Goal: Task Accomplishment & Management: Manage account settings

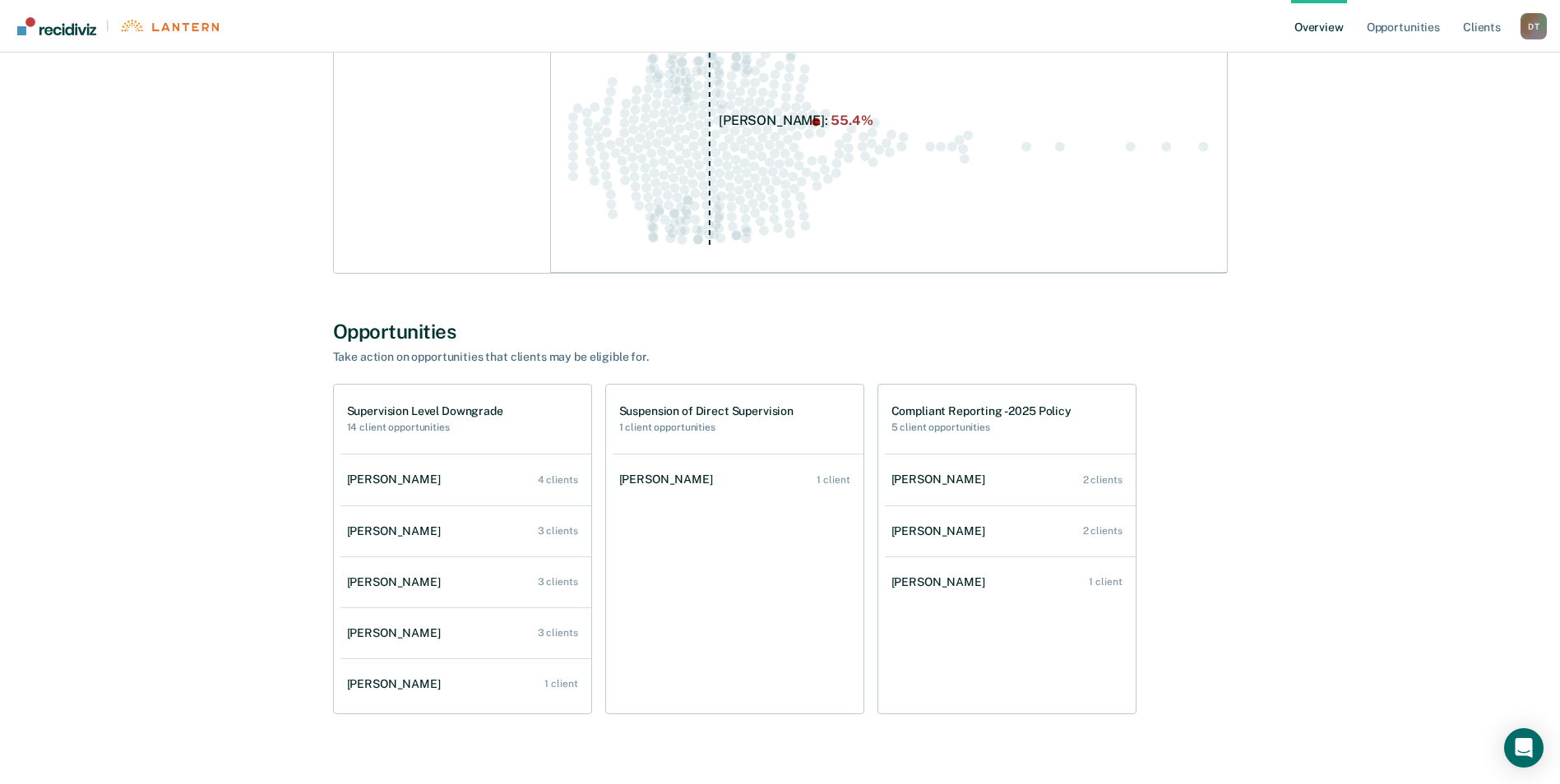
scroll to position [337, 0]
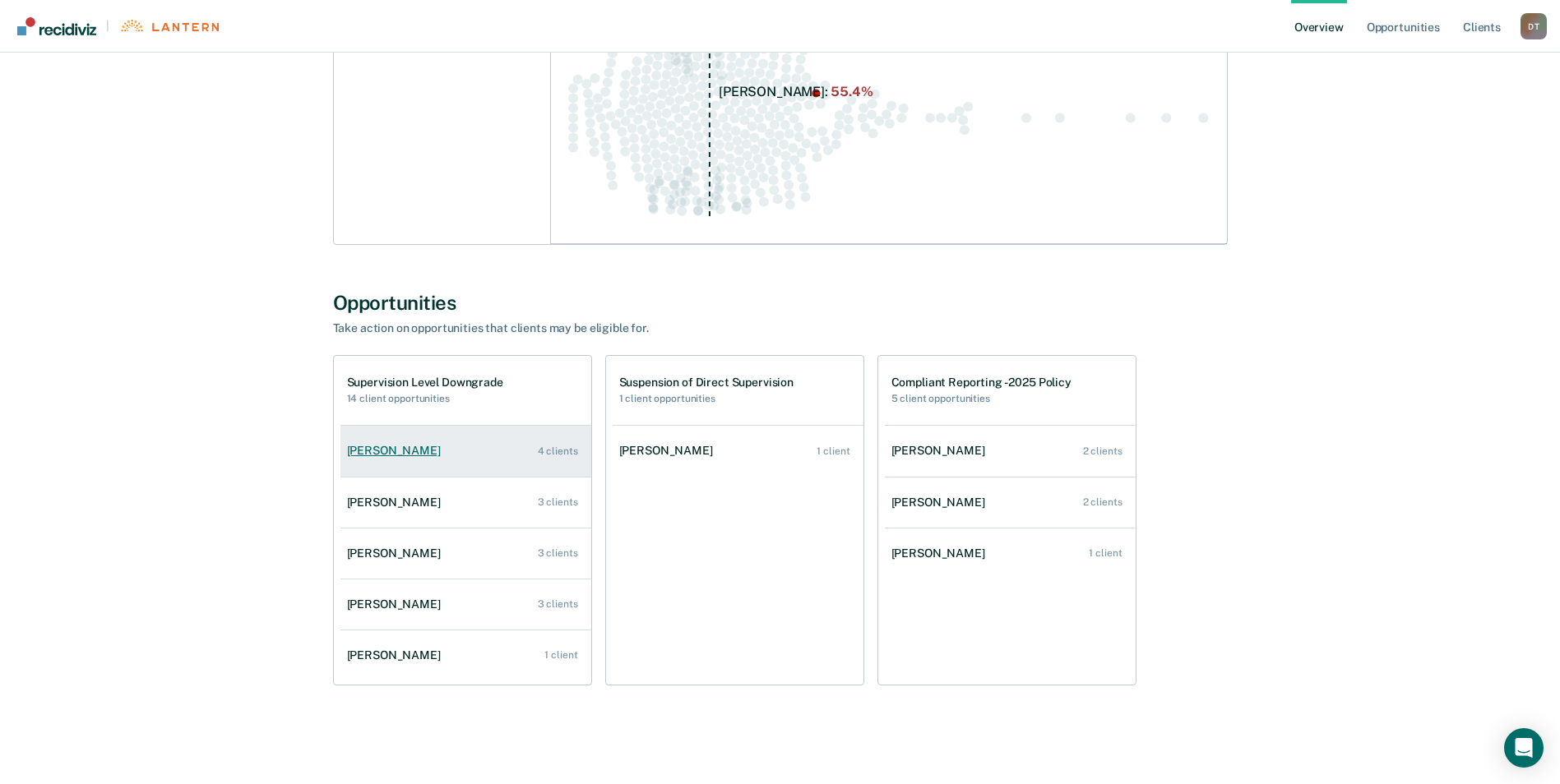
click at [532, 447] on link "Mattie Rasnake 4 clients" at bounding box center [466, 451] width 251 height 47
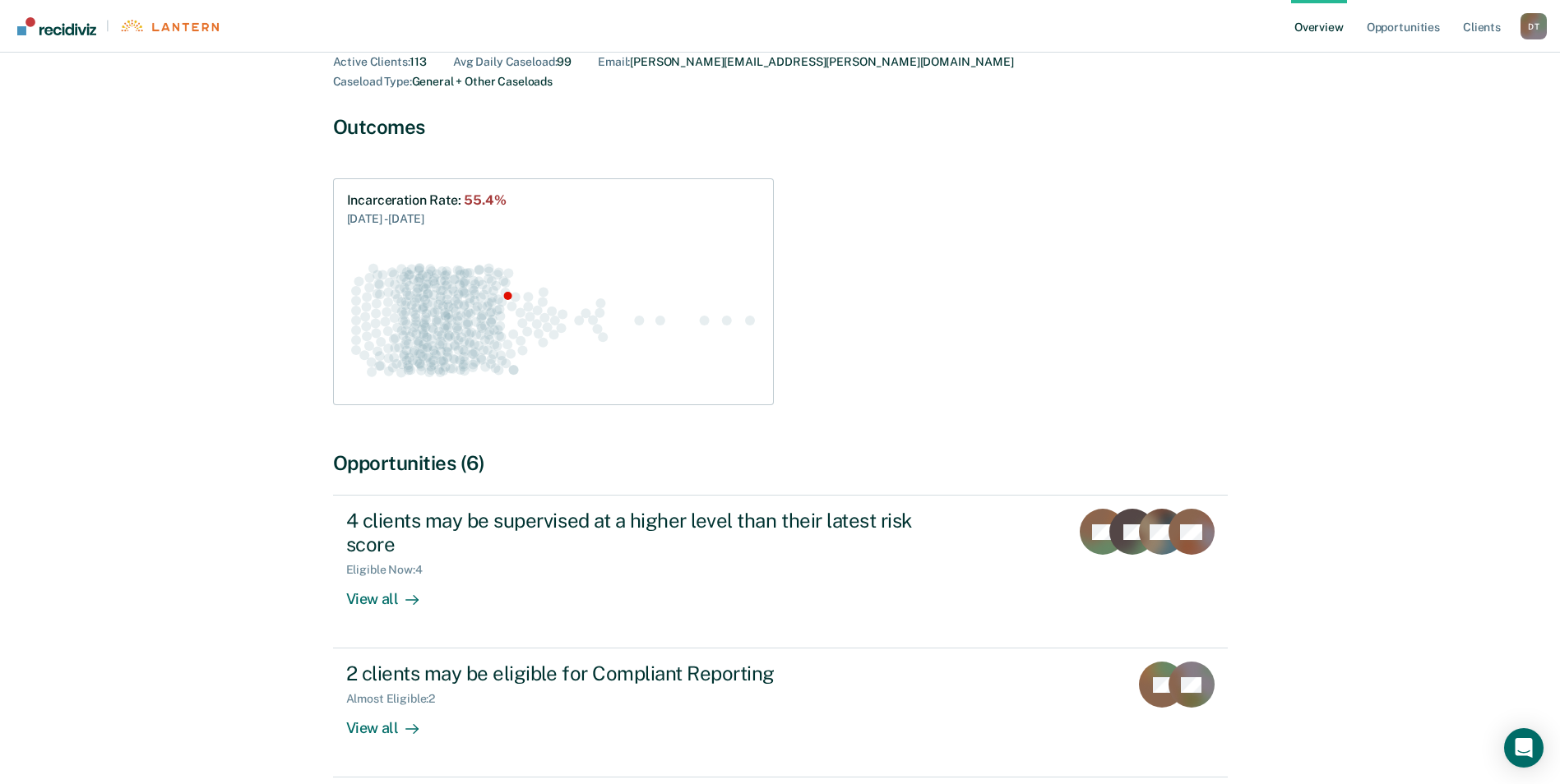
scroll to position [164, 0]
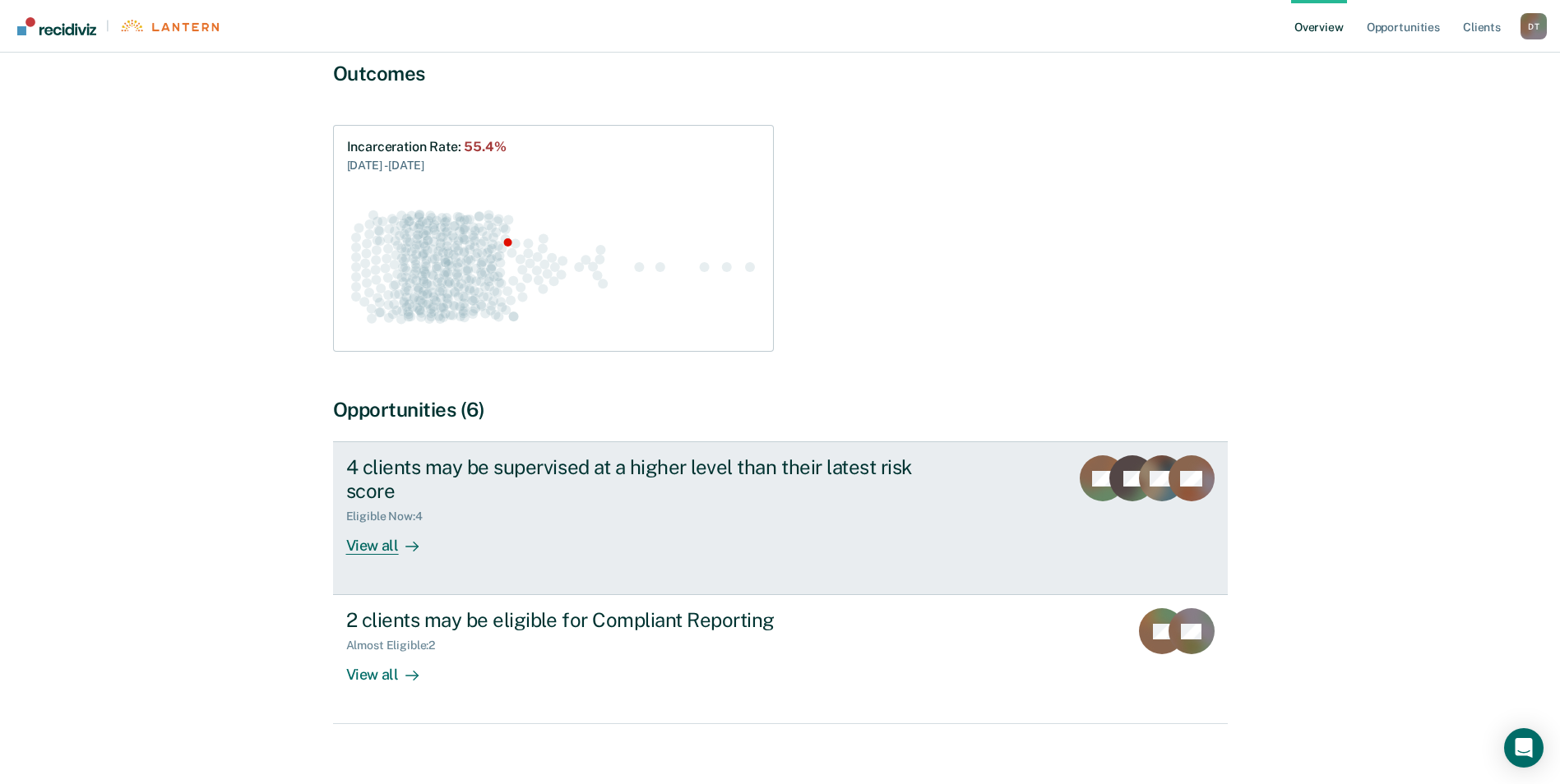
click at [387, 531] on div "View all" at bounding box center [392, 539] width 92 height 32
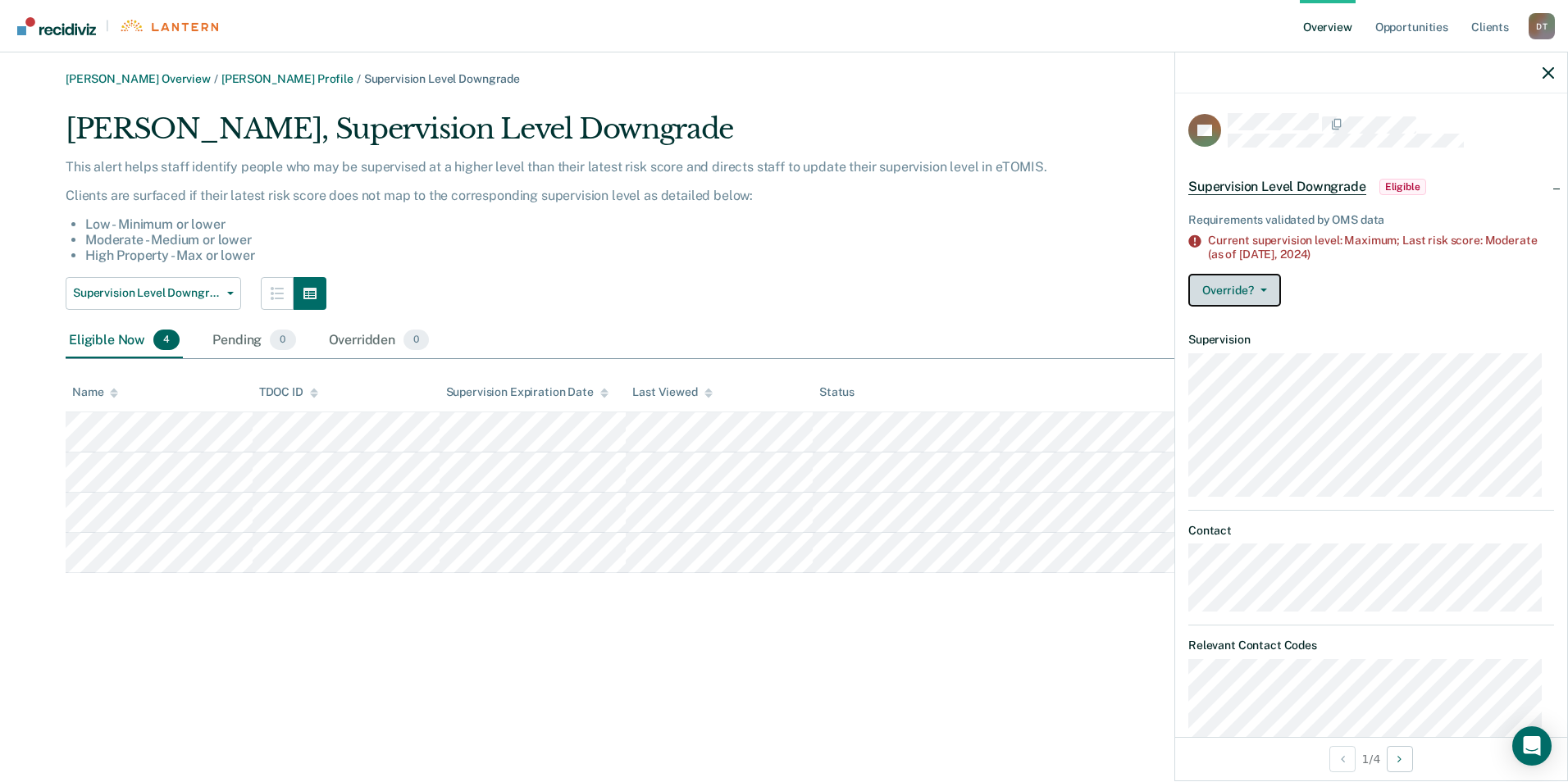
click at [1271, 290] on button "Override?" at bounding box center [1234, 290] width 92 height 33
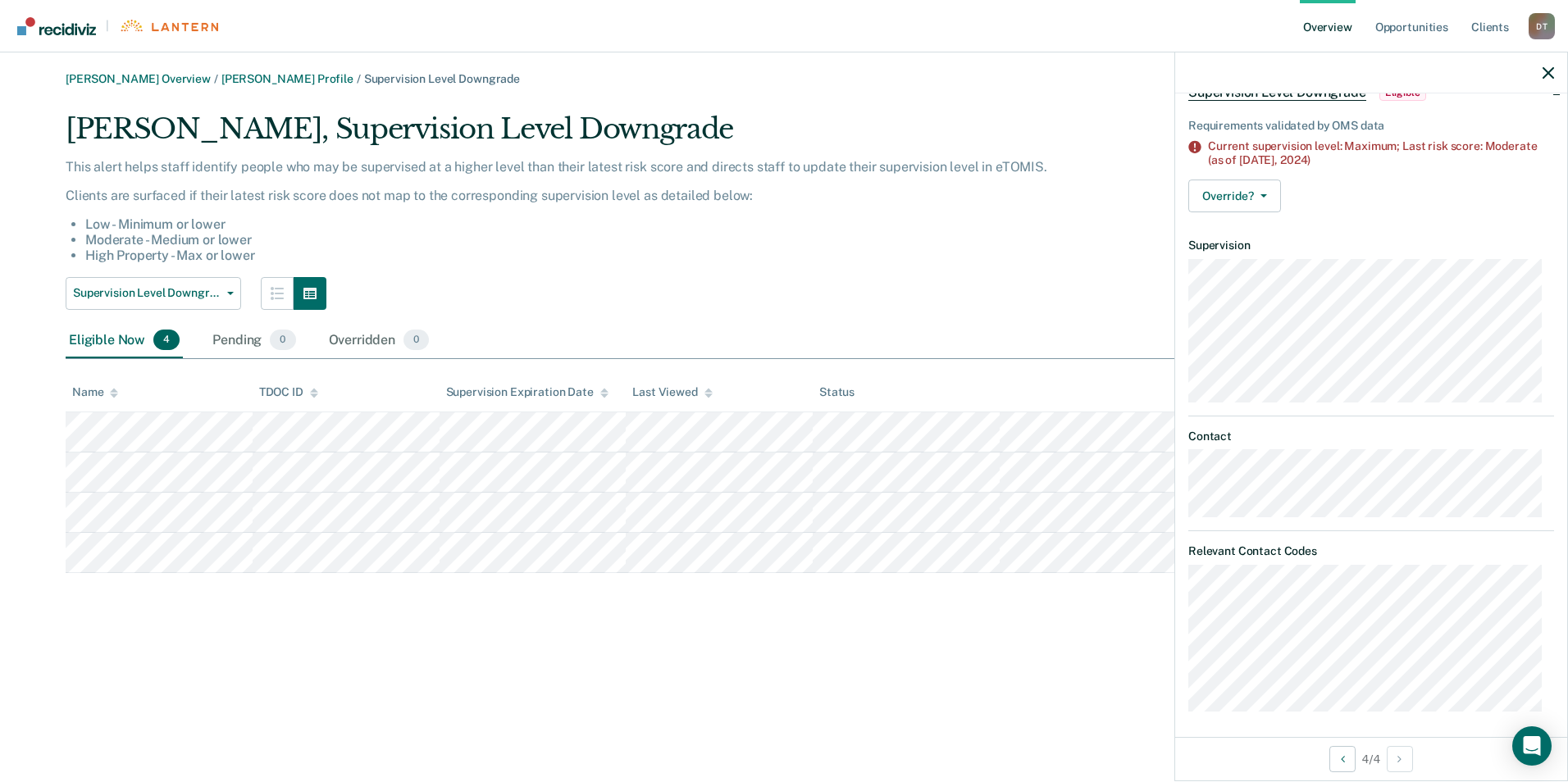
scroll to position [100, 0]
click at [775, 660] on div "David Tankersley Overview / Mattie Rasnake Profile / Supervision Level Downgrad…" at bounding box center [784, 401] width 1528 height 658
click at [1547, 75] on icon "button" at bounding box center [1548, 73] width 12 height 12
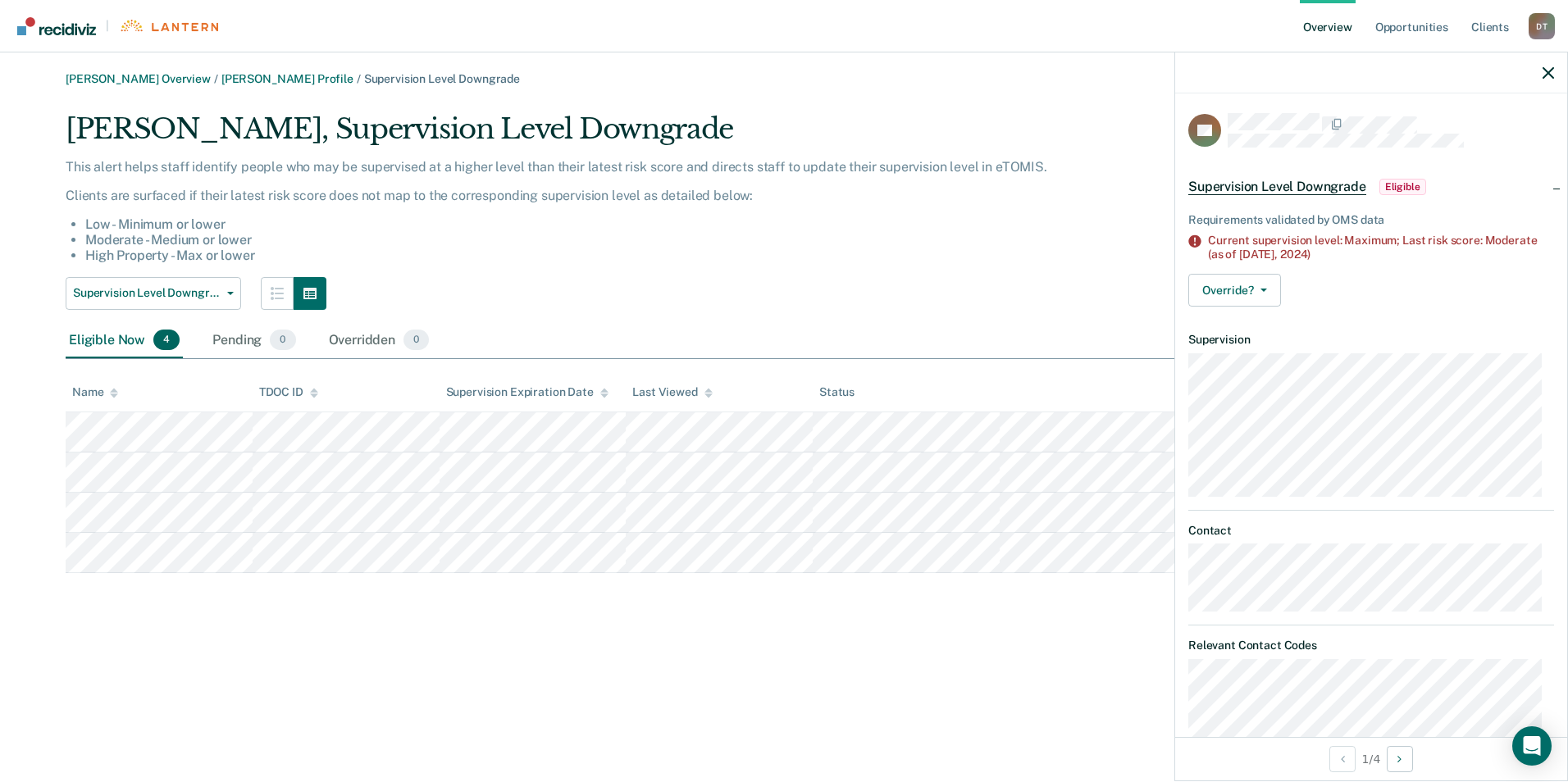
click at [704, 393] on icon at bounding box center [709, 393] width 8 height 11
click at [619, 611] on div "David Tankersley Overview / Mattie Rasnake Profile / Supervision Level Downgrad…" at bounding box center [784, 401] width 1528 height 658
click at [237, 285] on button "Supervision Level Downgrade" at bounding box center [153, 293] width 176 height 33
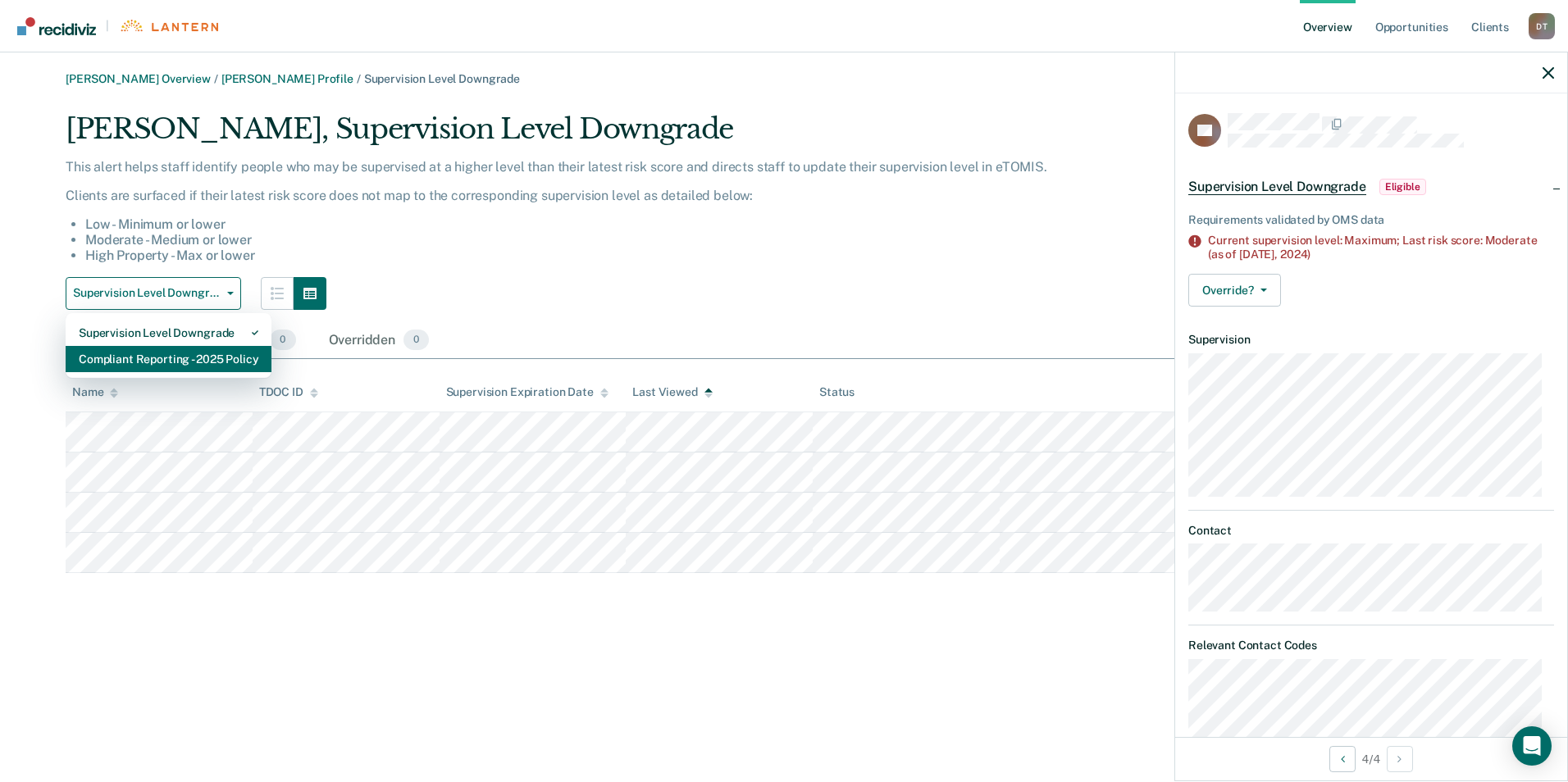
click at [220, 356] on div "Compliant Reporting - 2025 Policy" at bounding box center [169, 359] width 180 height 26
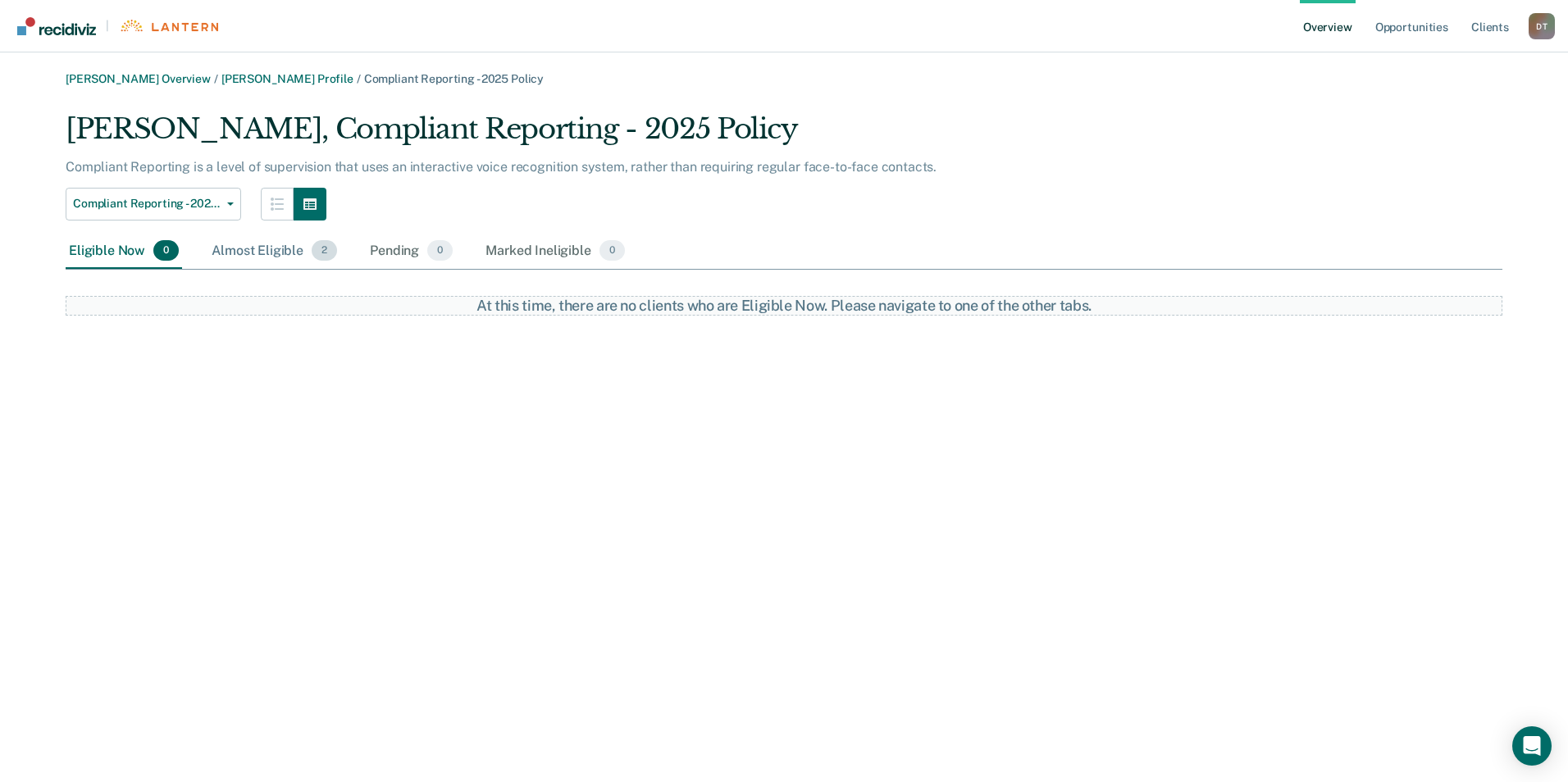
click at [279, 247] on div "Almost Eligible 2" at bounding box center [274, 252] width 132 height 36
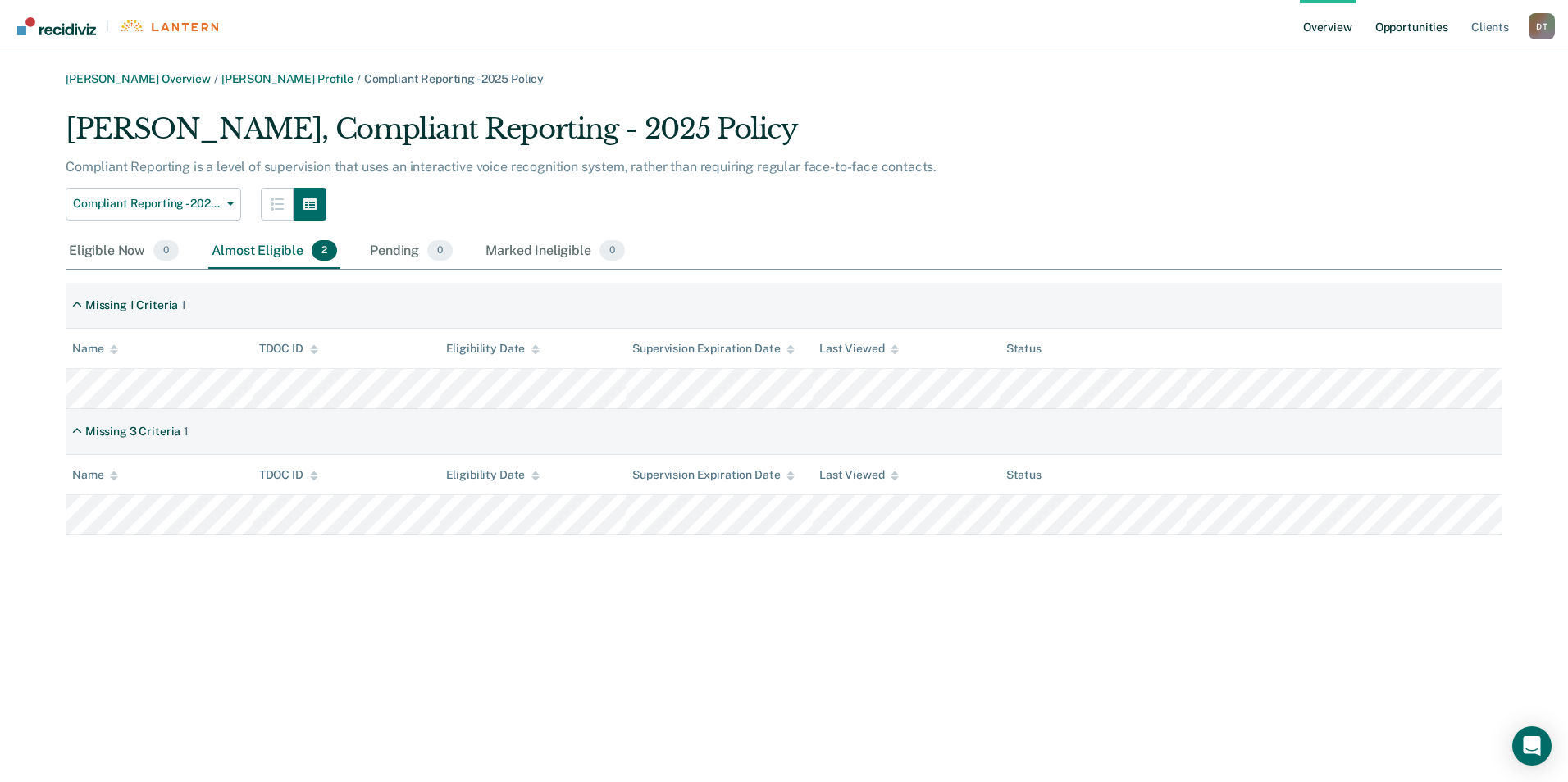
click at [1419, 26] on link "Opportunities" at bounding box center [1411, 26] width 80 height 53
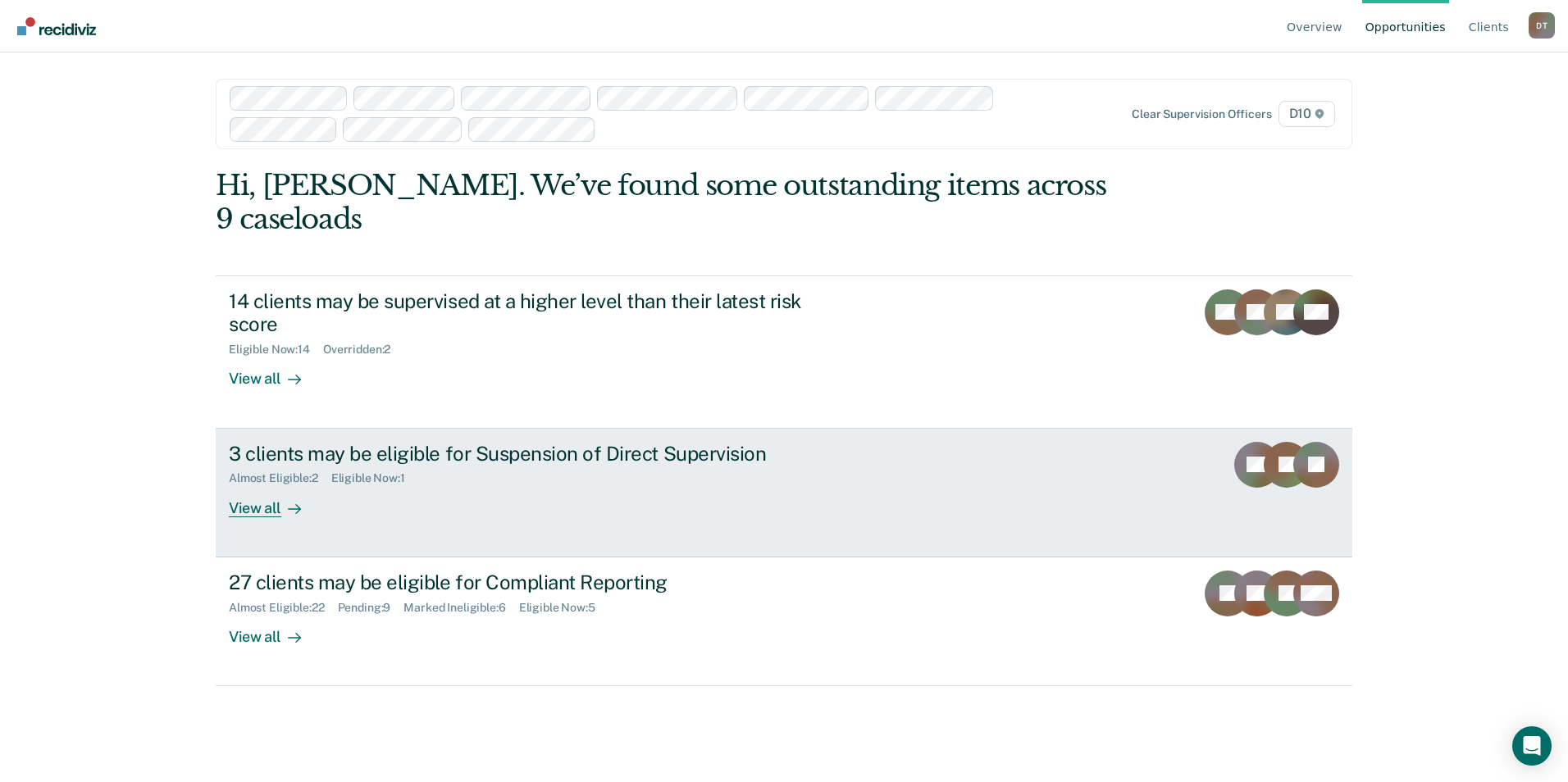
click at [802, 465] on div "Almost Eligible : 2 Eligible Now : 1" at bounding box center [517, 475] width 576 height 21
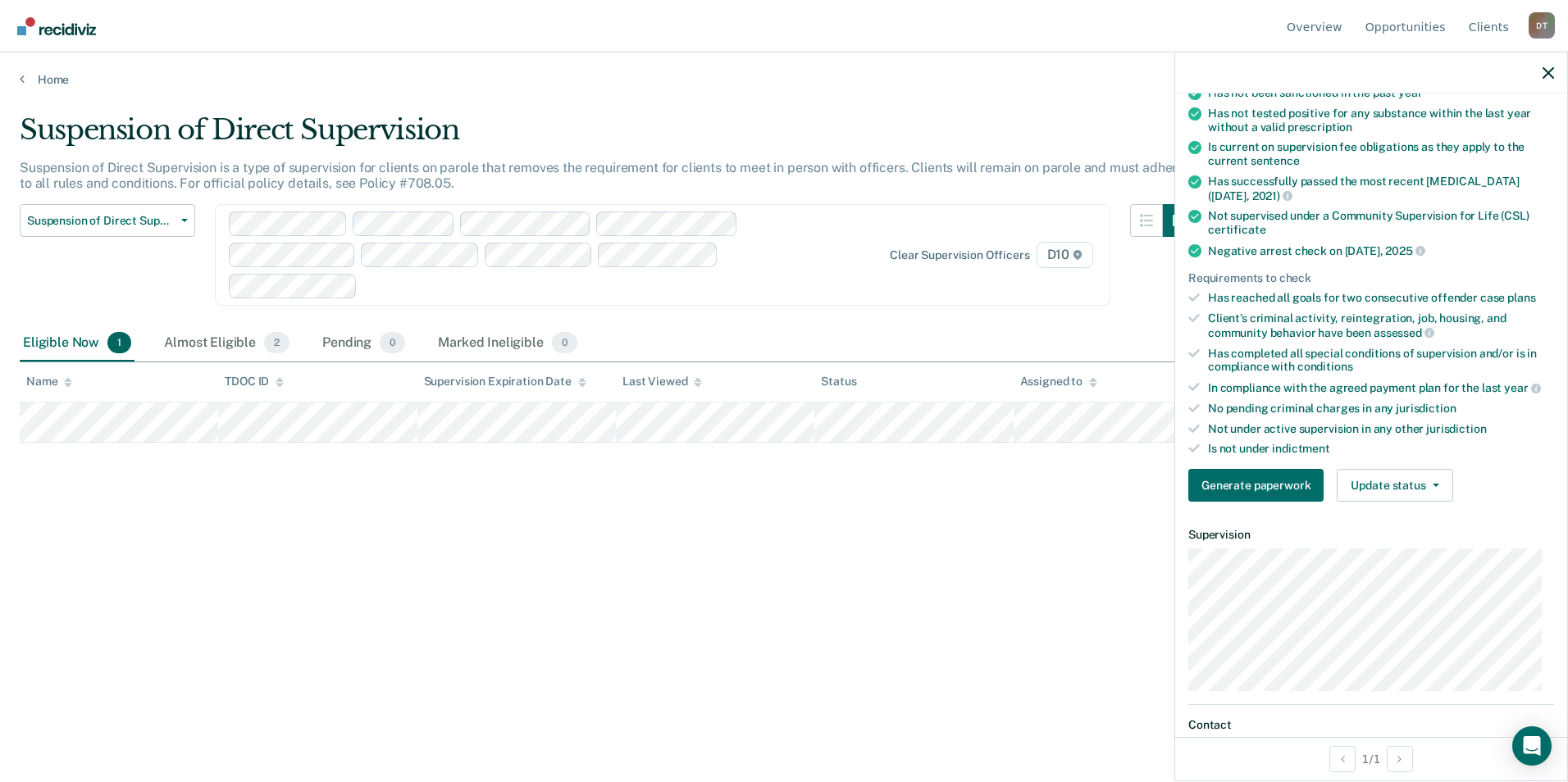
scroll to position [122, 0]
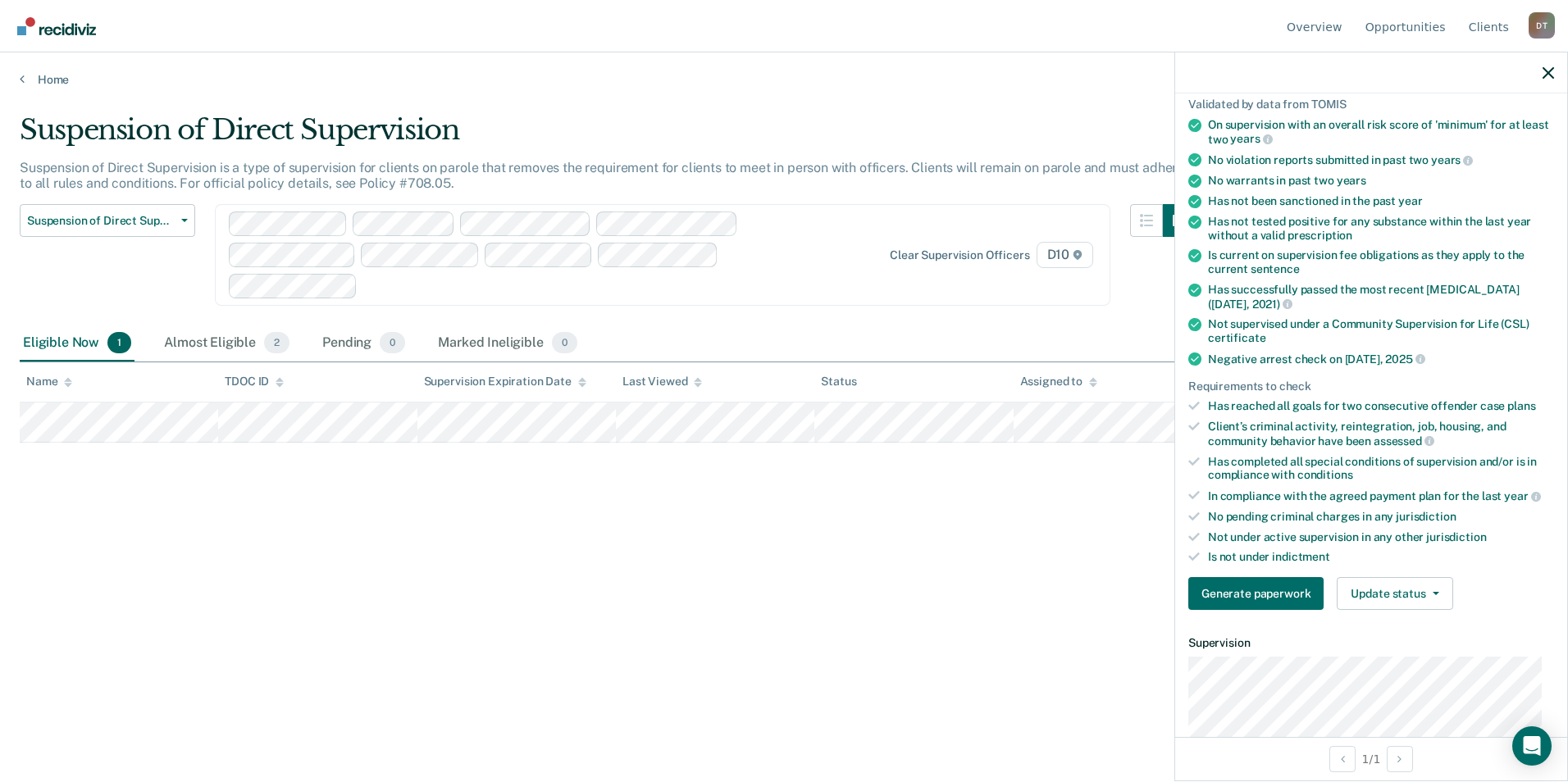
click at [807, 583] on div "Suspension of Direct Supervision Suspension of Direct Supervision is a type of …" at bounding box center [784, 386] width 1528 height 546
click at [1552, 72] on icon "button" at bounding box center [1548, 73] width 12 height 12
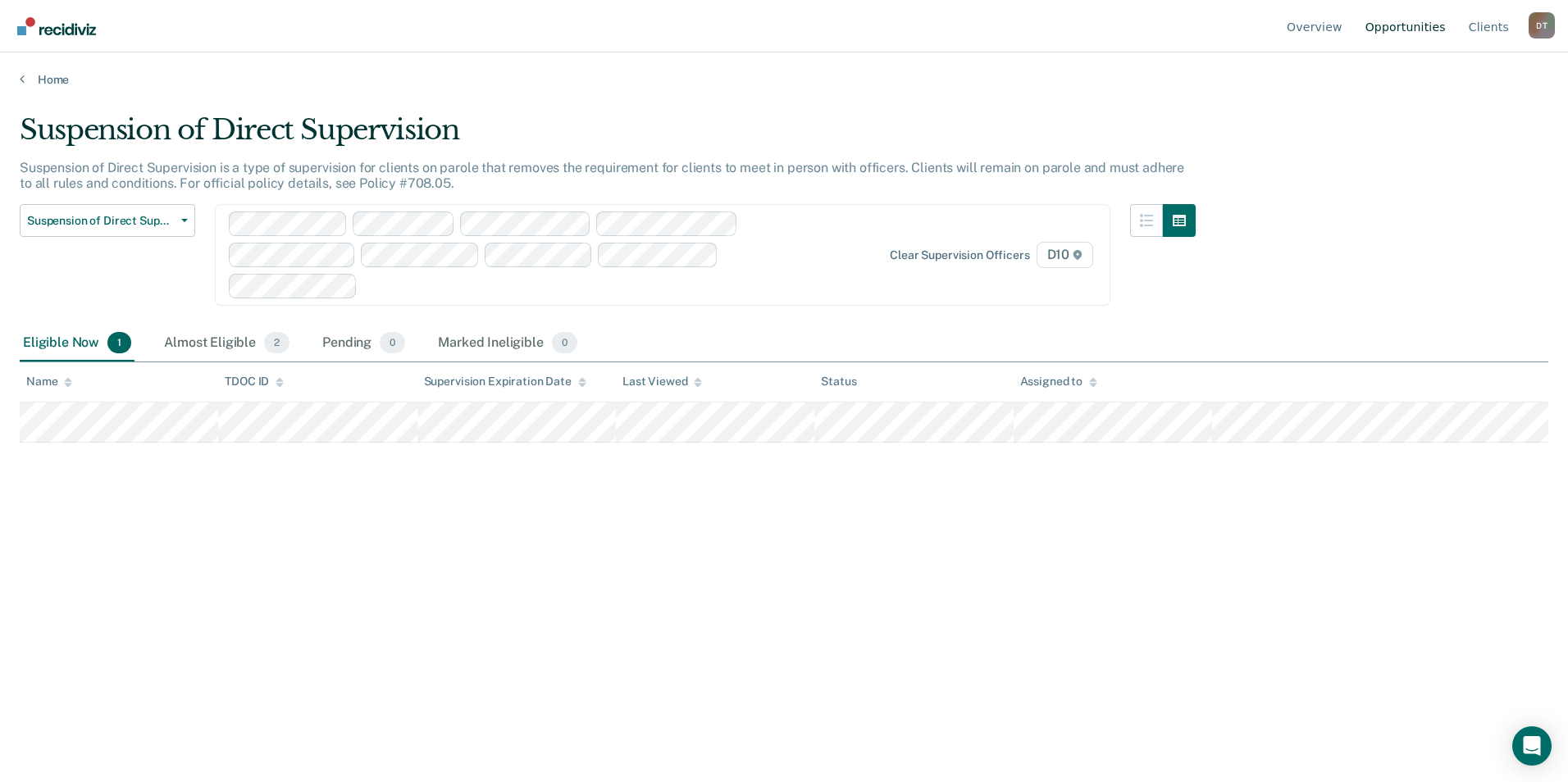
click at [1434, 31] on link "Opportunities" at bounding box center [1405, 26] width 87 height 53
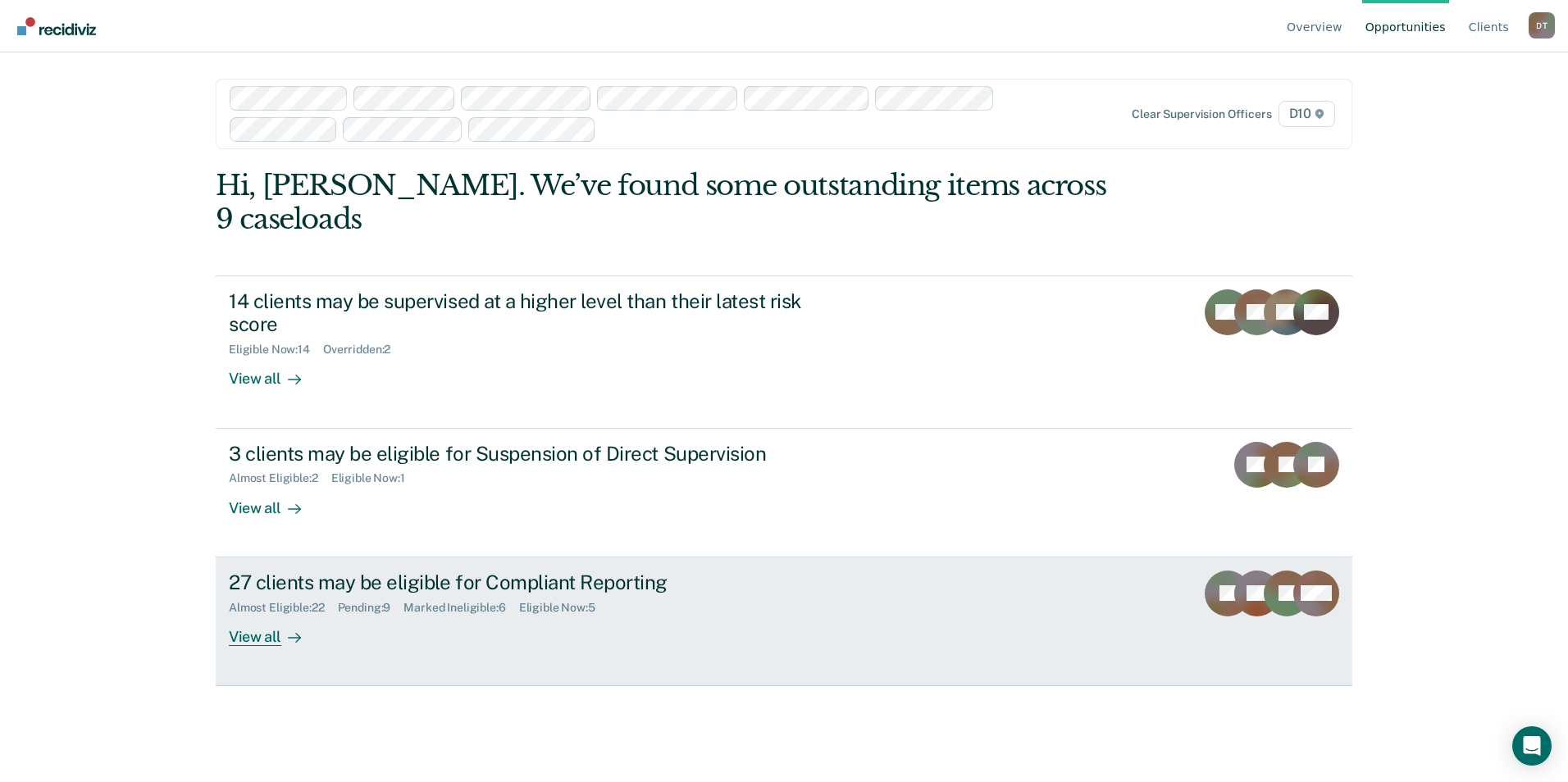
click at [721, 571] on div "27 clients may be eligible for Compliant Reporting" at bounding box center [517, 583] width 576 height 24
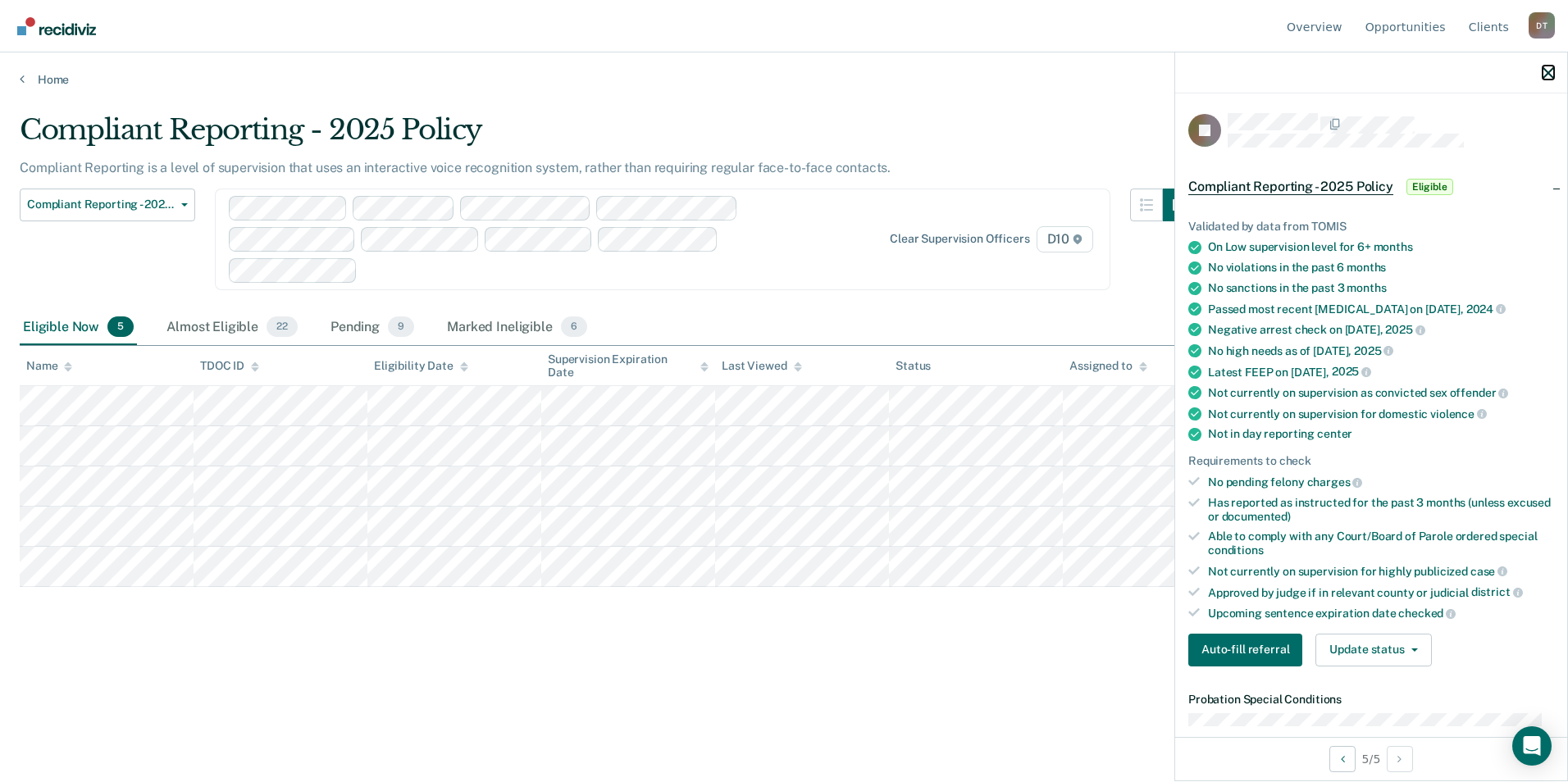
click at [1547, 70] on icon "button" at bounding box center [1548, 73] width 12 height 12
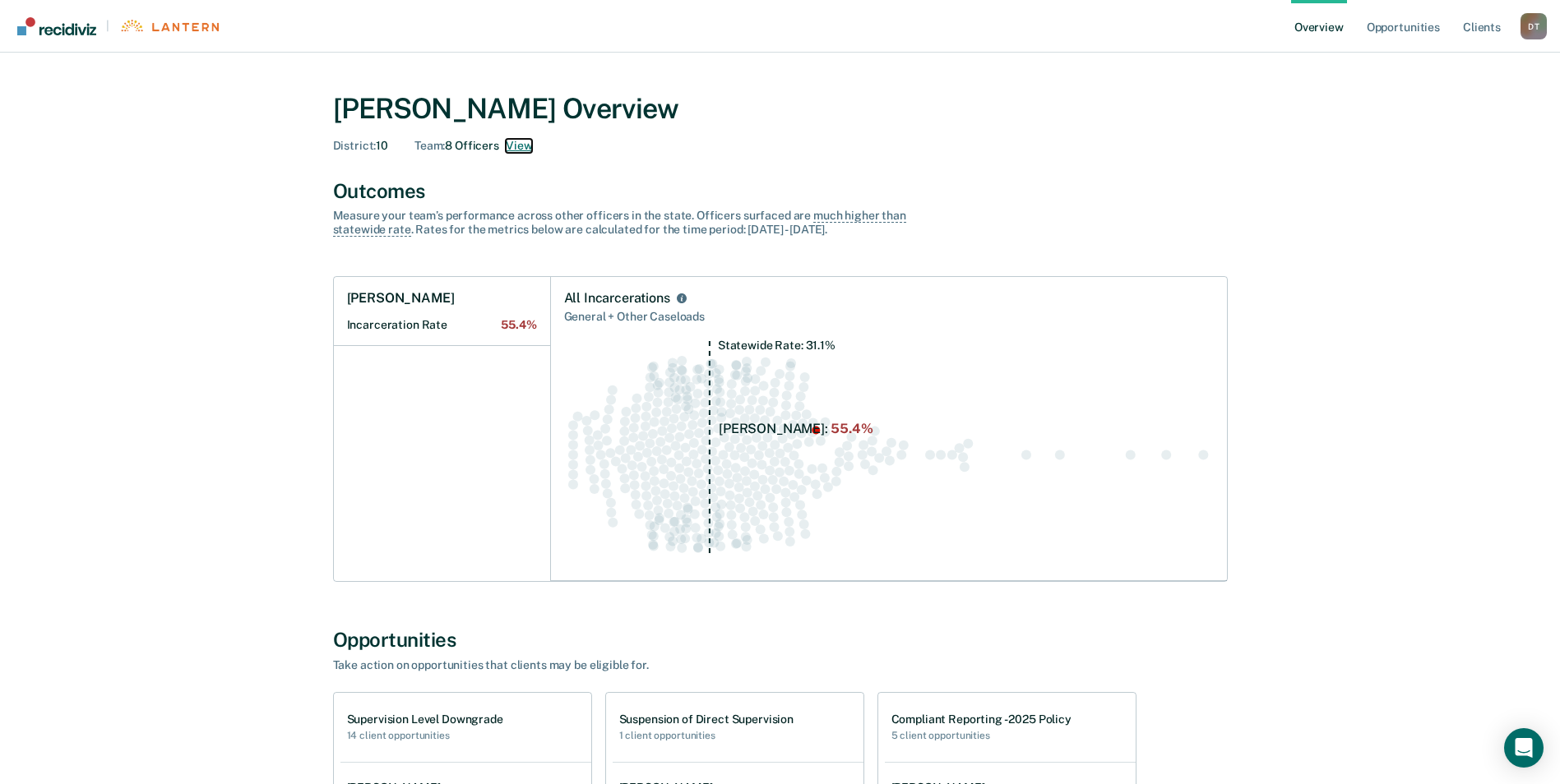
click at [515, 144] on button "View" at bounding box center [519, 145] width 26 height 14
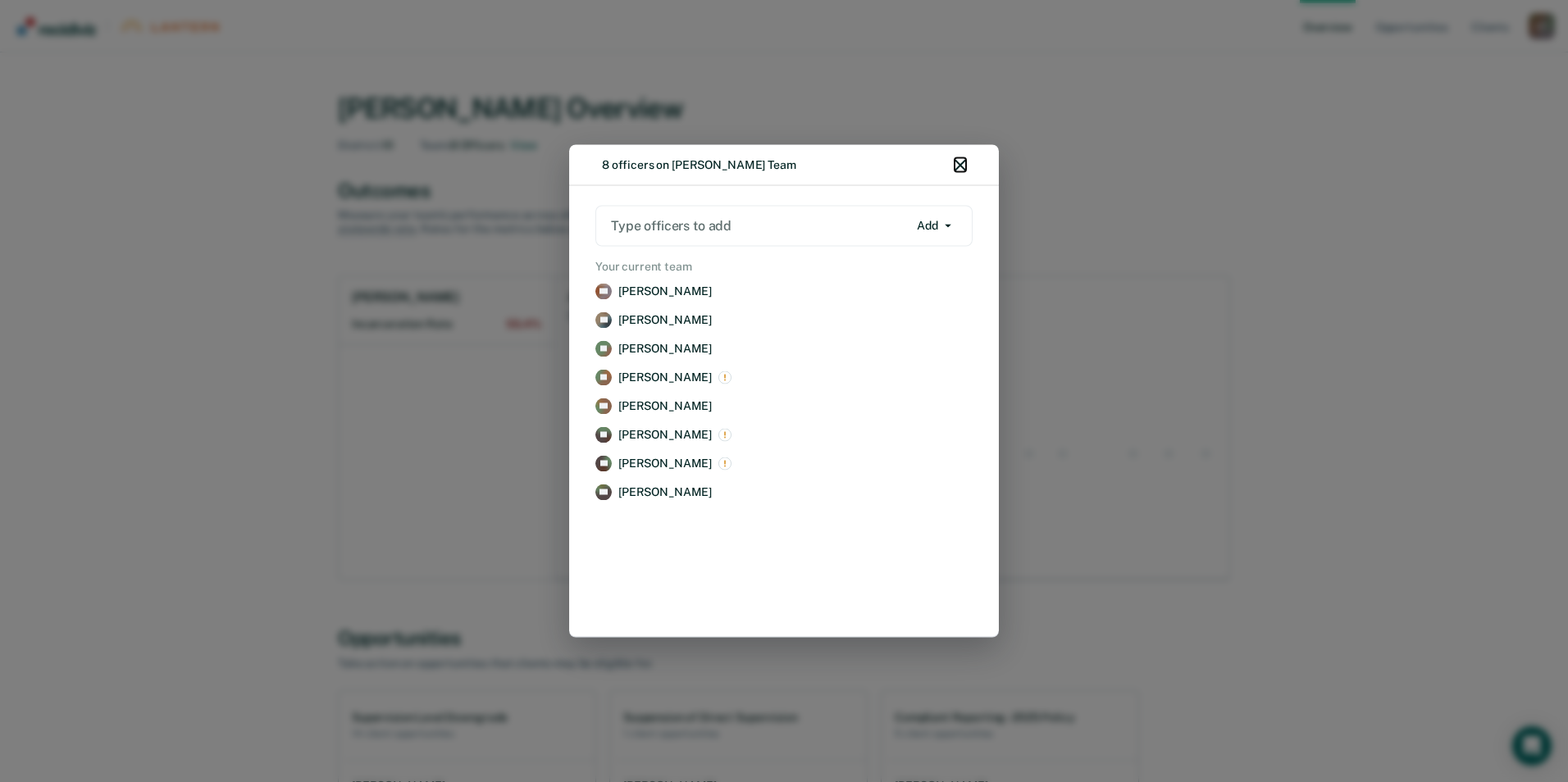
click at [963, 164] on icon "button" at bounding box center [961, 166] width 12 height 12
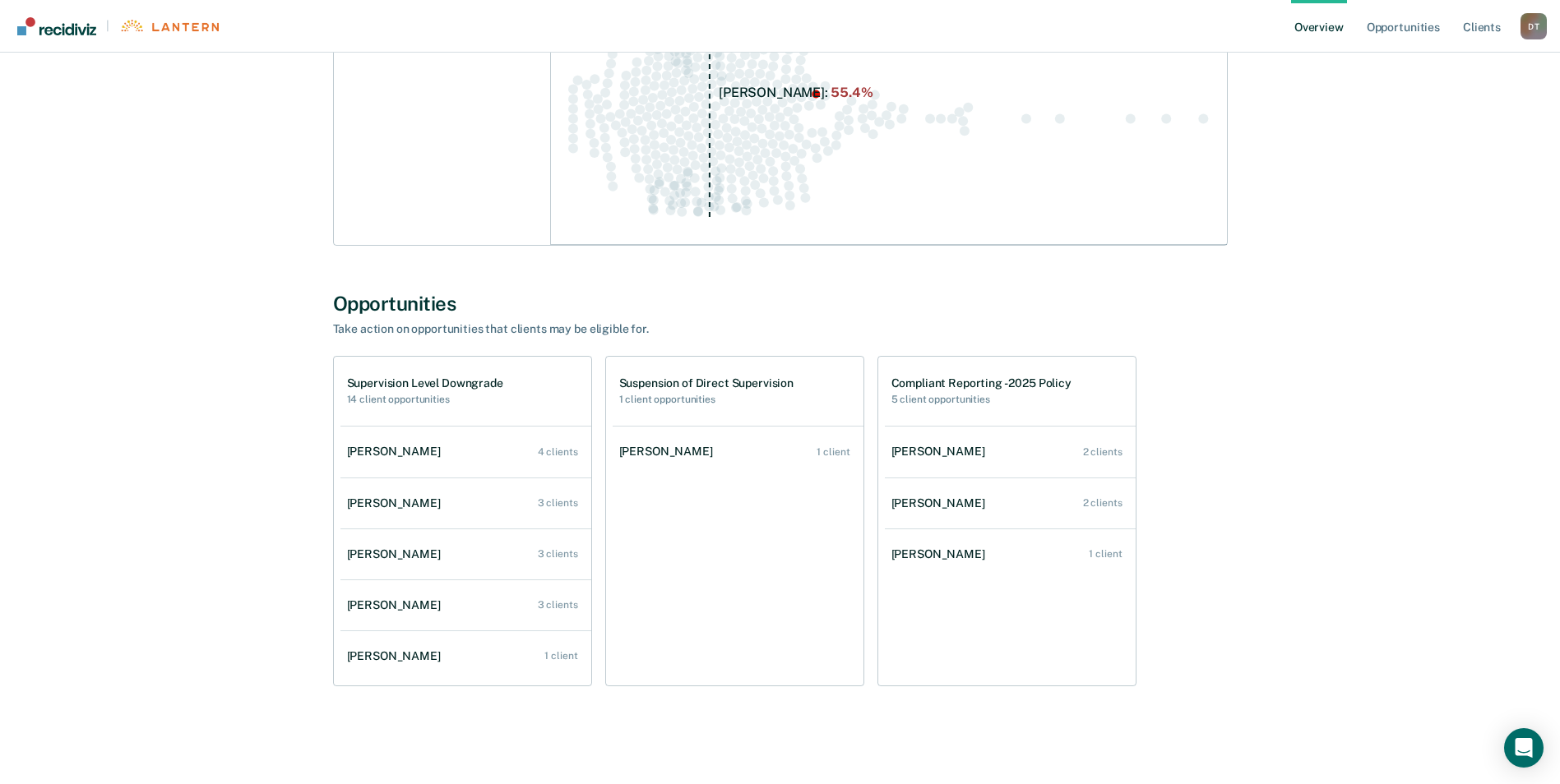
scroll to position [337, 0]
click at [1421, 26] on link "Opportunities" at bounding box center [1403, 26] width 80 height 53
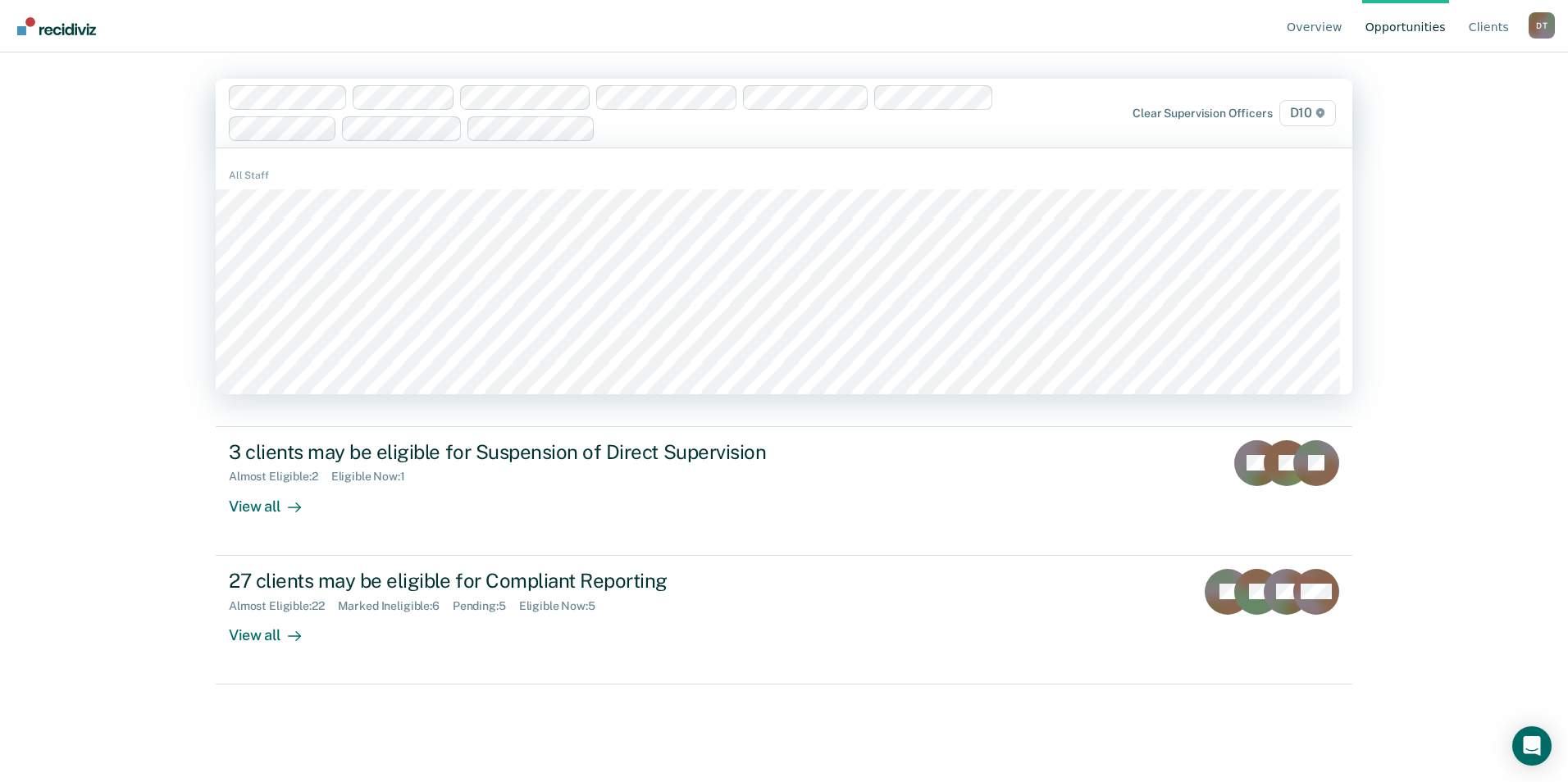
click at [157, 281] on div "Overview Opportunities Client s [PERSON_NAME] D T Profile How it works Log Out …" at bounding box center [784, 391] width 1568 height 782
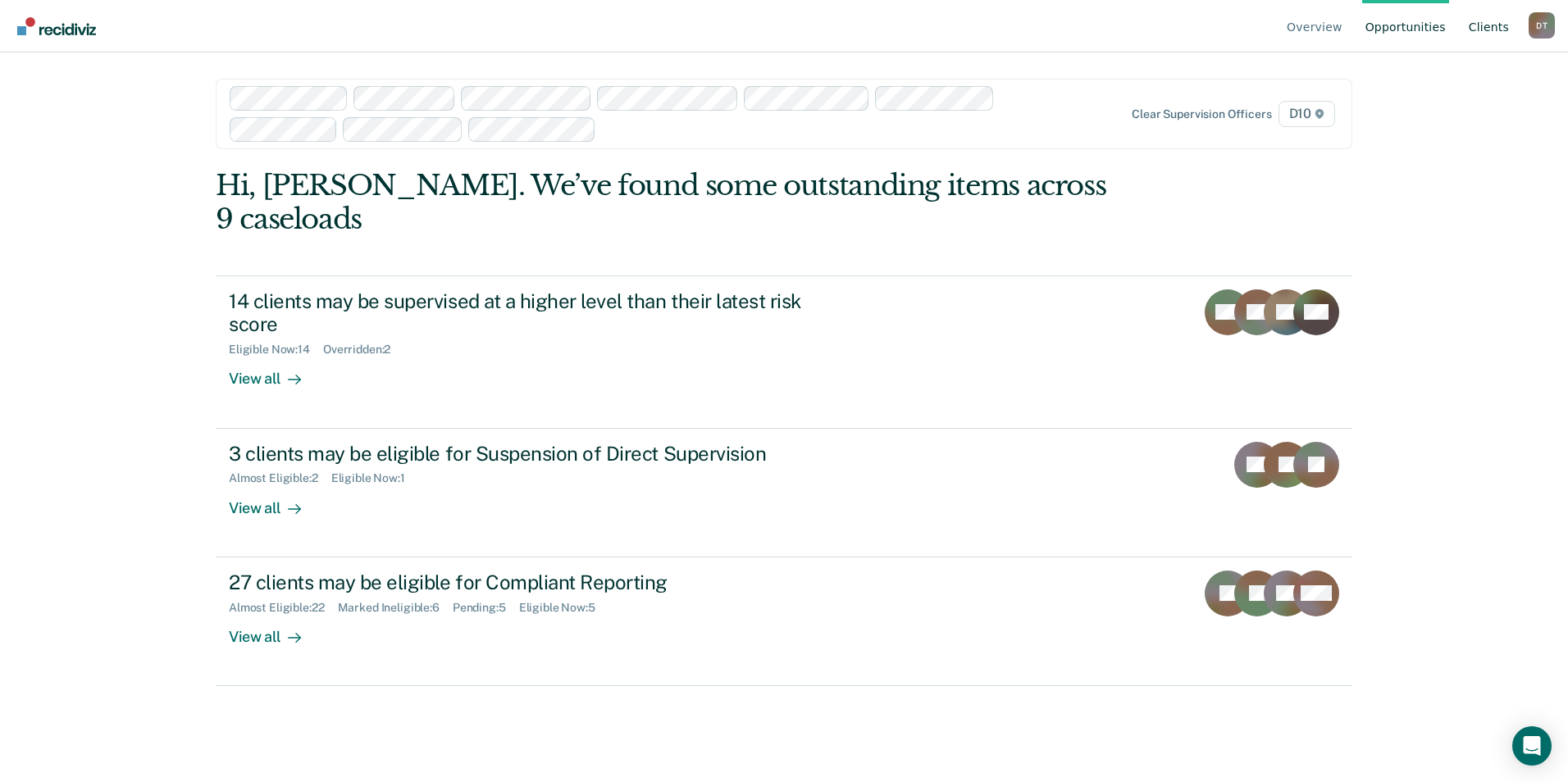
click at [1488, 32] on link "Client s" at bounding box center [1489, 26] width 47 height 53
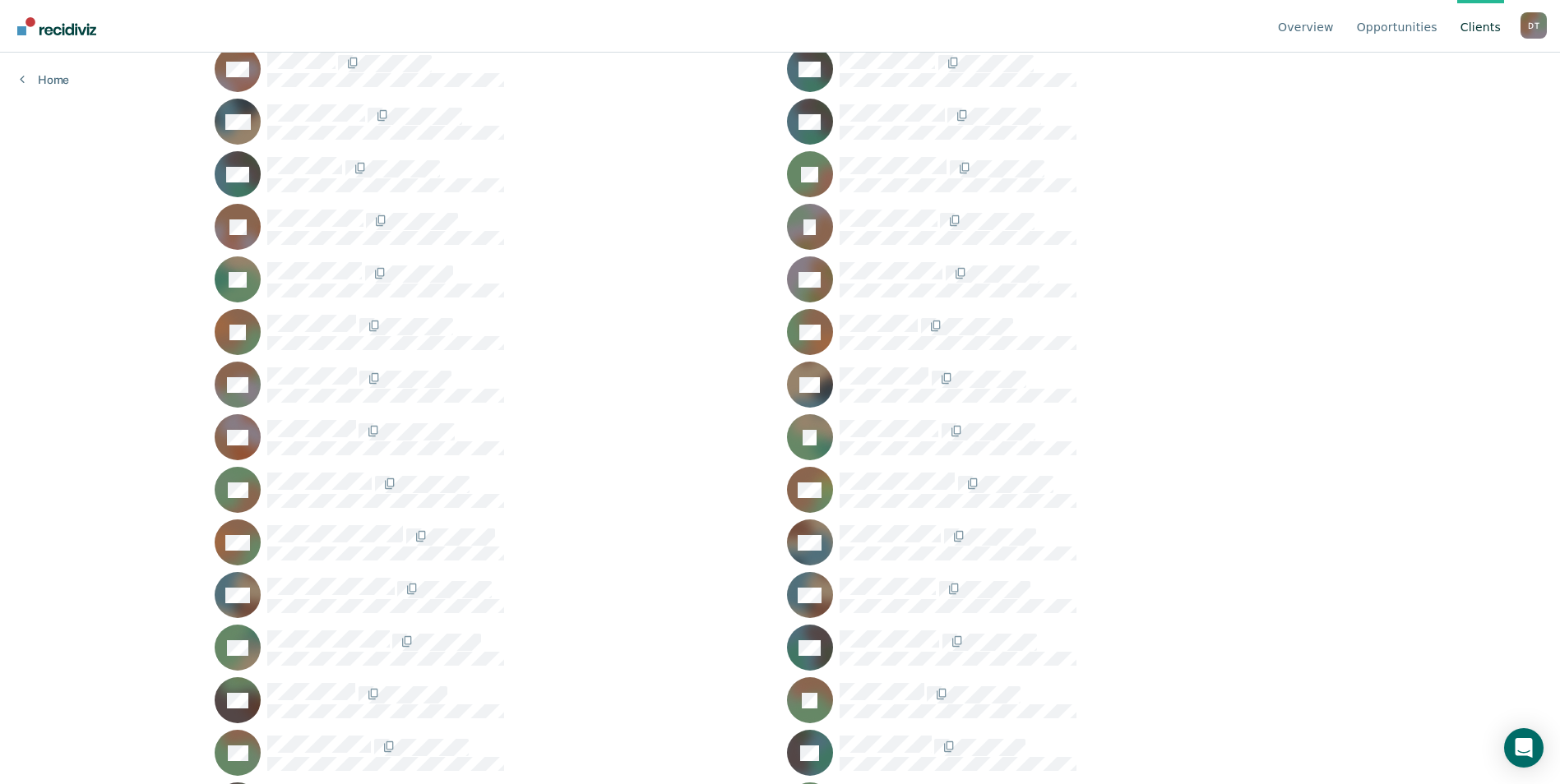
scroll to position [2220, 0]
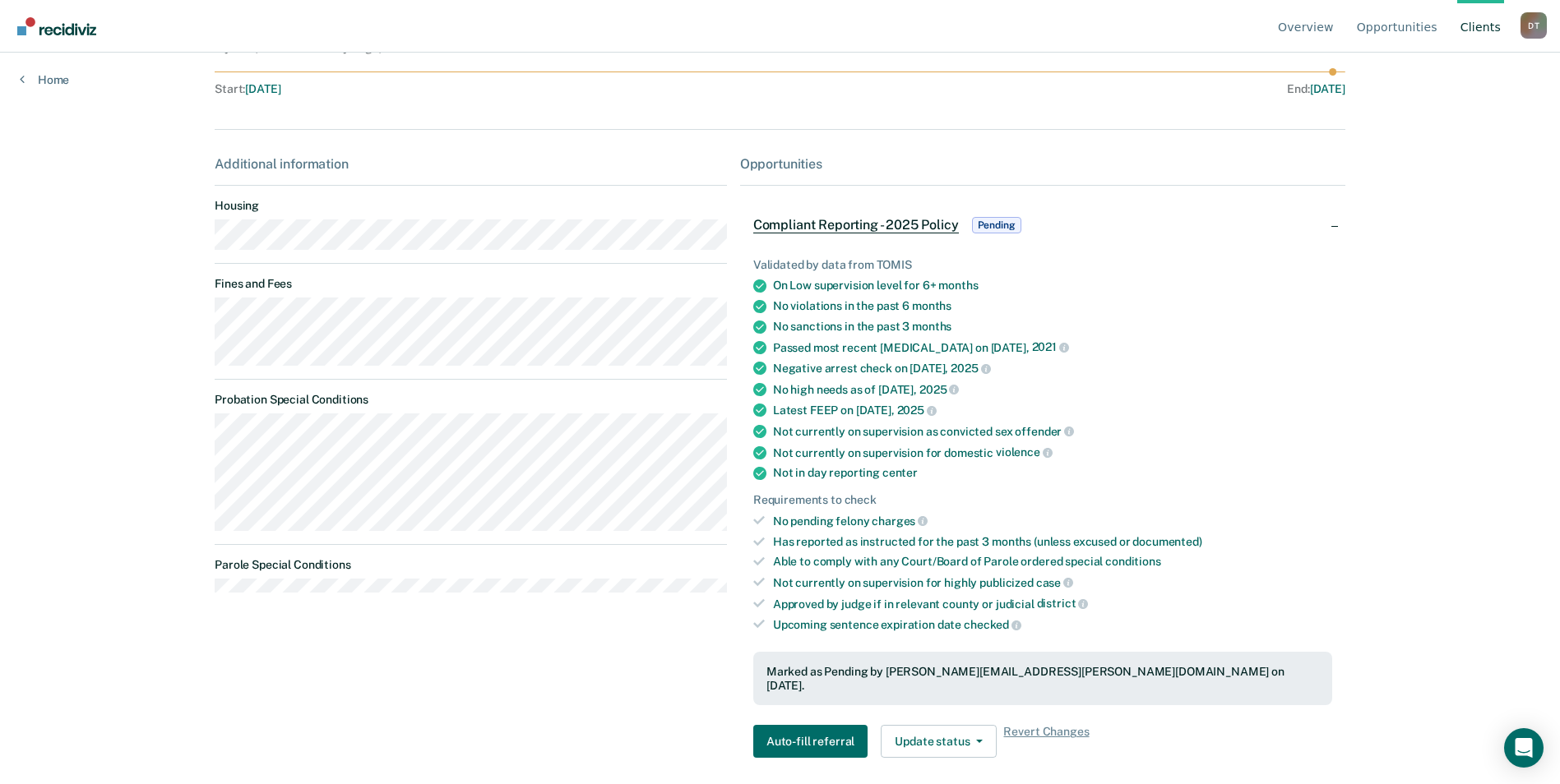
scroll to position [178, 0]
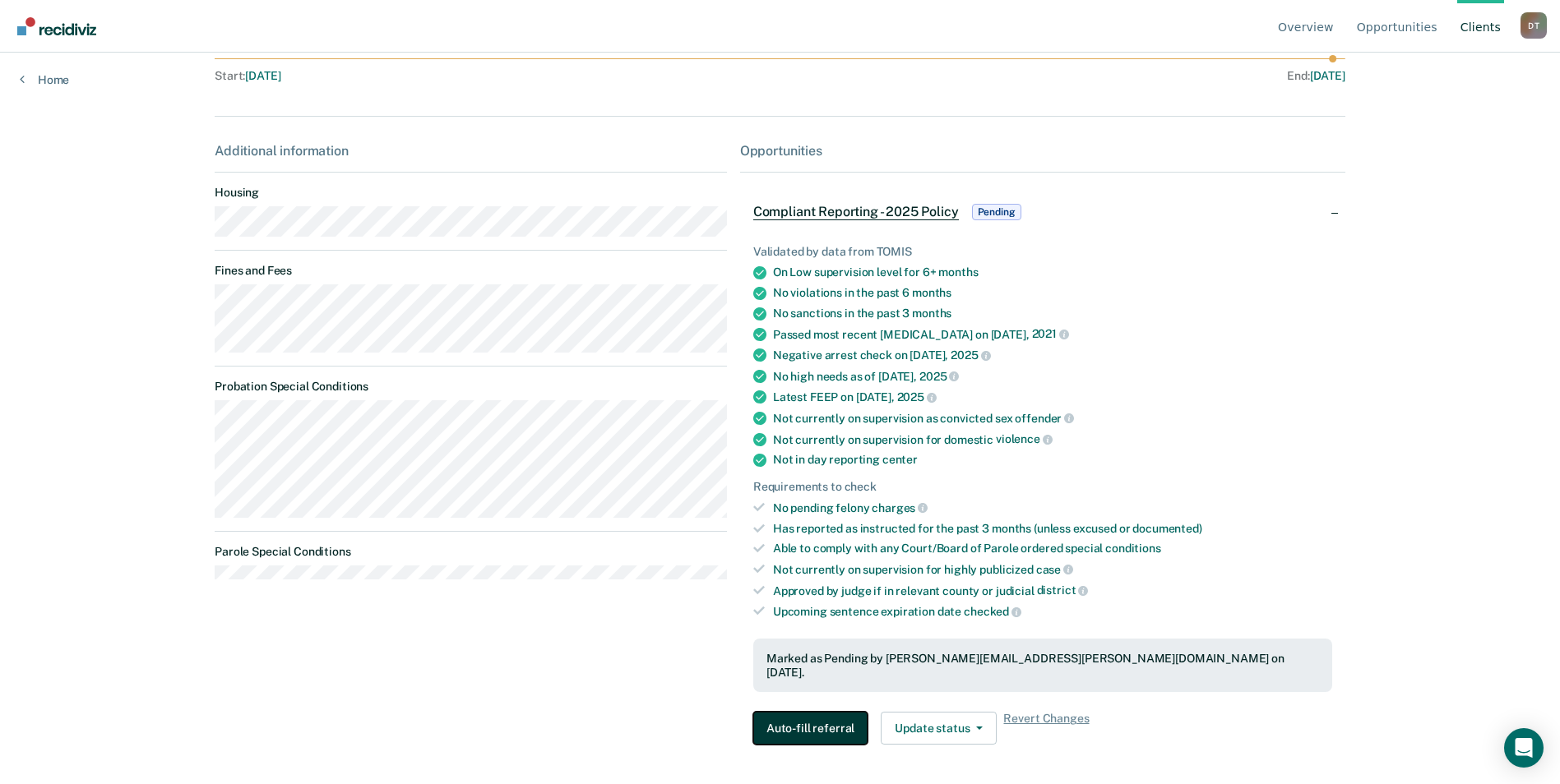
click at [793, 712] on button "Auto-fill referral" at bounding box center [811, 729] width 114 height 33
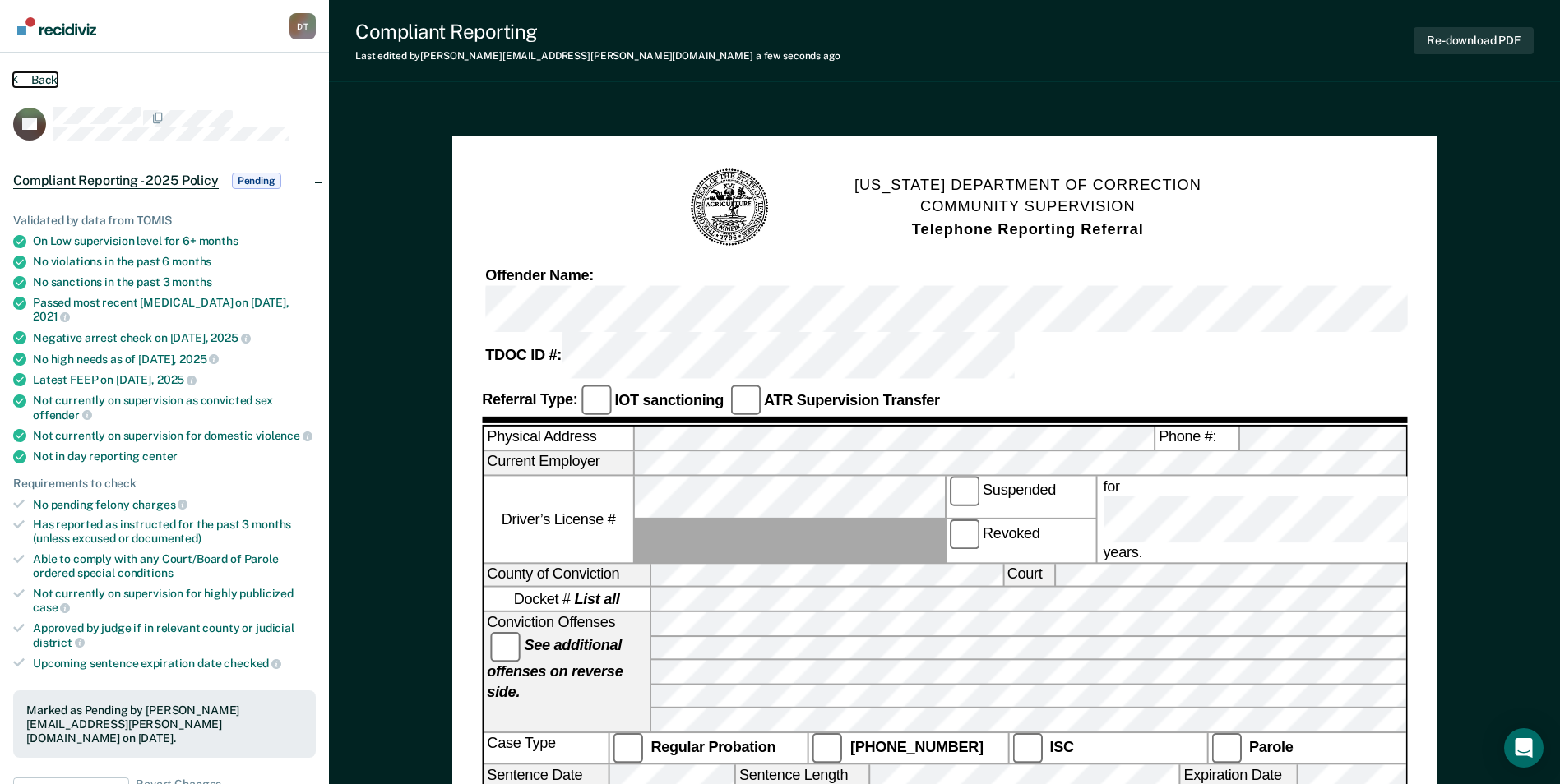
click at [45, 76] on button "Back" at bounding box center [36, 80] width 45 height 15
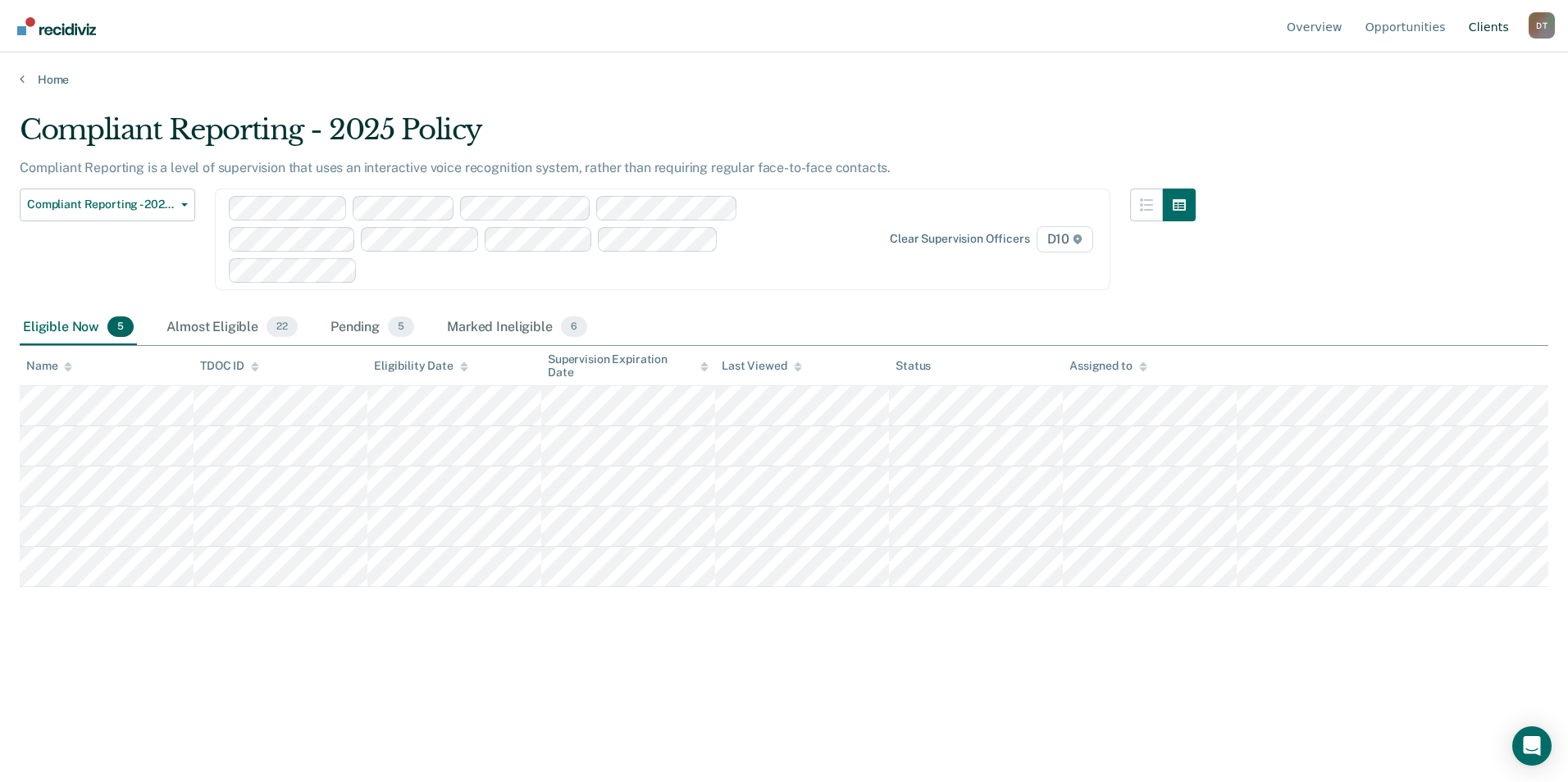
click at [1485, 26] on link "Client s" at bounding box center [1489, 26] width 47 height 53
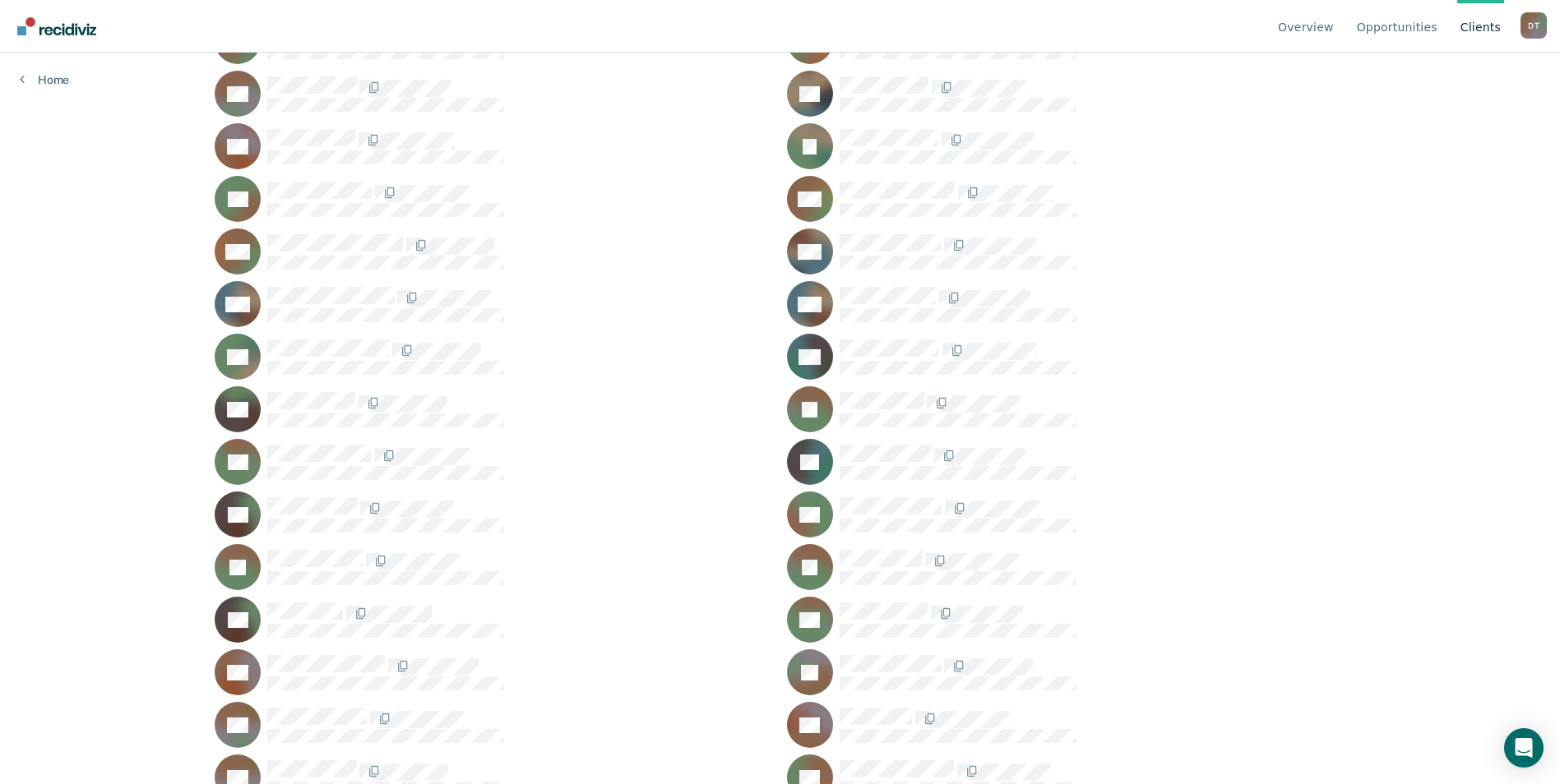
scroll to position [2220, 0]
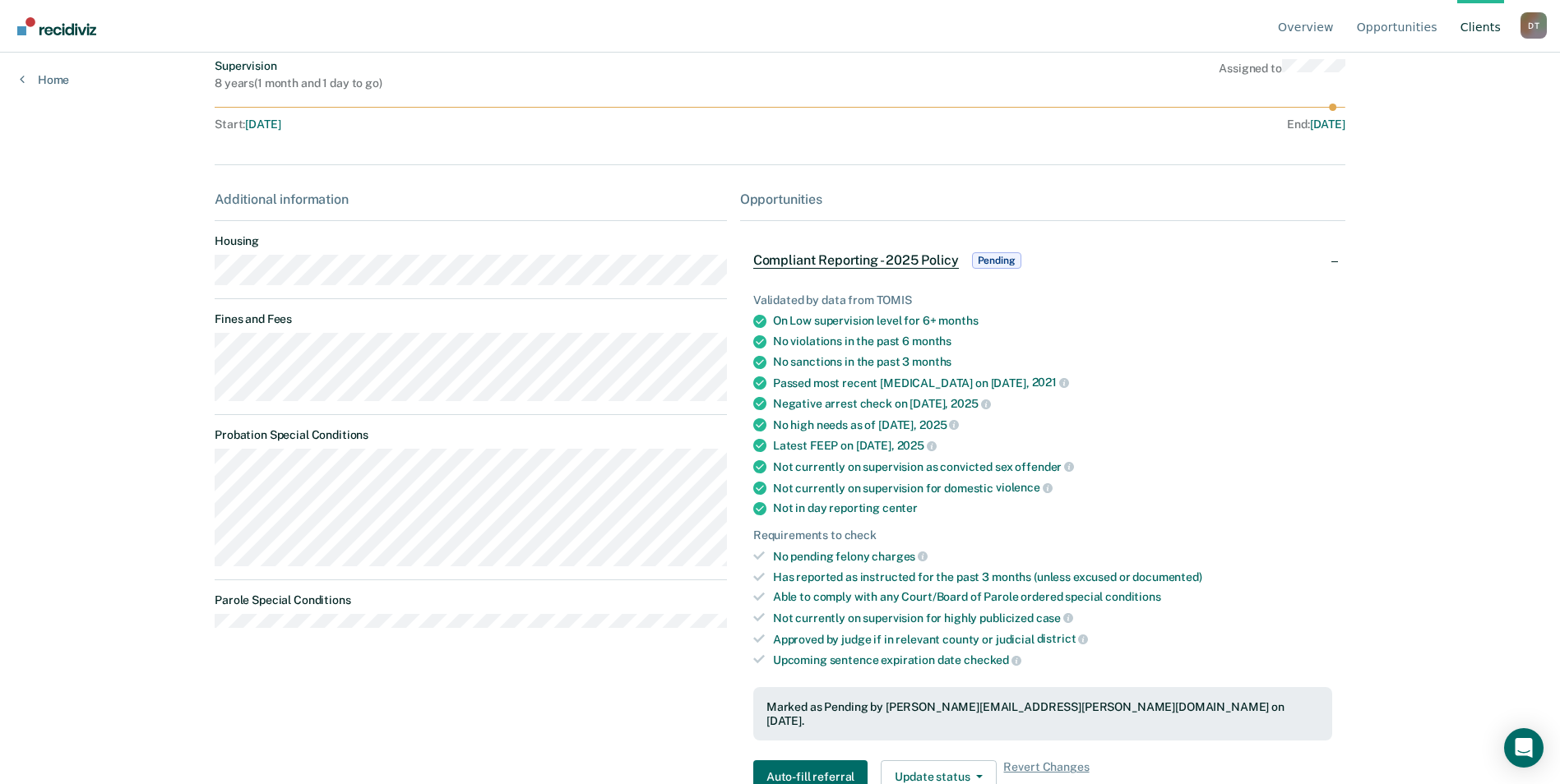
scroll to position [178, 0]
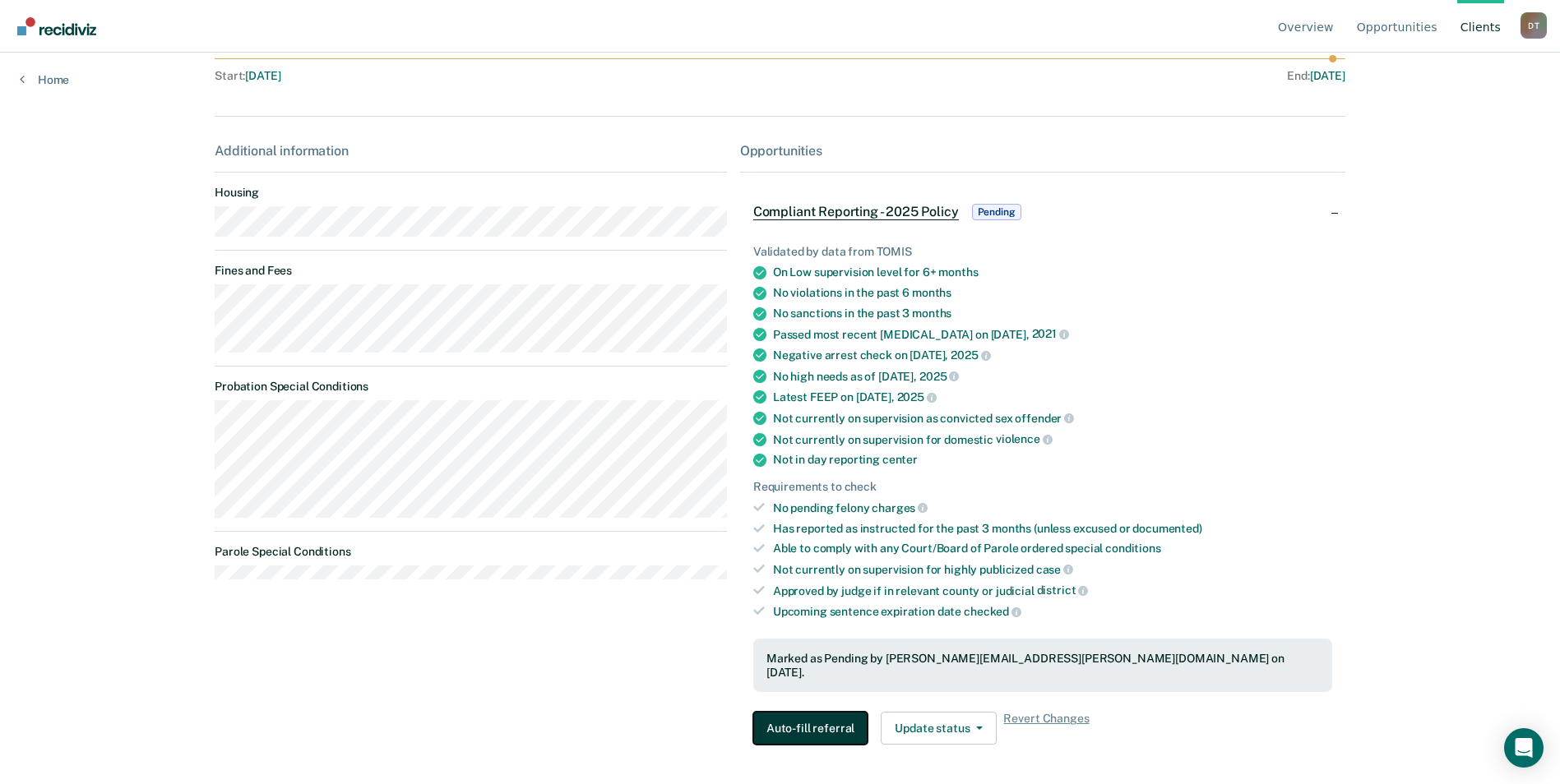
click at [827, 712] on button "Auto-fill referral" at bounding box center [811, 729] width 114 height 33
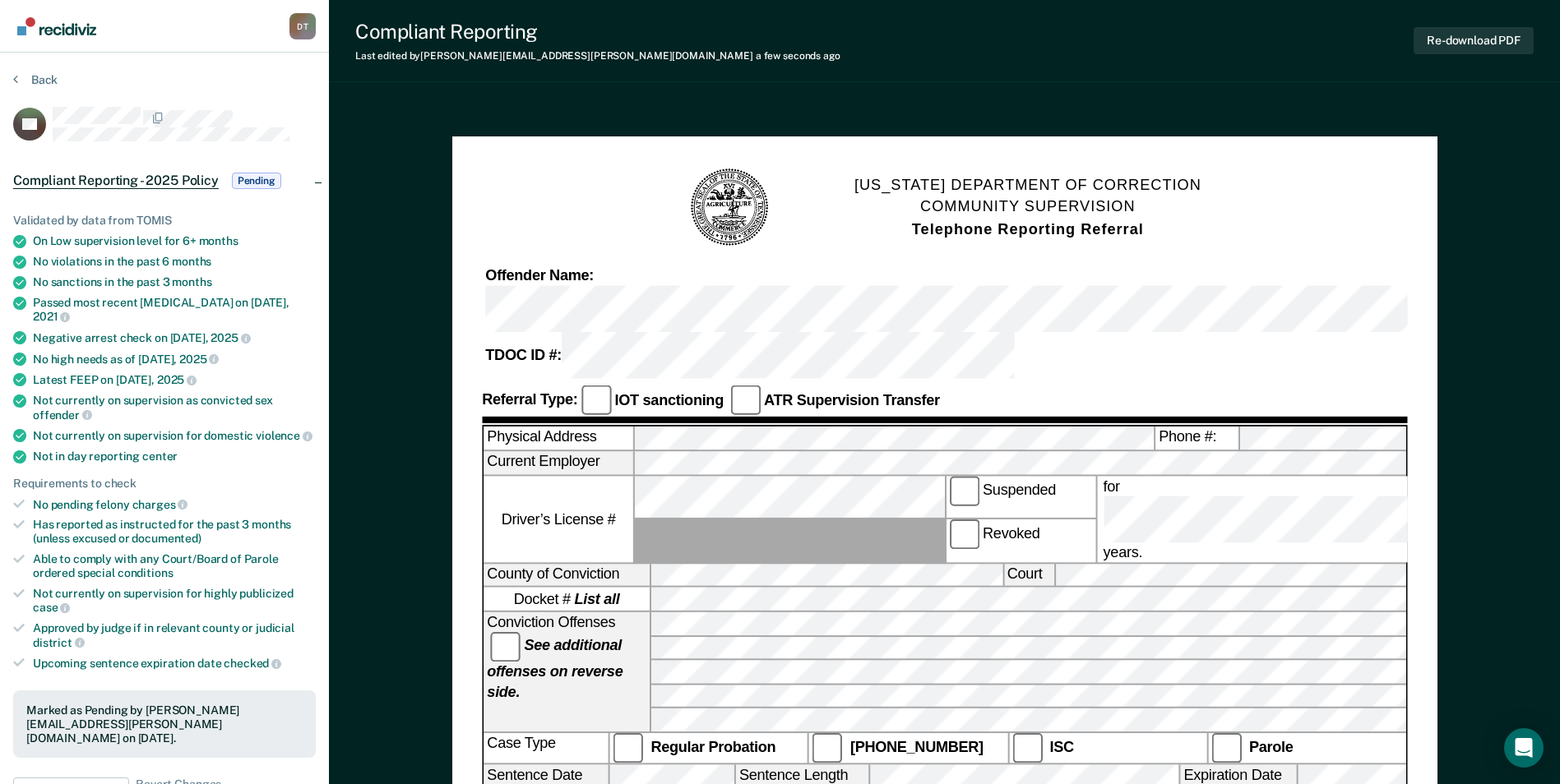
click at [268, 176] on span "Pending" at bounding box center [257, 181] width 50 height 17
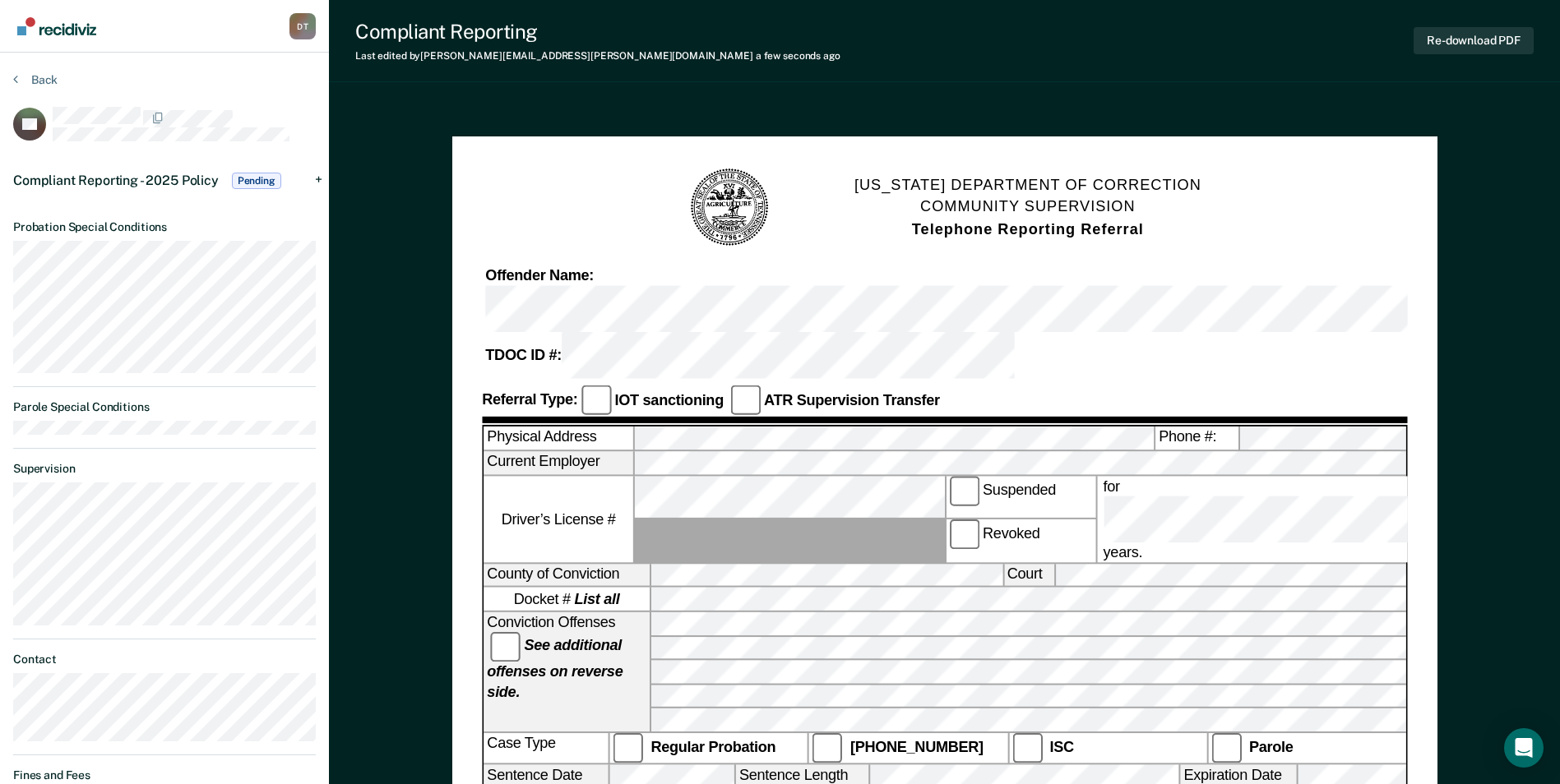
click at [319, 176] on div "Compliant Reporting - 2025 Policy Pending" at bounding box center [164, 181] width 329 height 53
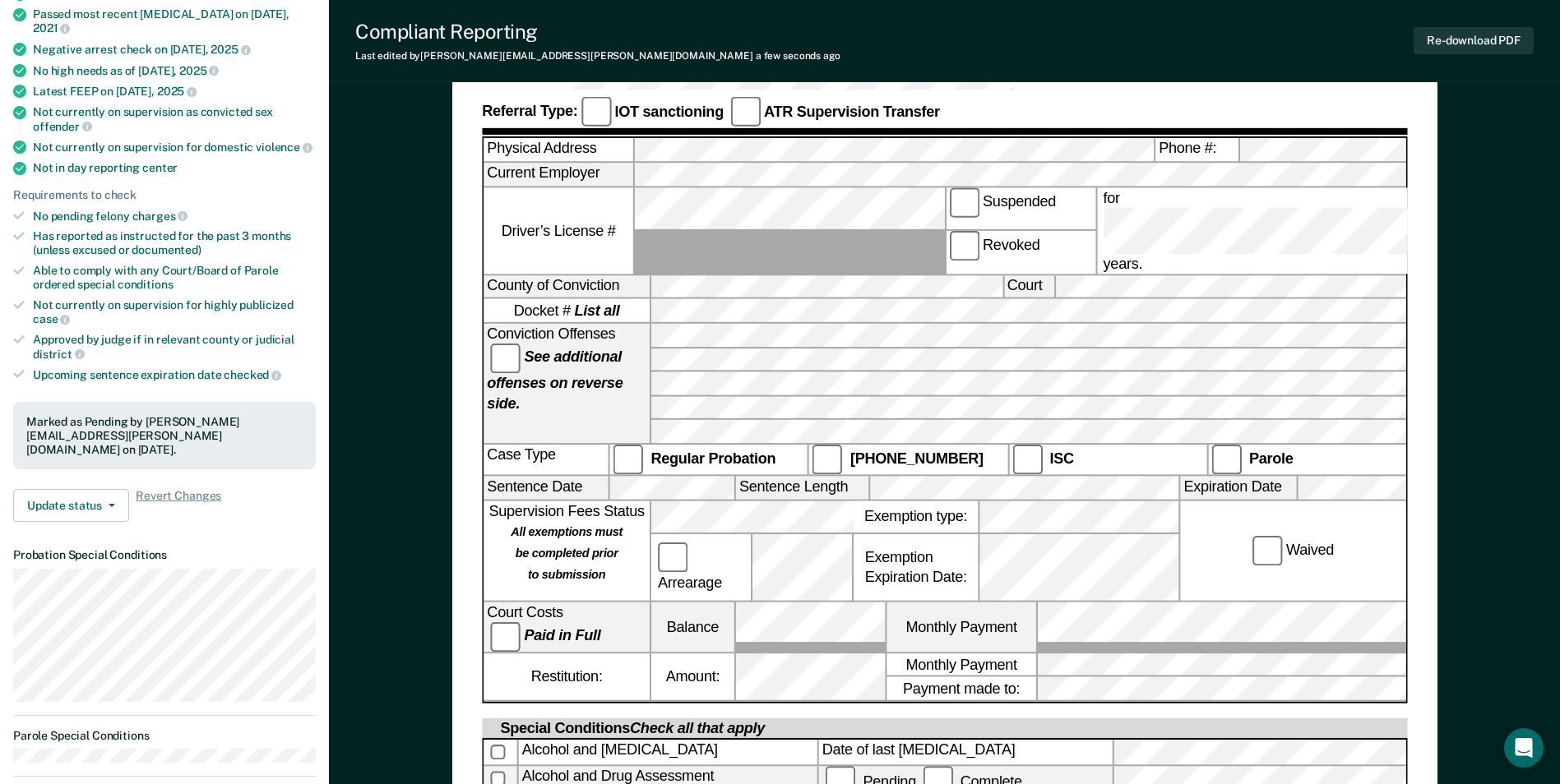
scroll to position [411, 0]
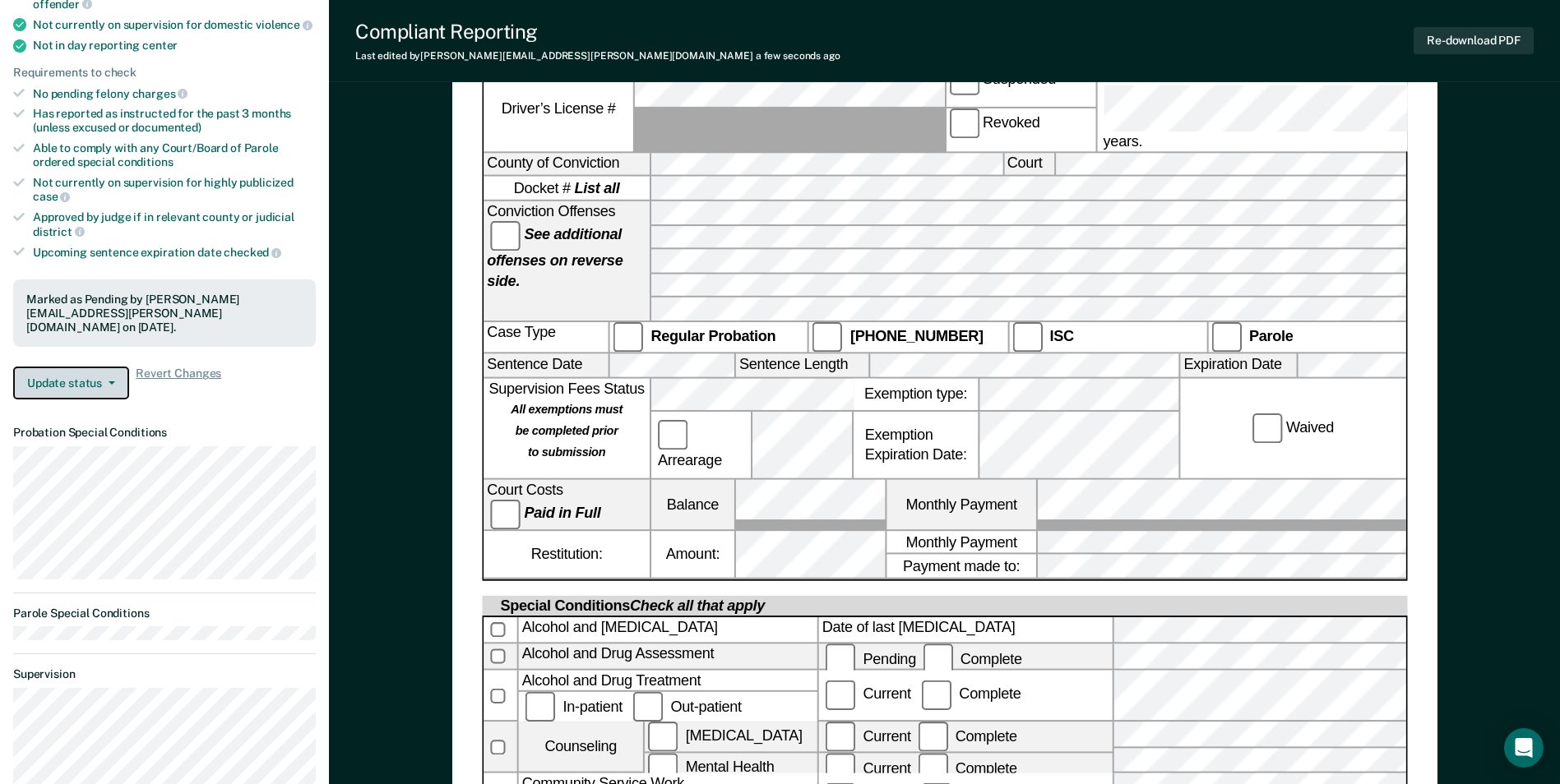
click at [115, 367] on button "Update status" at bounding box center [71, 383] width 116 height 33
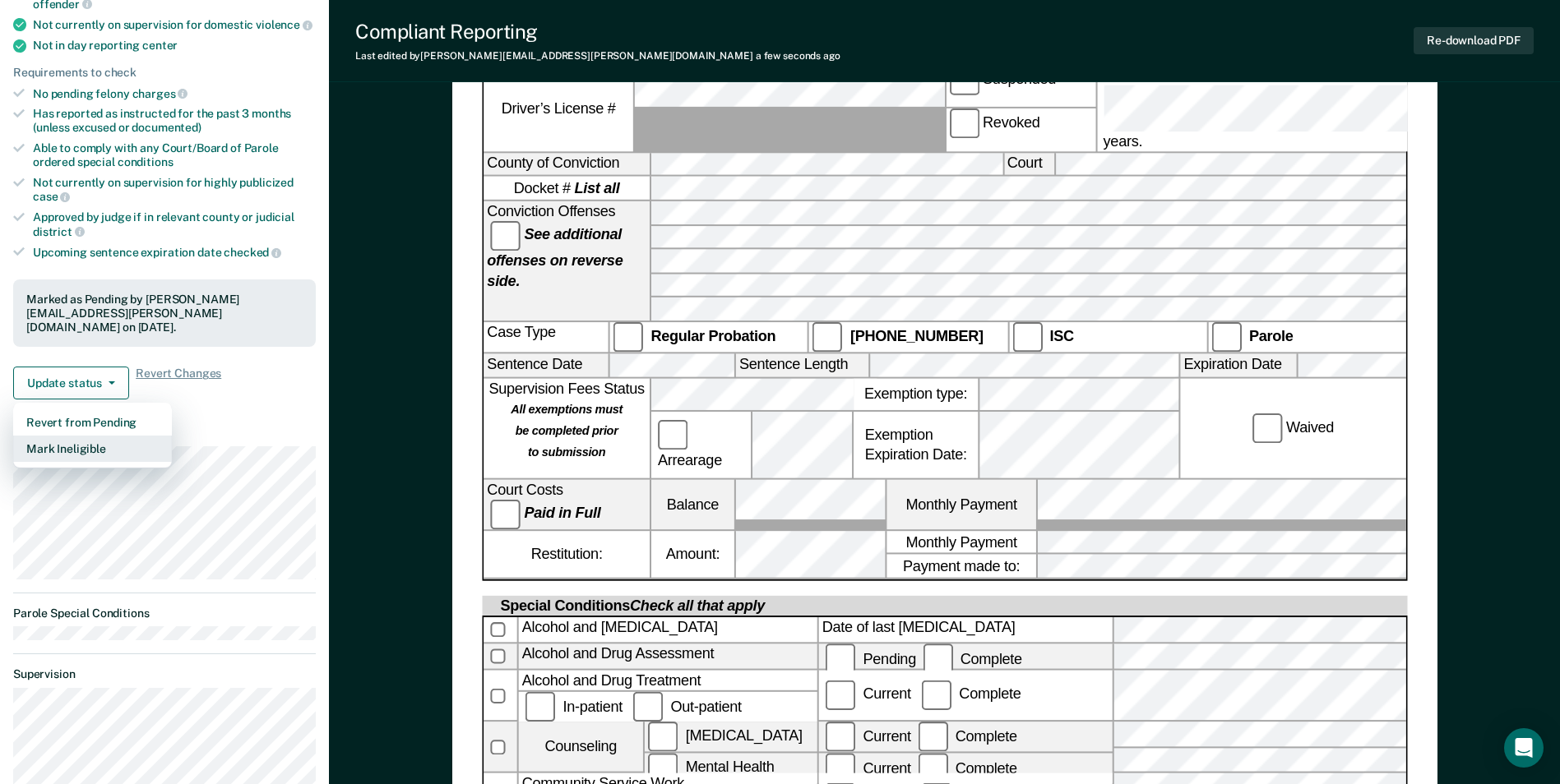
click at [96, 435] on button "Mark Ineligible" at bounding box center [93, 449] width 159 height 26
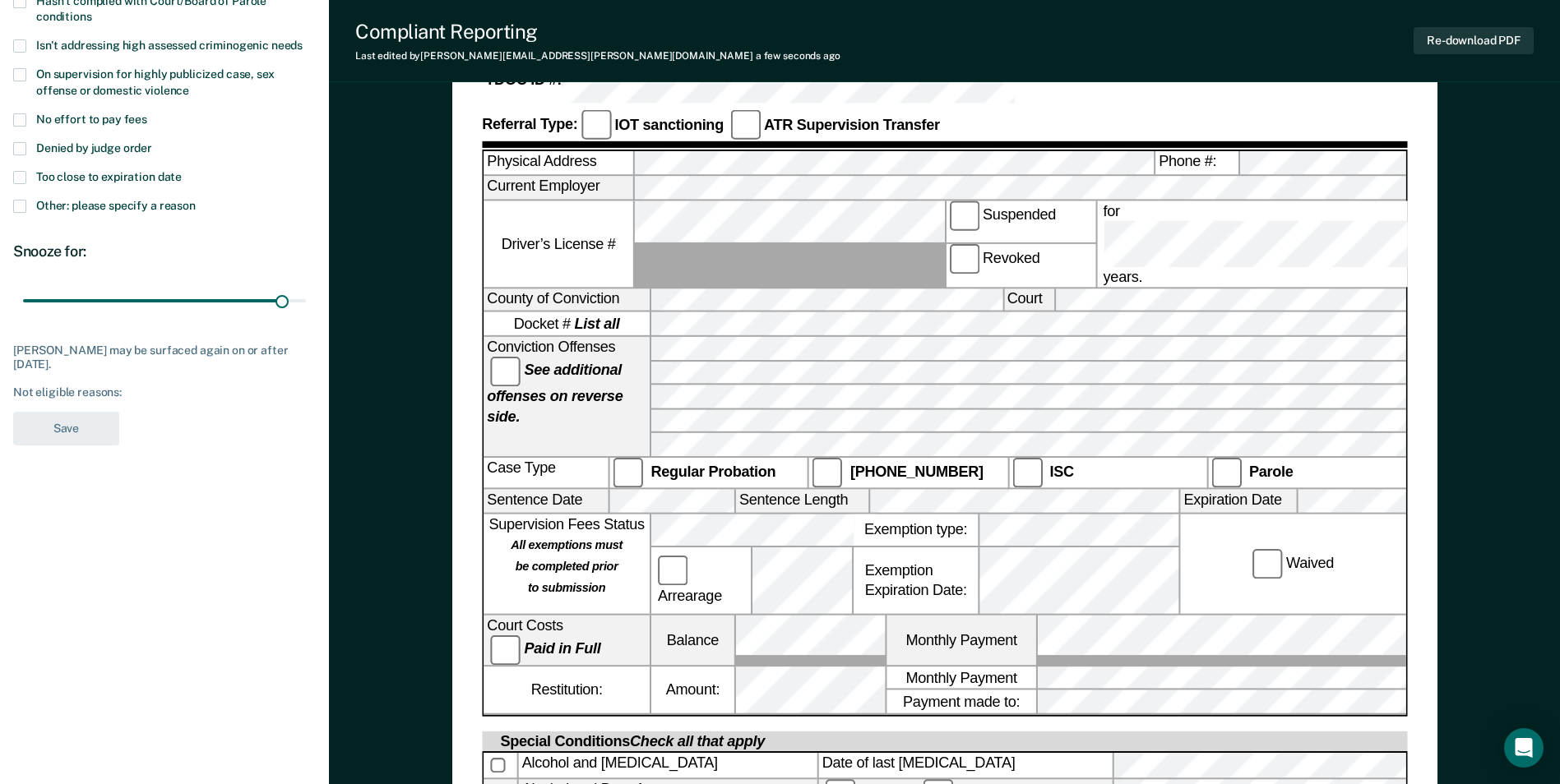
scroll to position [247, 0]
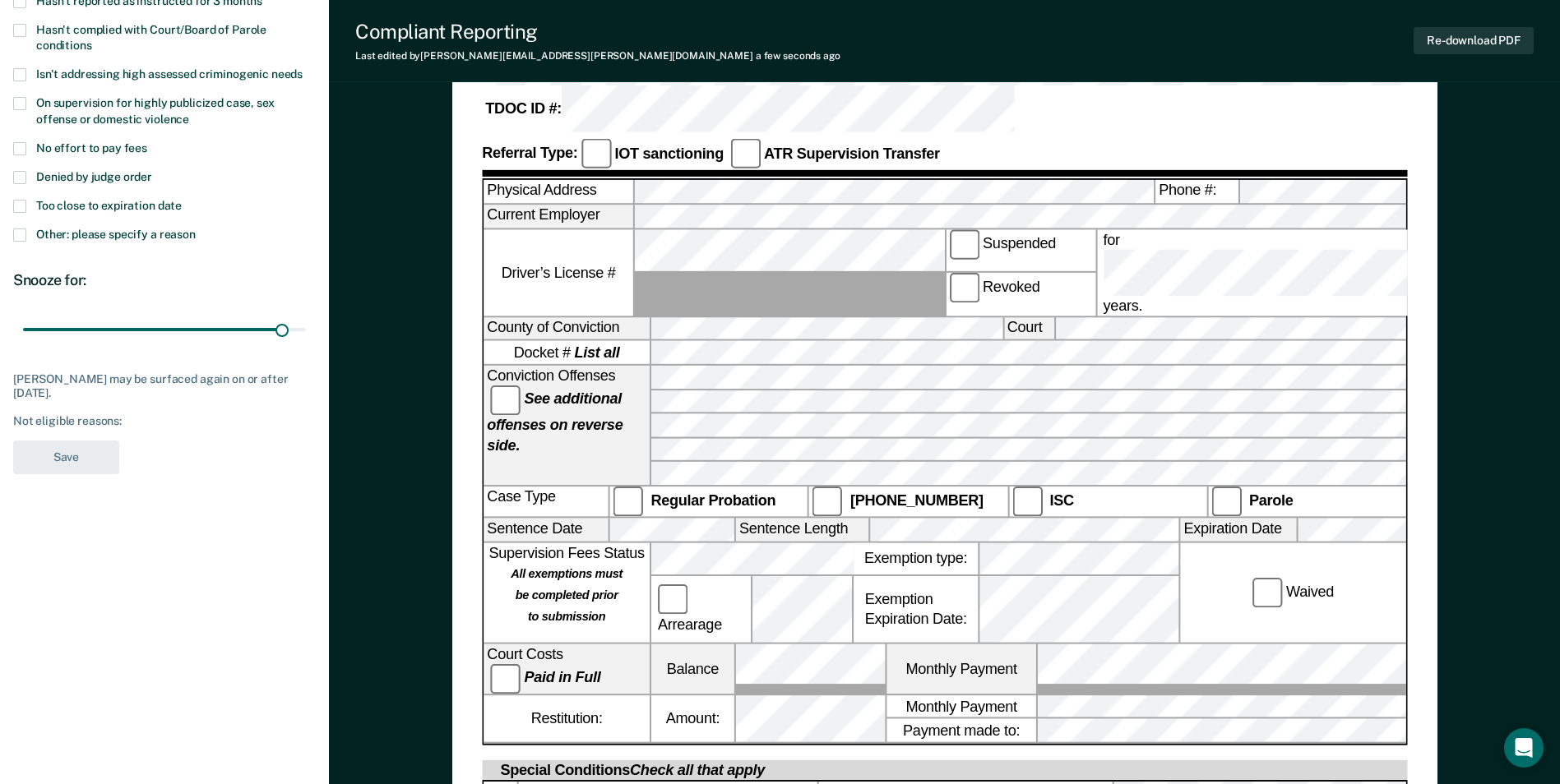
click at [23, 203] on span at bounding box center [20, 207] width 13 height 13
click at [182, 200] on input "Too close to expiration date" at bounding box center [182, 200] width 0 height 0
click at [72, 449] on button "Save" at bounding box center [66, 457] width 106 height 34
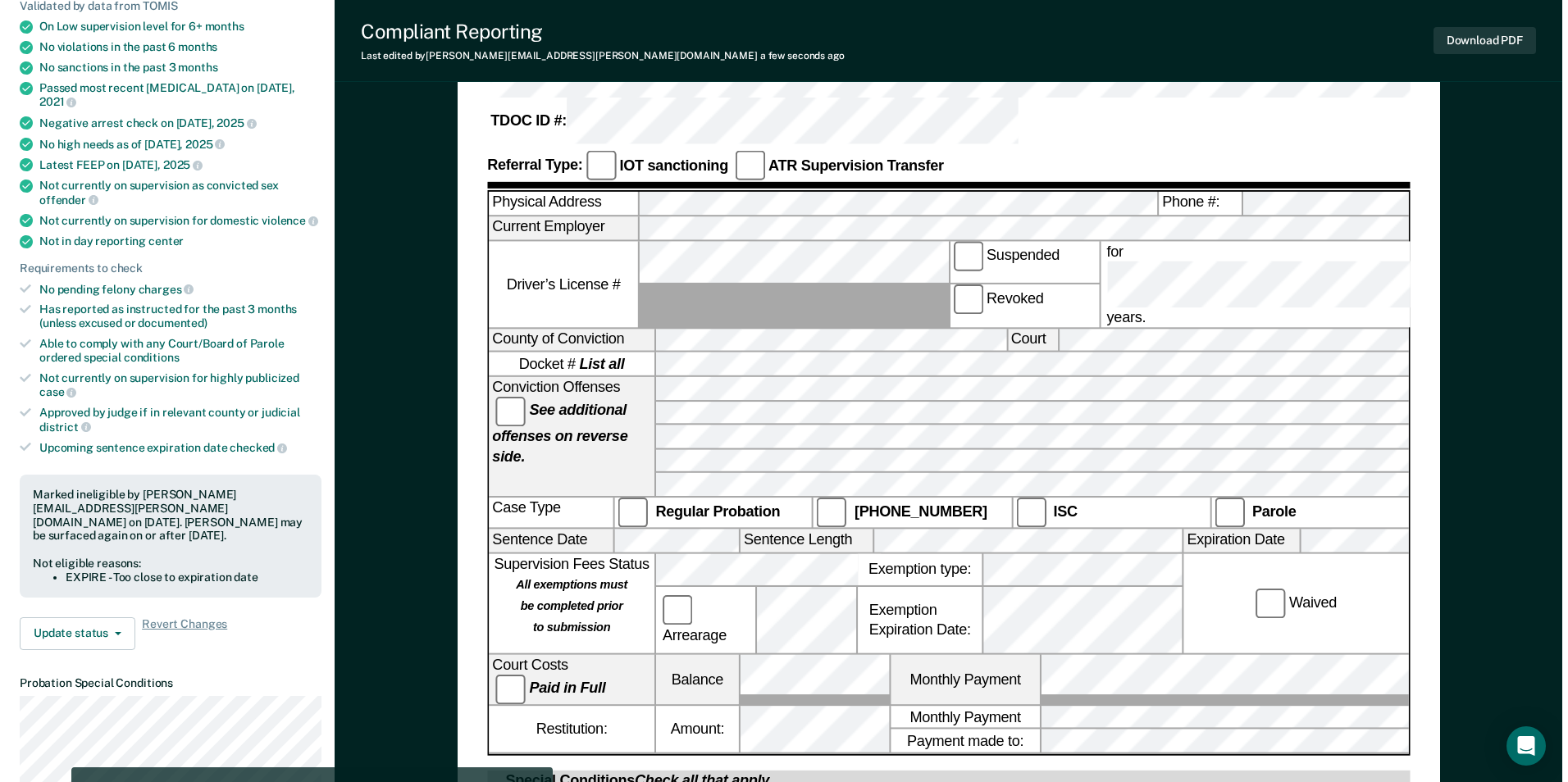
scroll to position [0, 0]
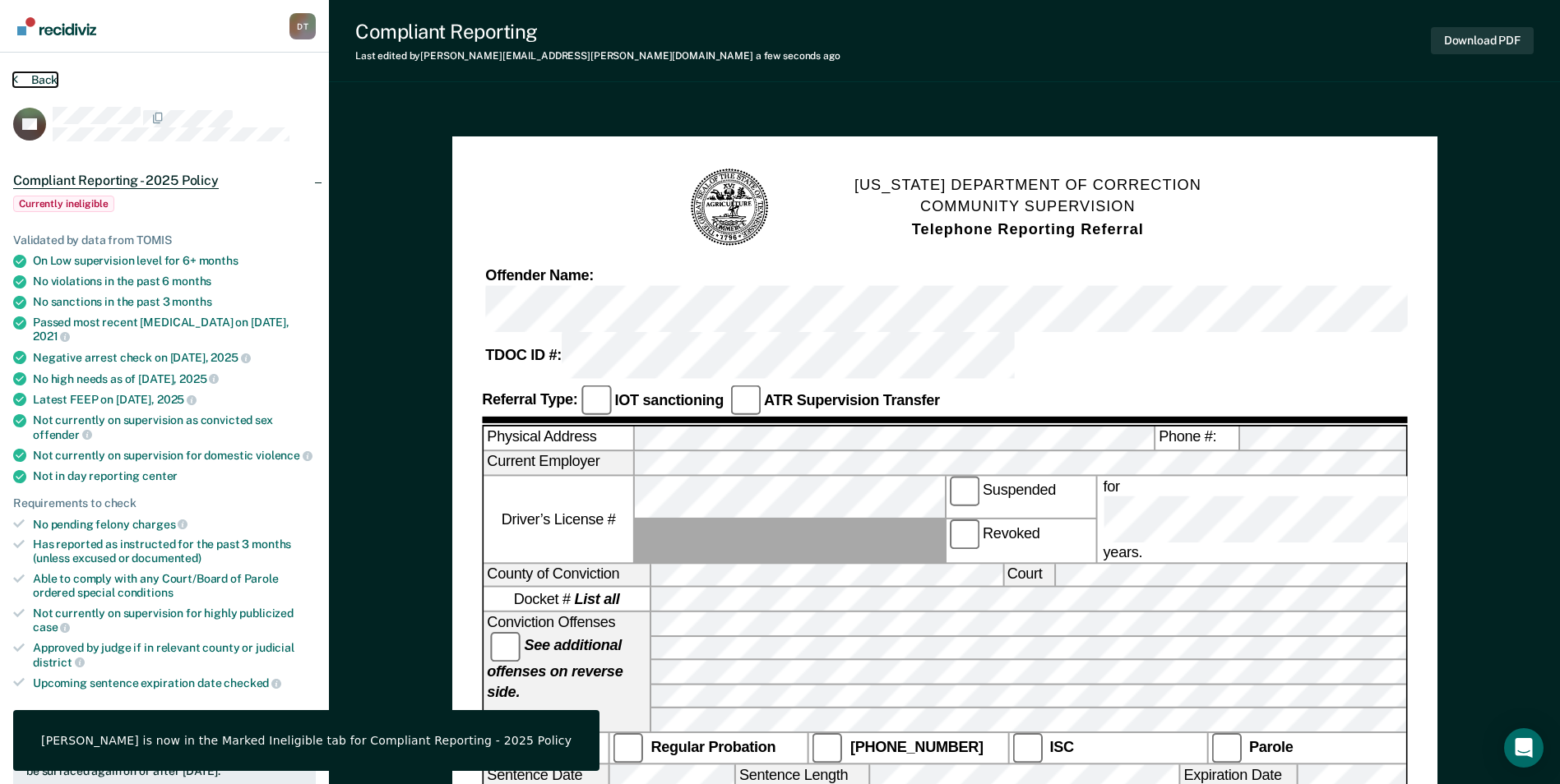
click at [38, 81] on button "Back" at bounding box center [36, 80] width 45 height 15
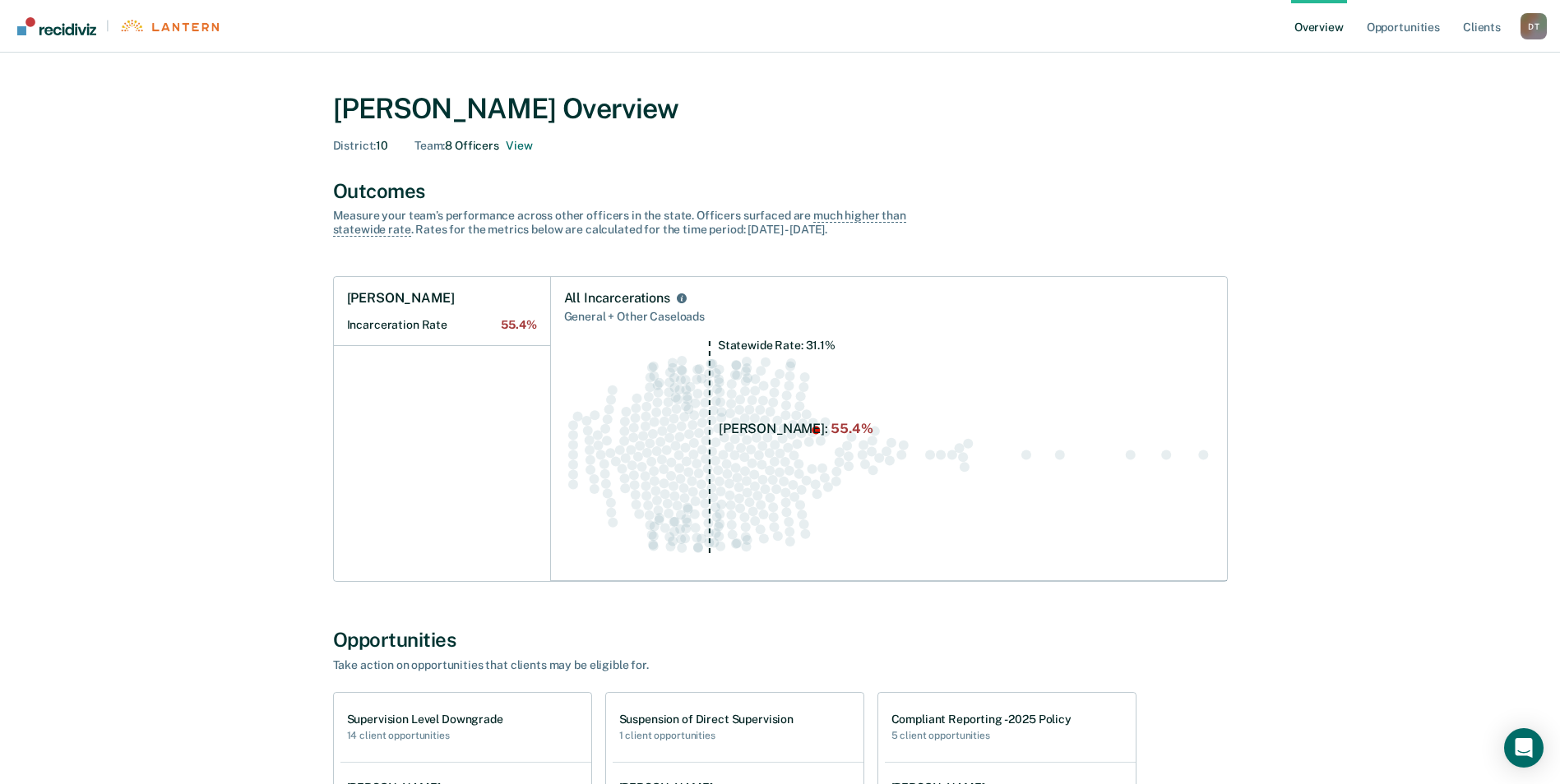
click at [447, 716] on h1 "Supervision Level Downgrade" at bounding box center [425, 720] width 156 height 14
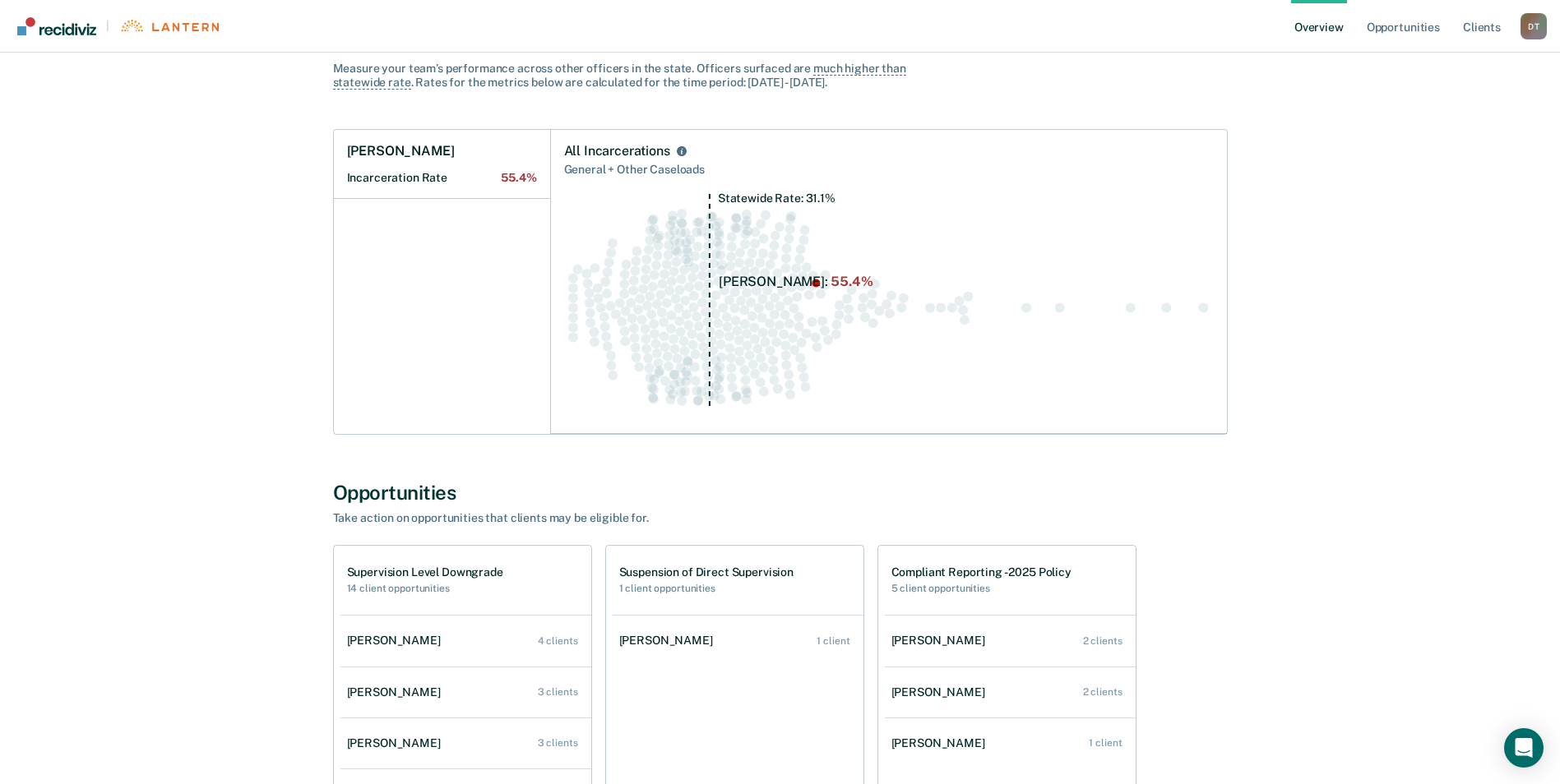
scroll to position [337, 0]
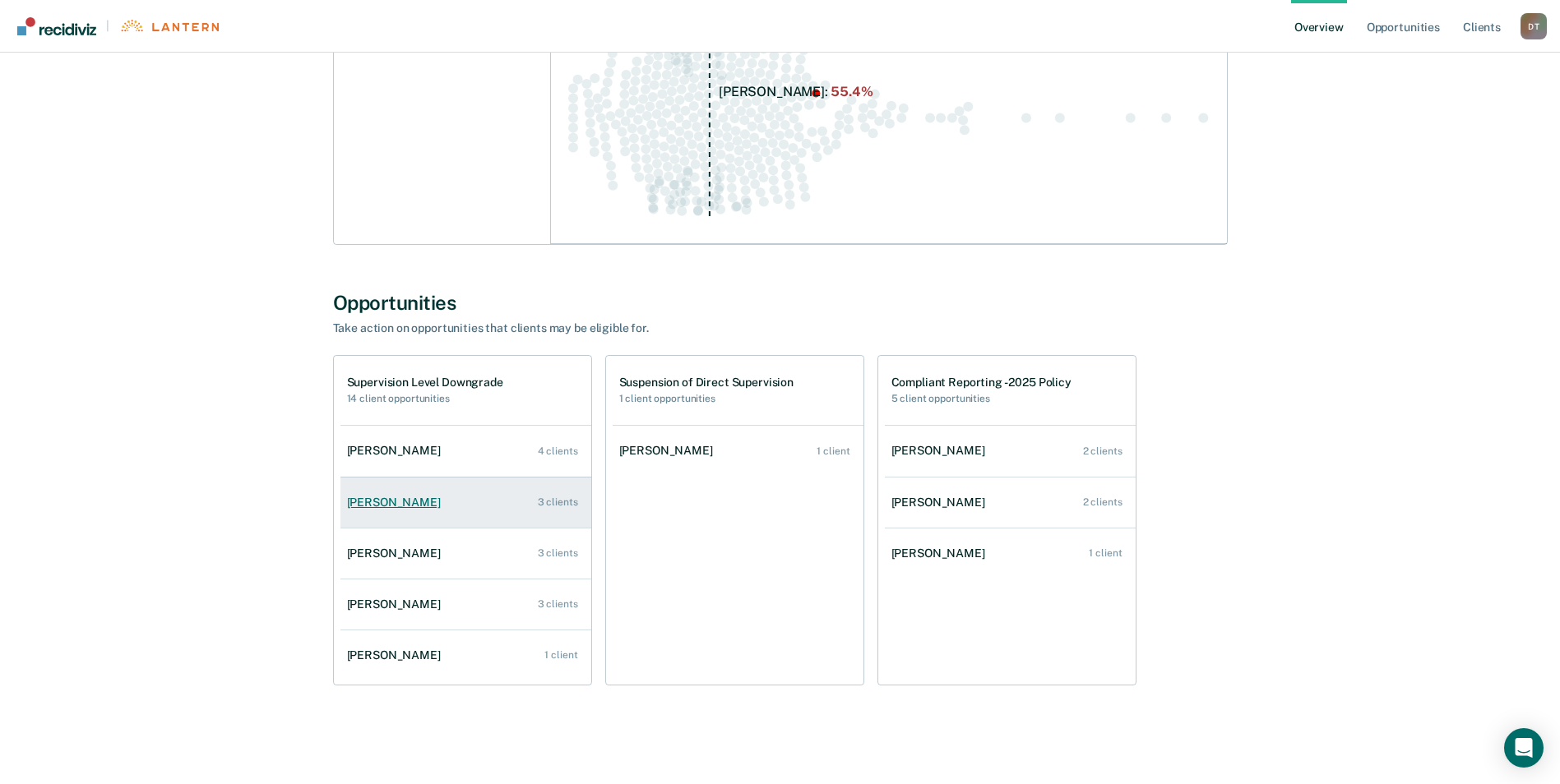
click at [425, 504] on div "[PERSON_NAME]" at bounding box center [397, 502] width 100 height 14
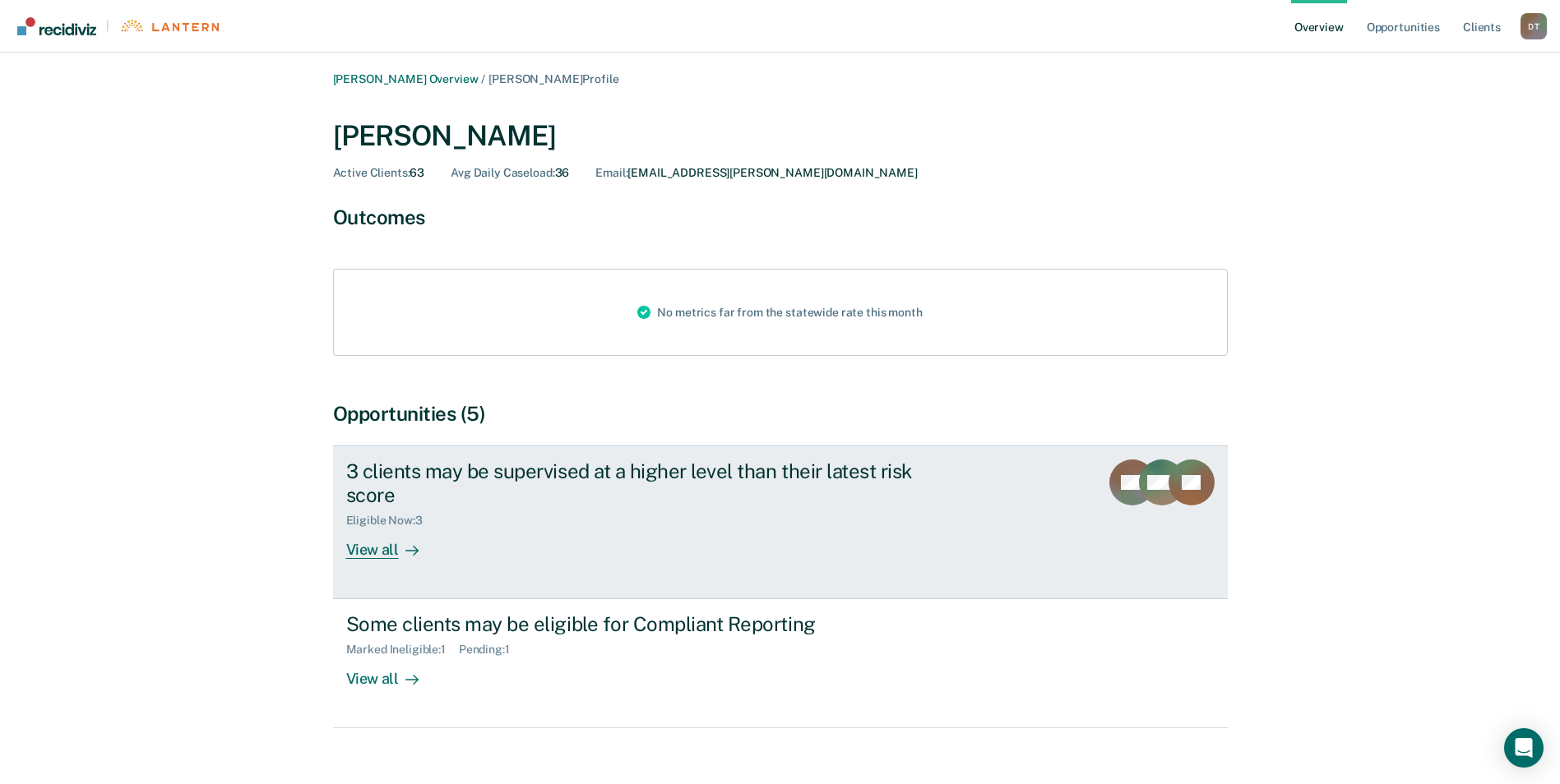
click at [394, 548] on div "View all" at bounding box center [392, 543] width 92 height 32
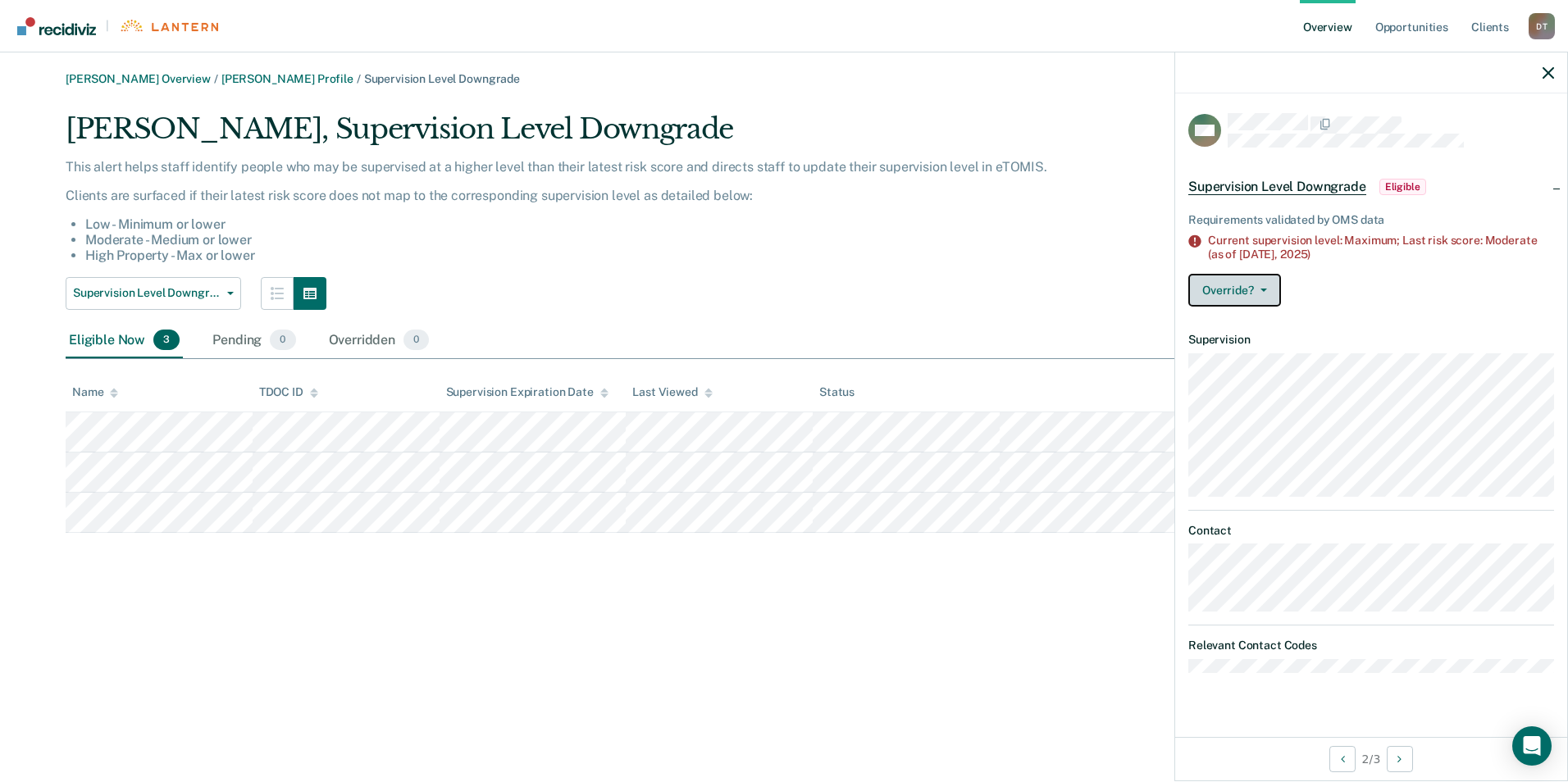
click at [1273, 285] on button "Override?" at bounding box center [1234, 290] width 92 height 33
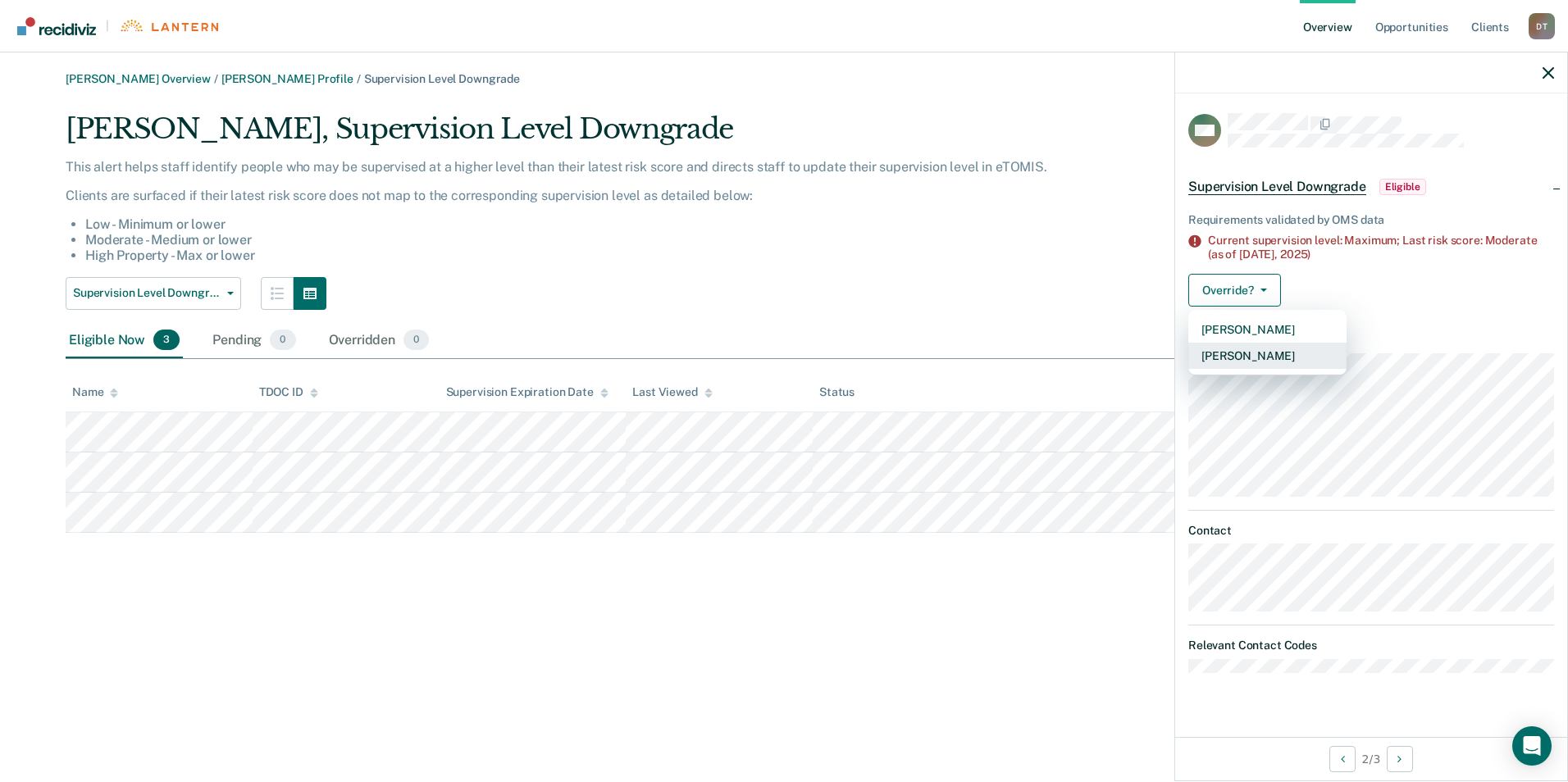
click at [1284, 350] on button "Mark Overridden" at bounding box center [1267, 356] width 158 height 26
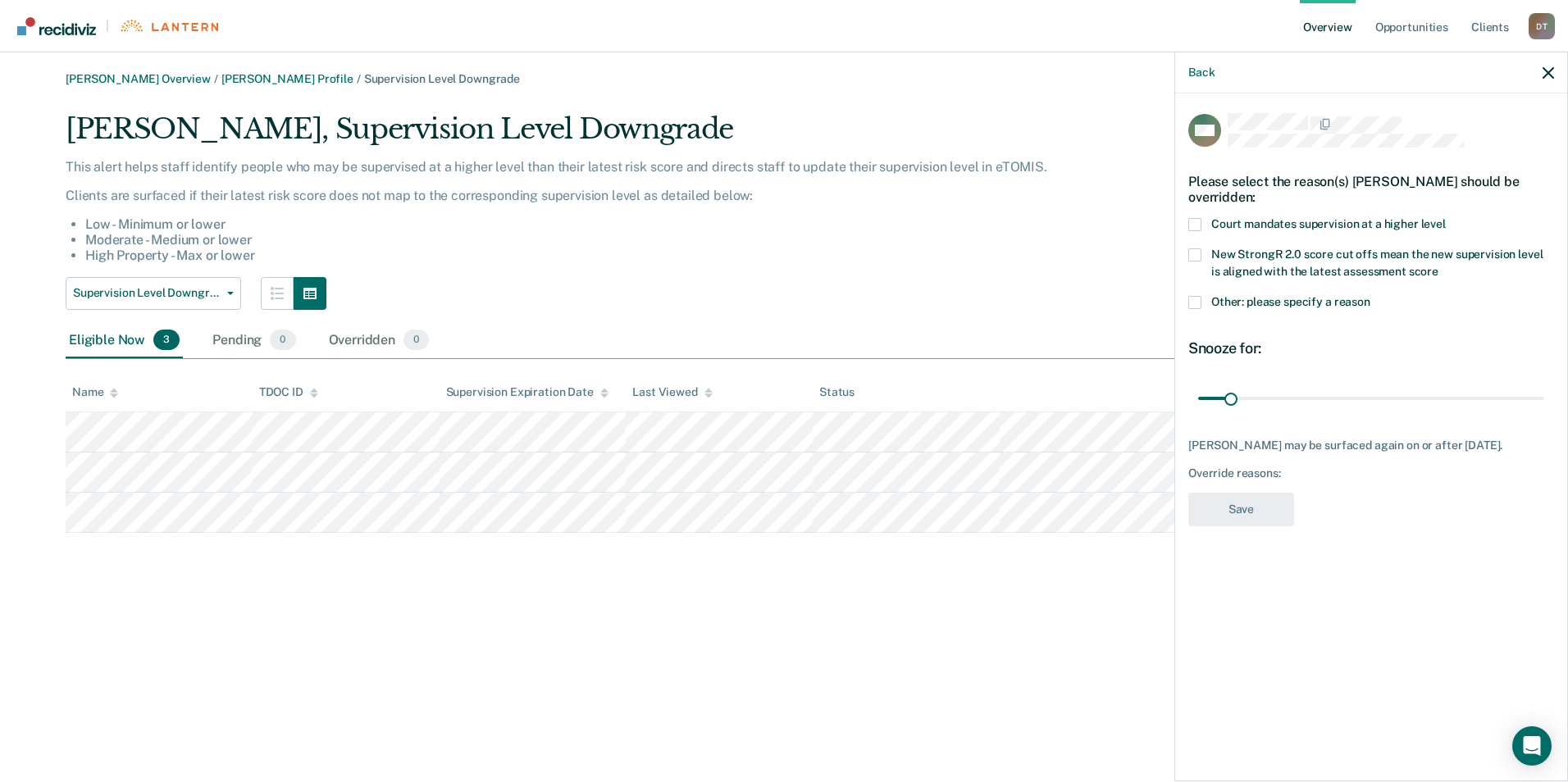
click at [1198, 299] on span at bounding box center [1195, 302] width 13 height 13
click at [1370, 296] on input "Other: please specify a reason" at bounding box center [1370, 296] width 0 height 0
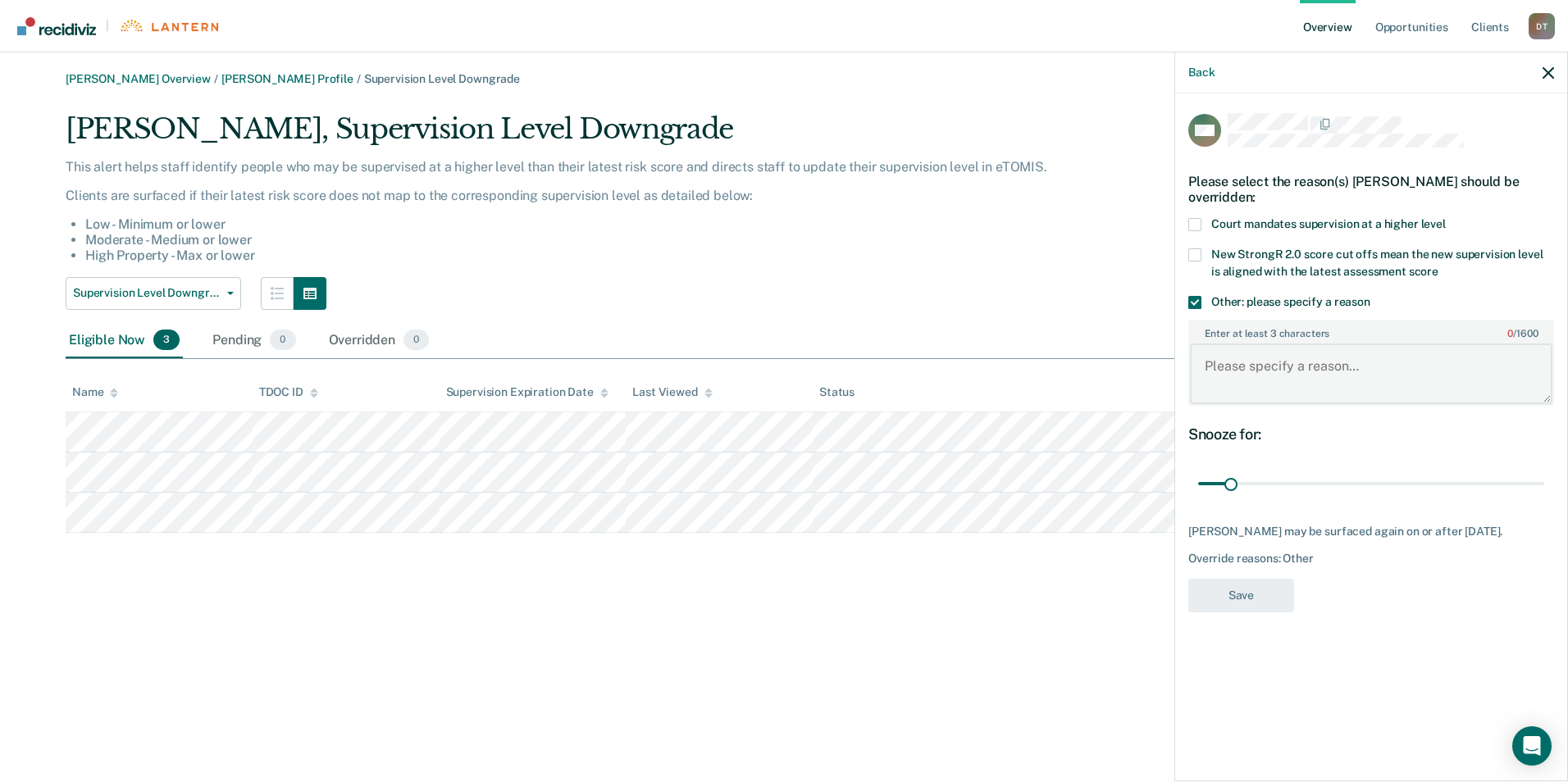
click at [1267, 358] on textarea "Enter at least 3 characters 0 / 1600" at bounding box center [1371, 374] width 363 height 61
type textarea "Pending charges"
click at [1252, 476] on input "range" at bounding box center [1371, 484] width 346 height 29
click at [1261, 480] on input "range" at bounding box center [1371, 484] width 346 height 29
type input "60"
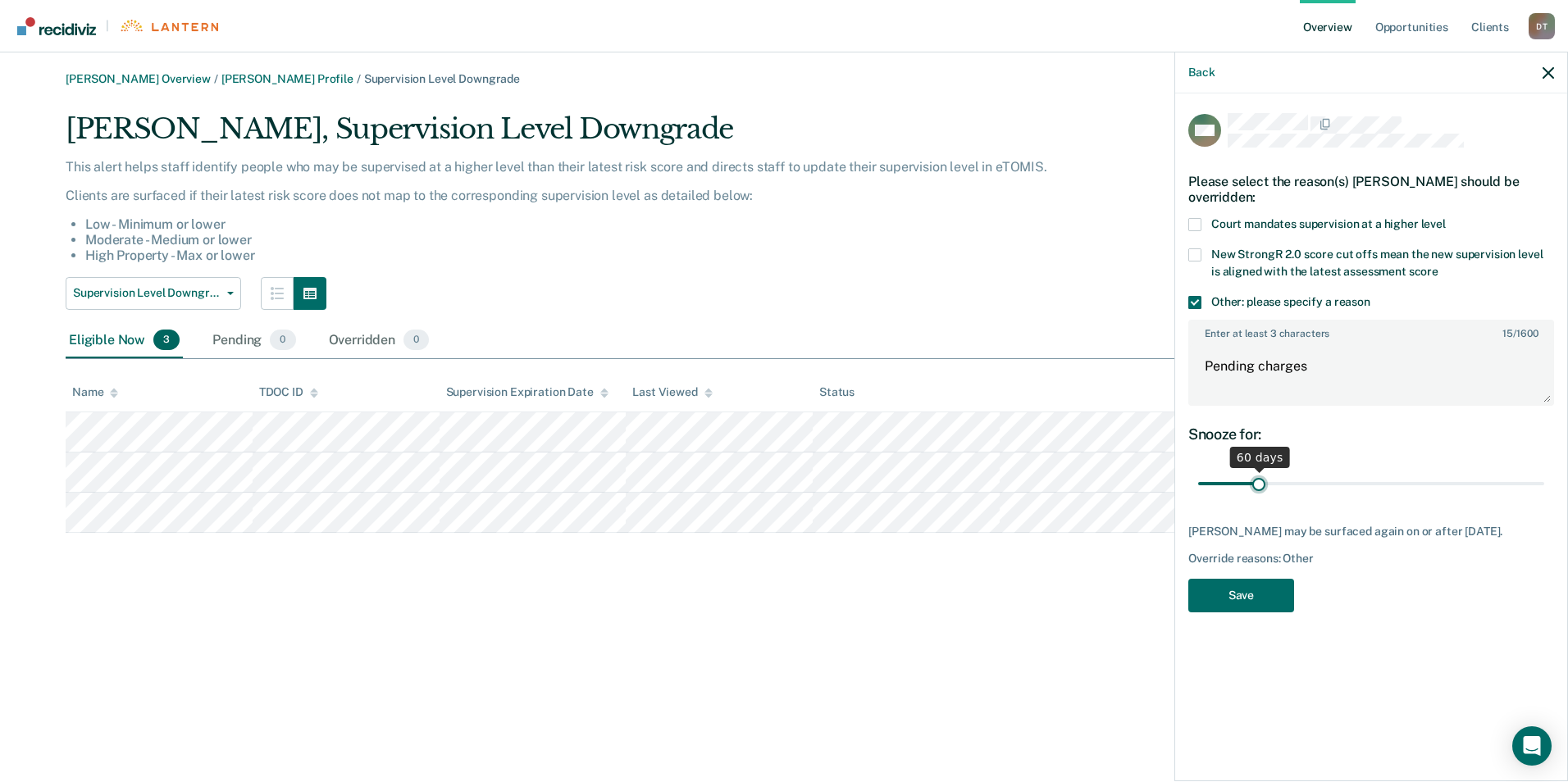
click at [1259, 482] on input "range" at bounding box center [1371, 484] width 346 height 29
click at [1261, 596] on button "Save" at bounding box center [1241, 596] width 105 height 34
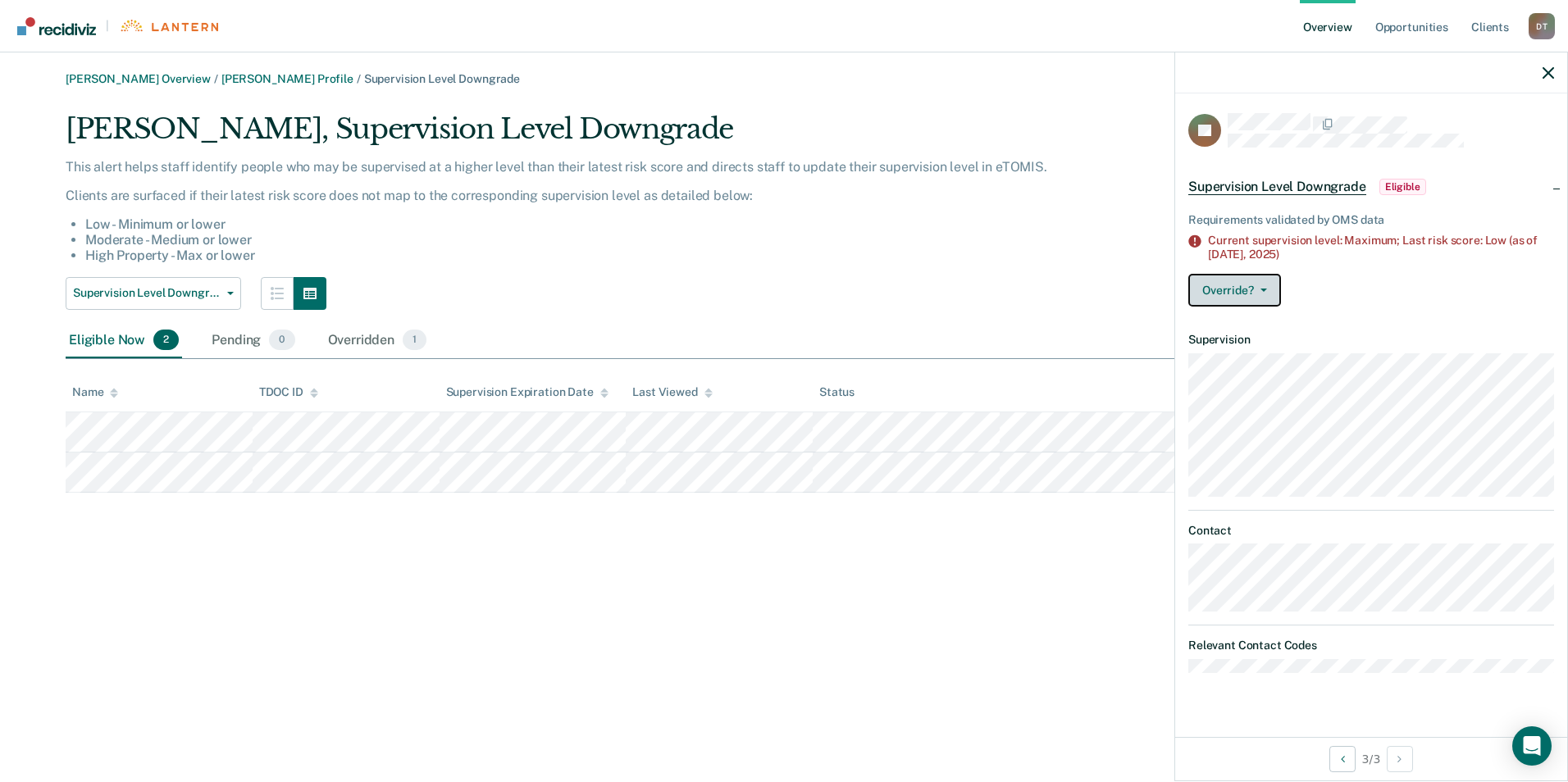
click at [1266, 288] on icon "button" at bounding box center [1264, 290] width 7 height 3
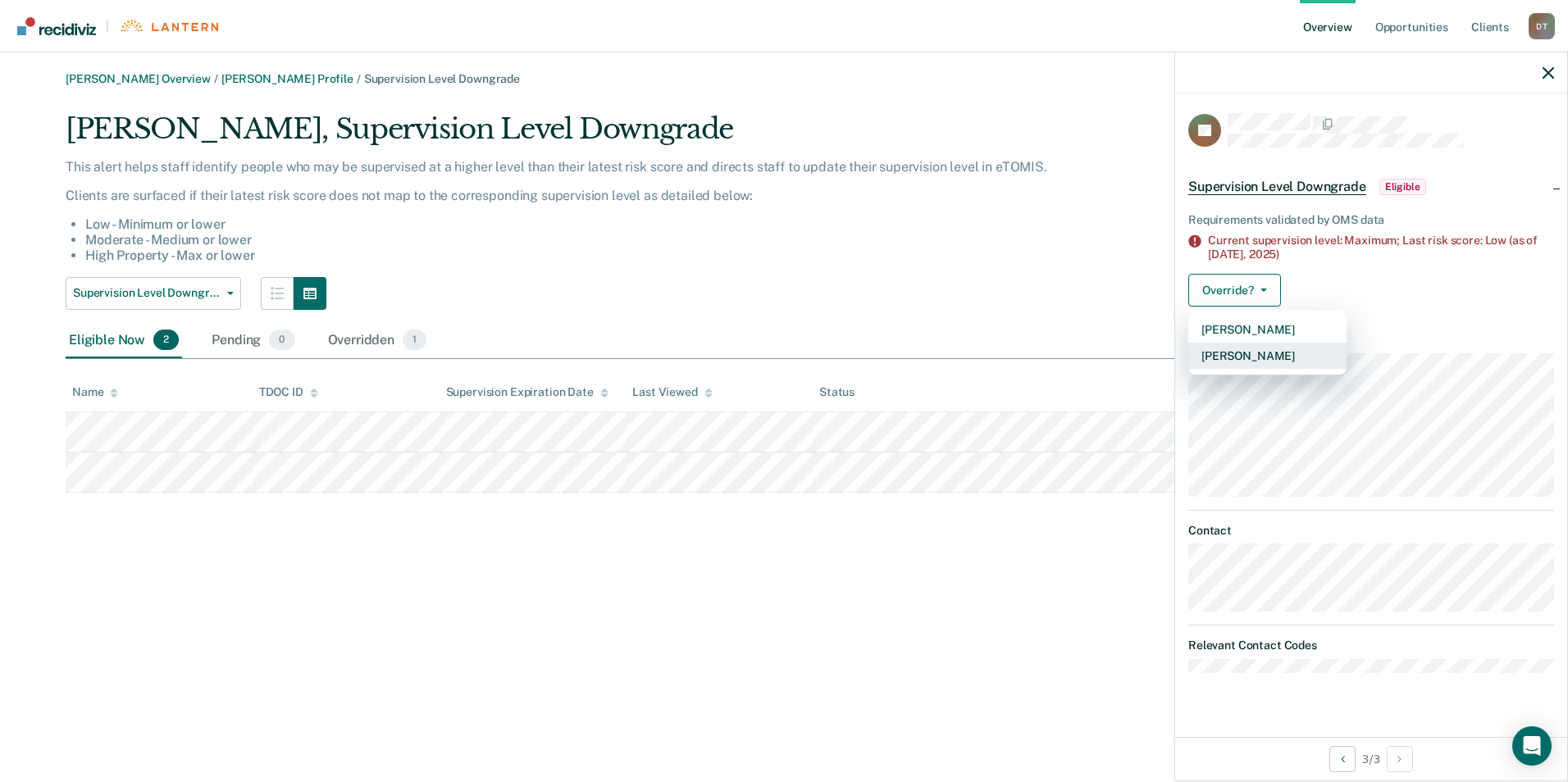
drag, startPoint x: 1263, startPoint y: 349, endPoint x: 1263, endPoint y: 359, distance: 10.0
click at [1263, 359] on button "Mark Overridden" at bounding box center [1267, 356] width 158 height 26
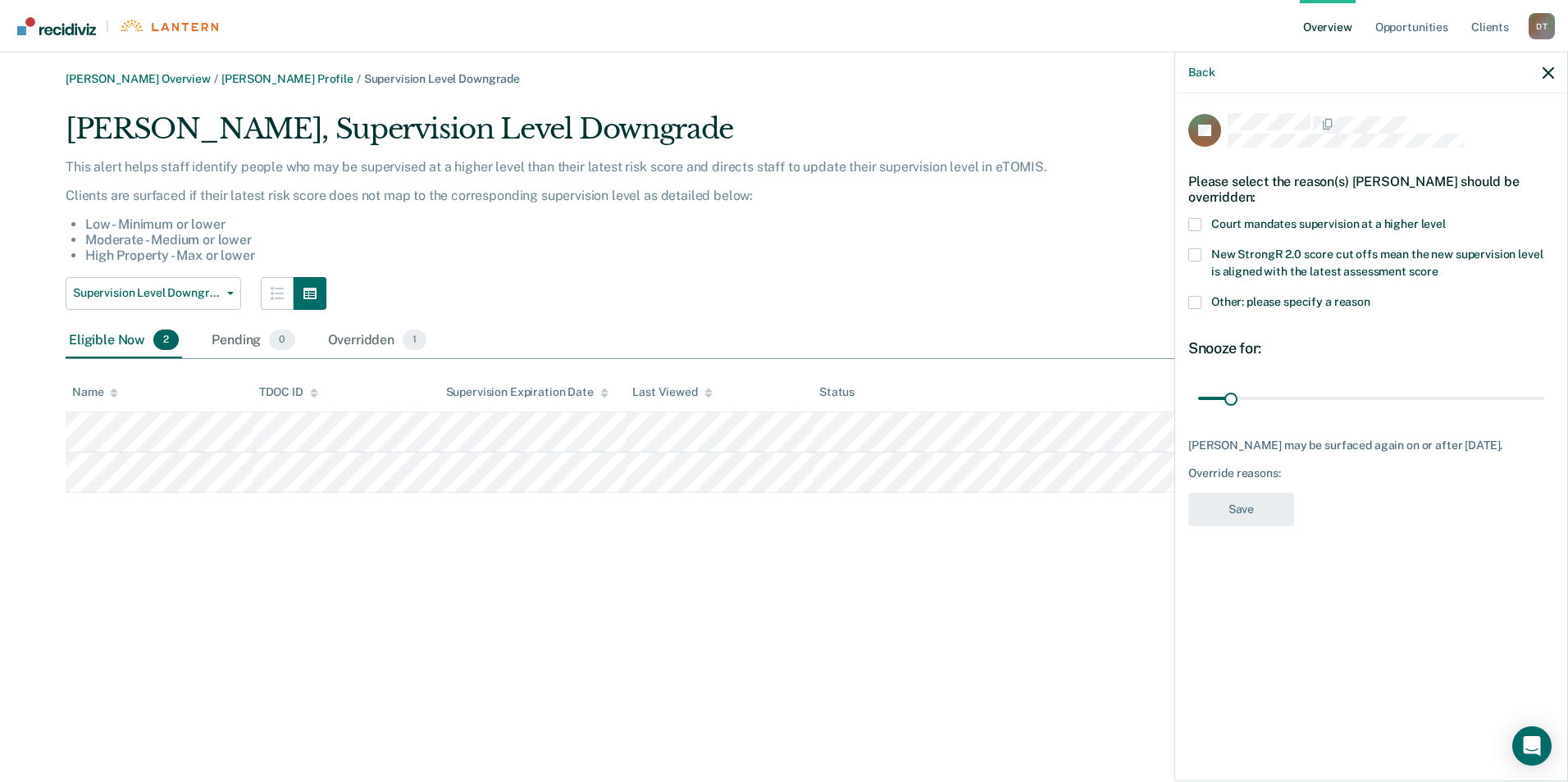
click at [1196, 298] on span at bounding box center [1195, 302] width 13 height 13
click at [1370, 296] on input "Other: please specify a reason" at bounding box center [1370, 296] width 0 height 0
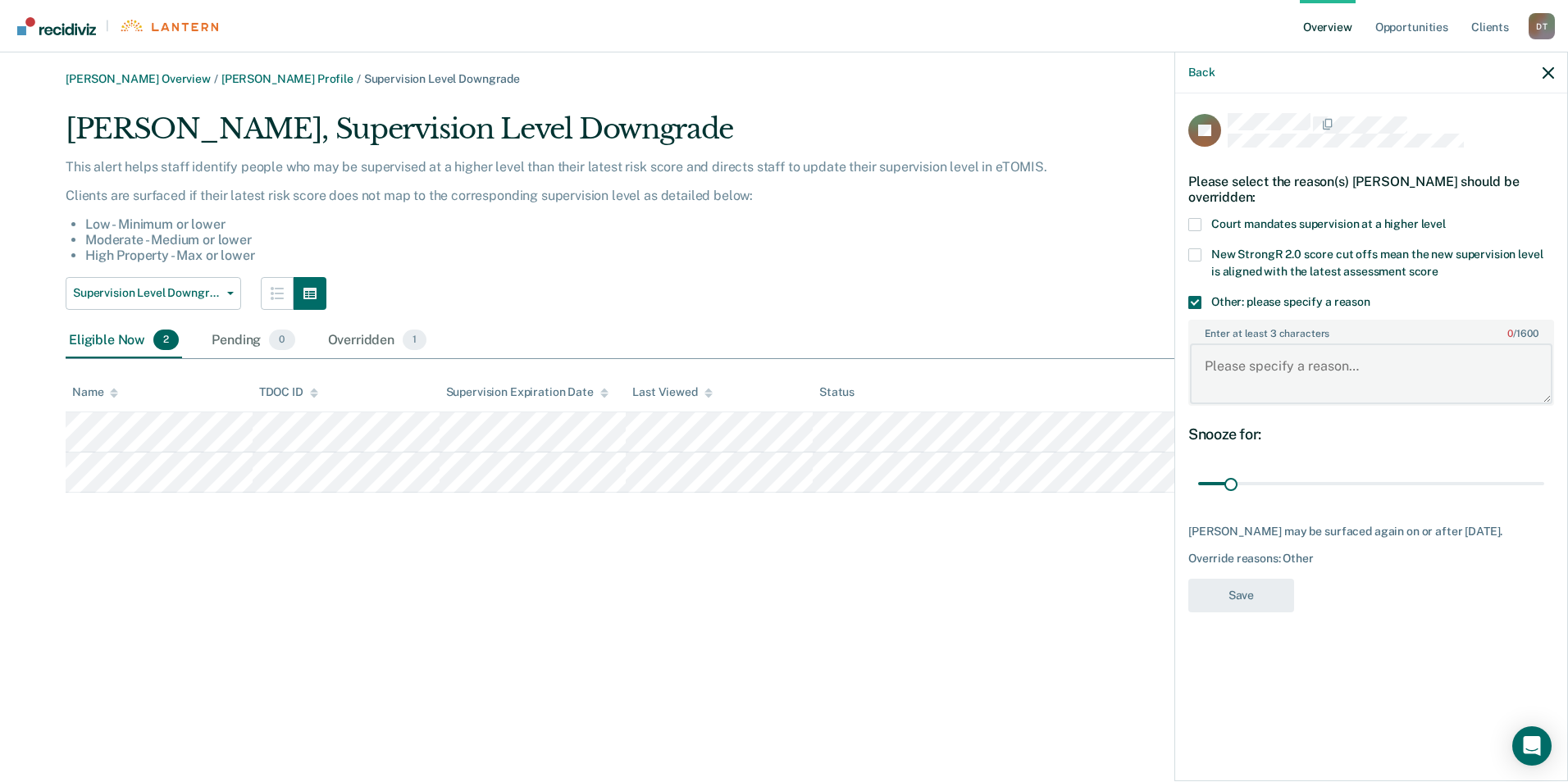
click at [1246, 363] on textarea "Enter at least 3 characters 0 / 1600" at bounding box center [1371, 374] width 363 height 61
type textarea "S"
type textarea "Pending charges"
drag, startPoint x: 1231, startPoint y: 482, endPoint x: 1260, endPoint y: 480, distance: 29.1
type input "61"
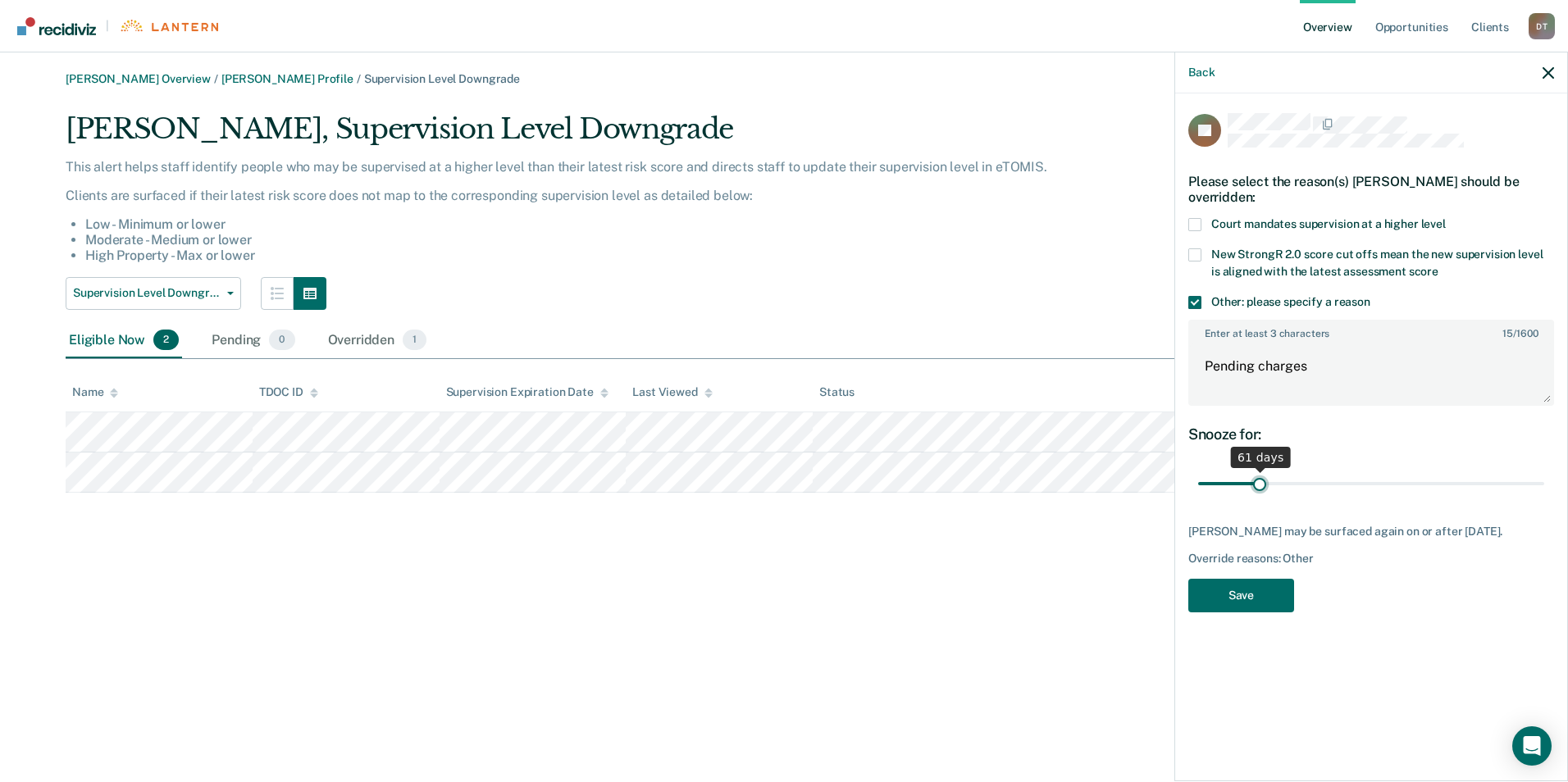
click at [1260, 480] on input "range" at bounding box center [1371, 484] width 346 height 29
click at [1260, 588] on button "Save" at bounding box center [1241, 596] width 105 height 34
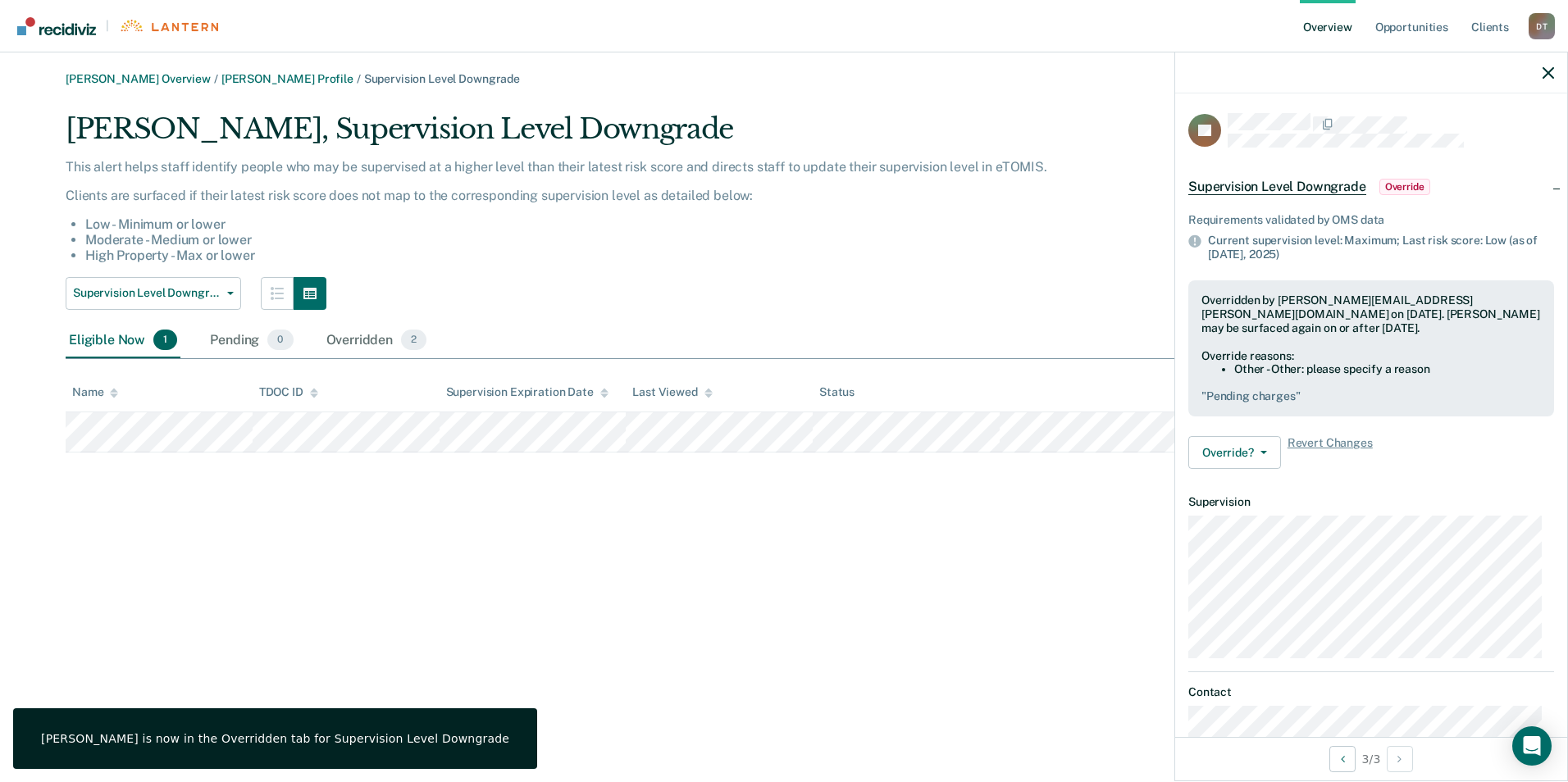
drag, startPoint x: 928, startPoint y: 593, endPoint x: 792, endPoint y: 566, distance: 138.7
click at [926, 593] on div "David Tankersley Overview / Amberlynn Jackson Profile / Supervision Level Downg…" at bounding box center [784, 401] width 1528 height 658
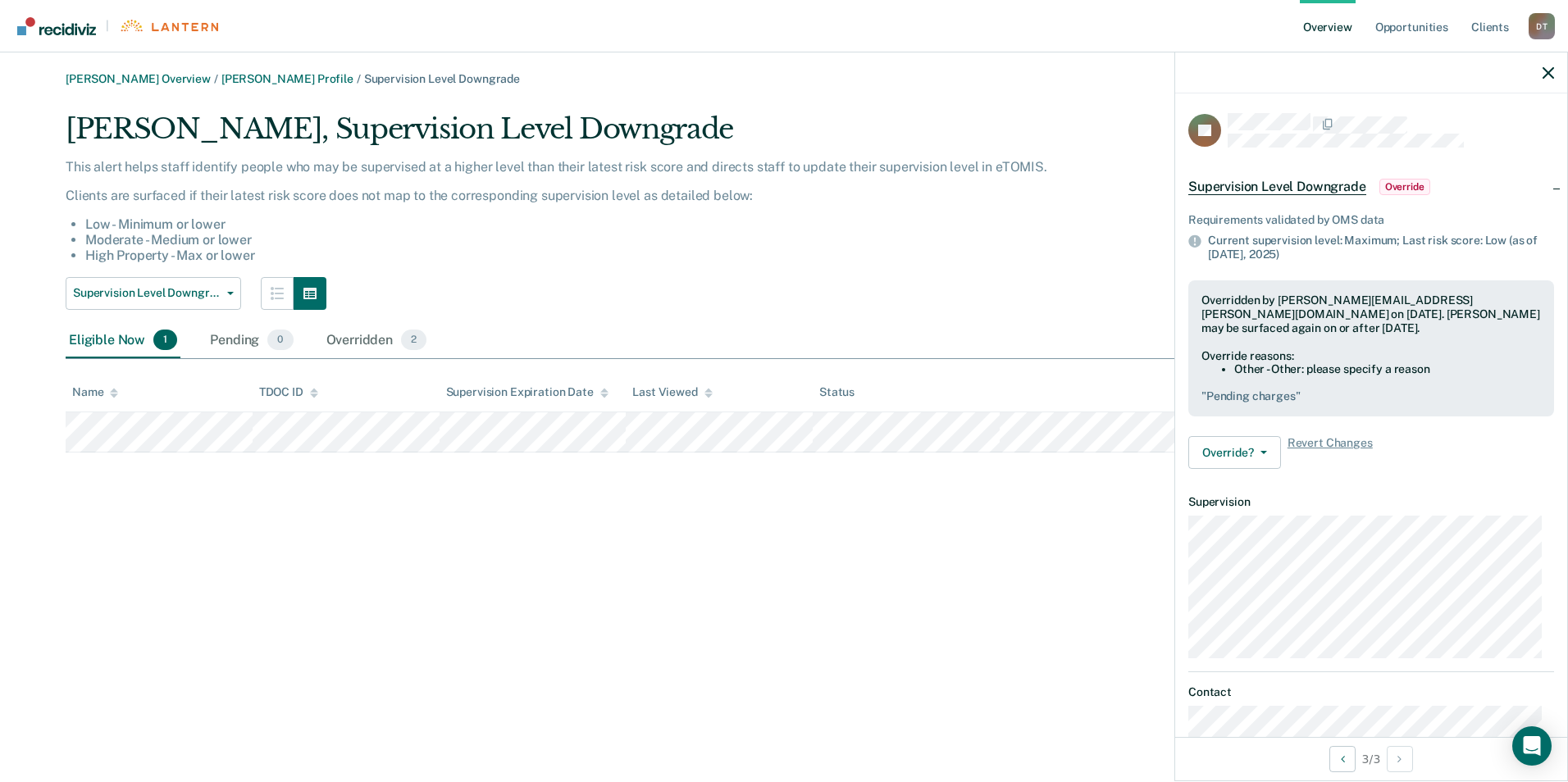
click at [901, 172] on p "This alert helps staff identify people who may be supervised at a higher level …" at bounding box center [653, 166] width 1176 height 16
click at [190, 75] on link "[PERSON_NAME] Overview" at bounding box center [138, 79] width 145 height 14
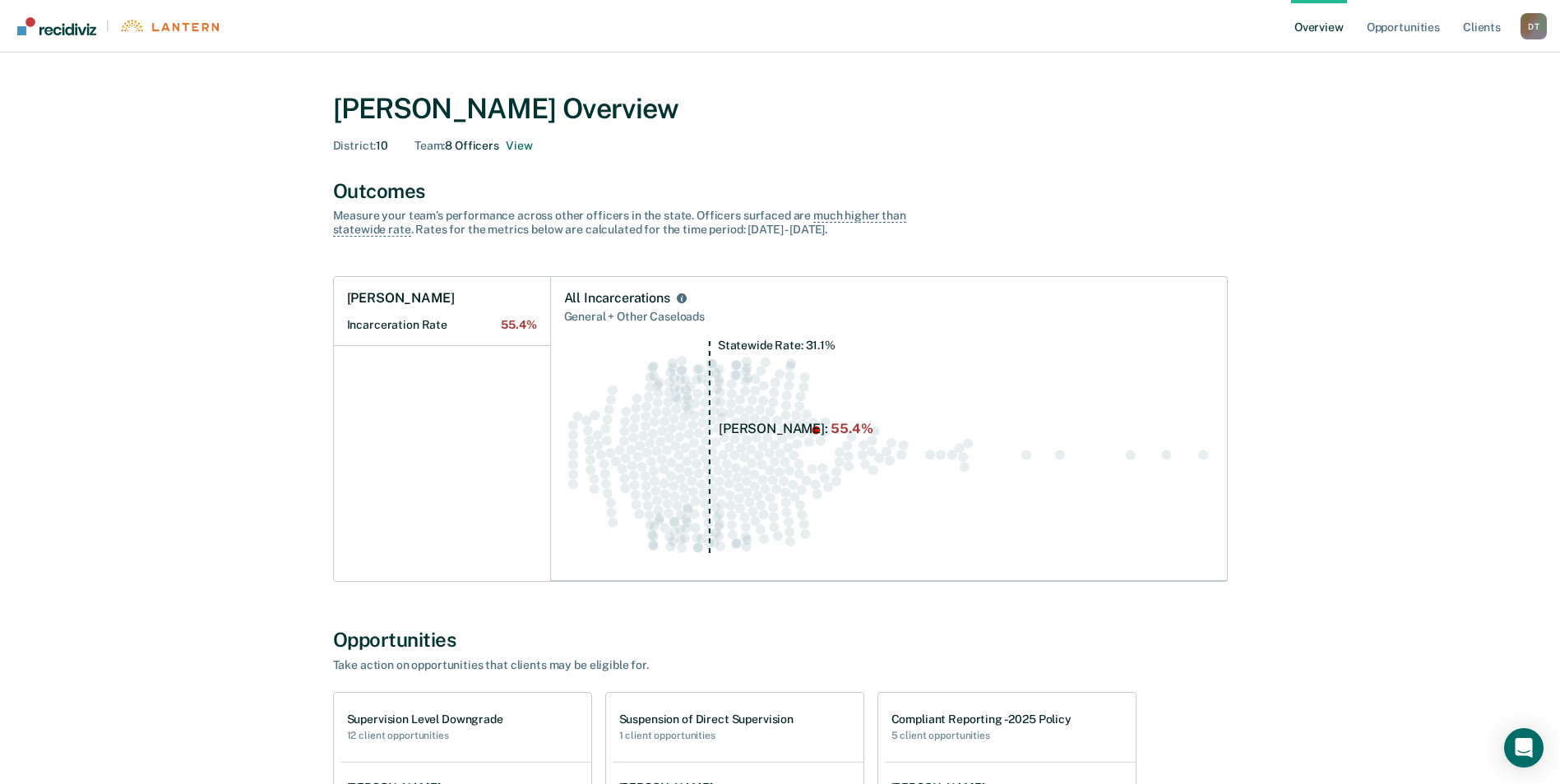
click at [287, 264] on div "David Tankersley Overview District : 10 Team : 8 Officers View Outcomes Measure…" at bounding box center [780, 571] width 987 height 996
click at [447, 722] on h1 "Supervision Level Downgrade" at bounding box center [425, 720] width 156 height 14
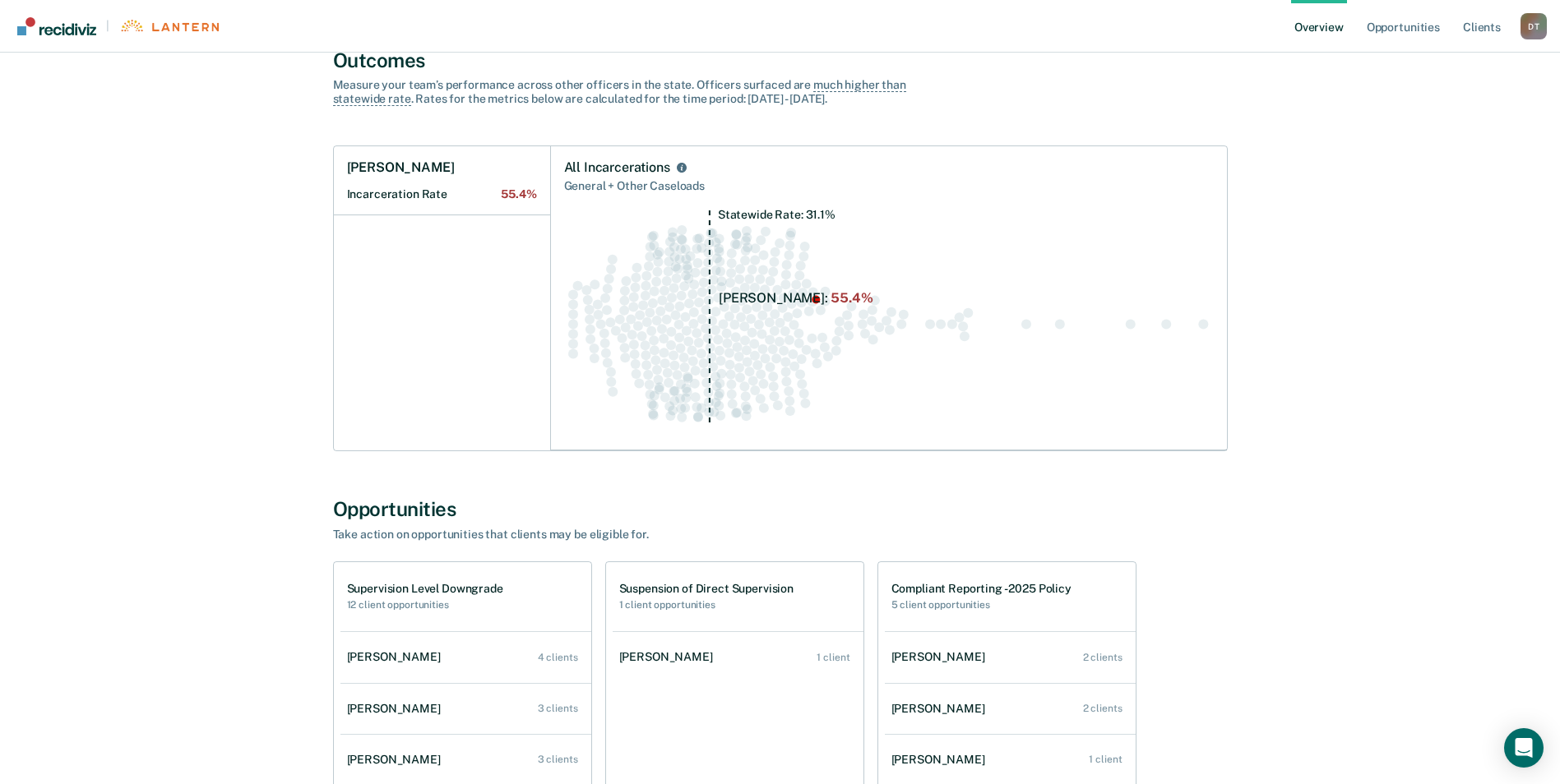
scroll to position [337, 0]
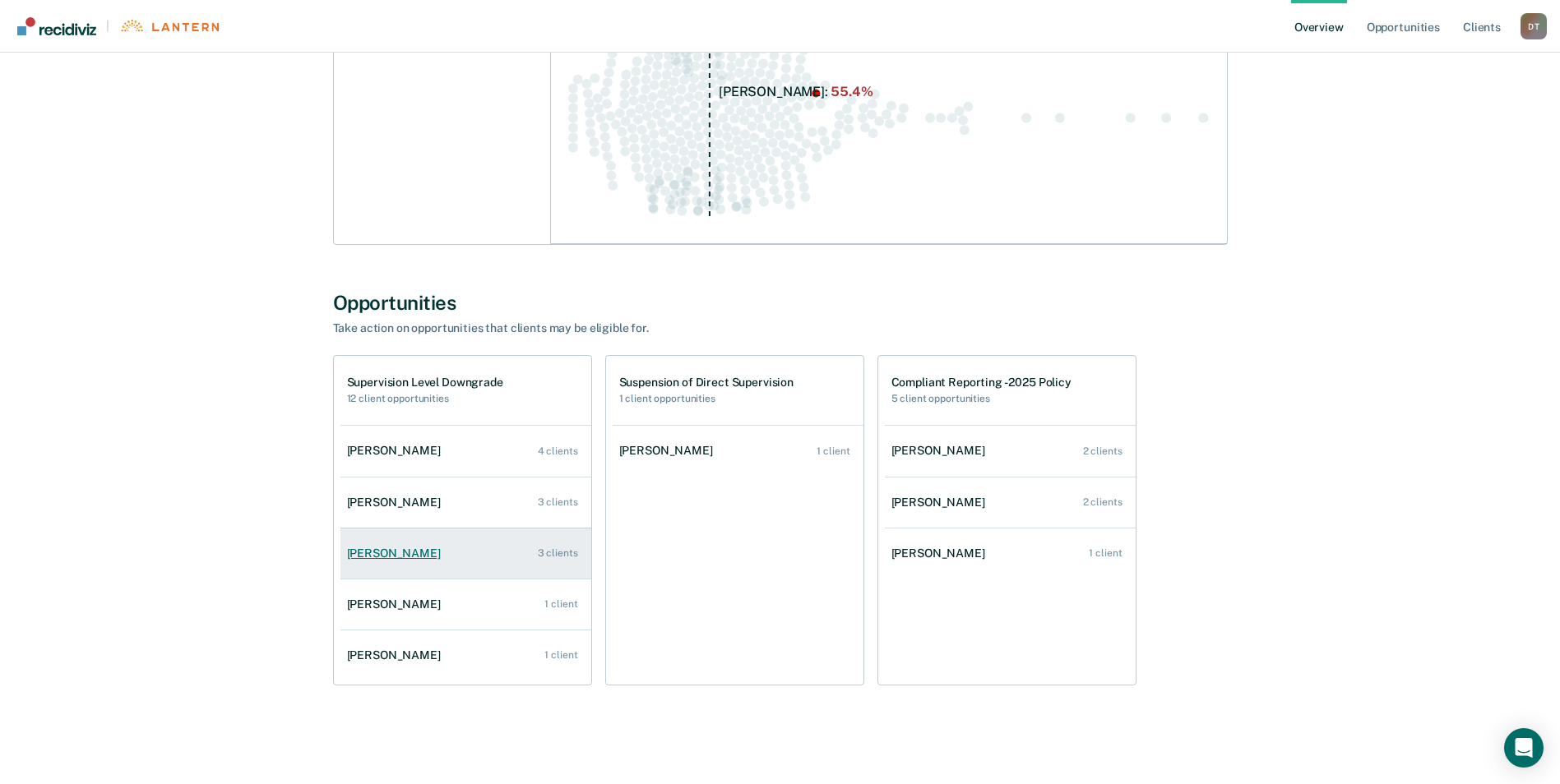
click at [409, 542] on link "Jamie Harkleroad 3 clients" at bounding box center [466, 554] width 251 height 47
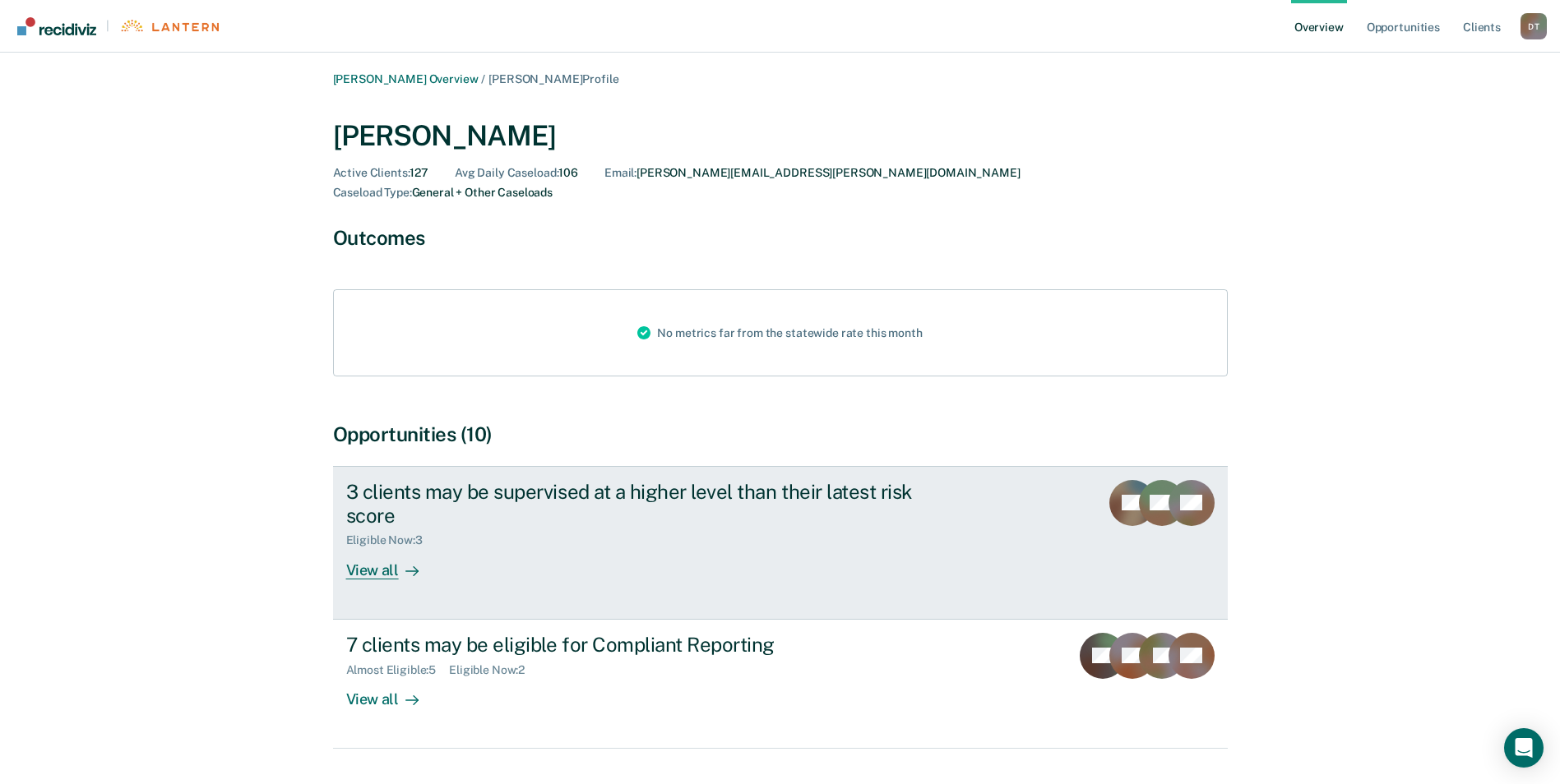
click at [419, 548] on div "View all" at bounding box center [392, 563] width 92 height 32
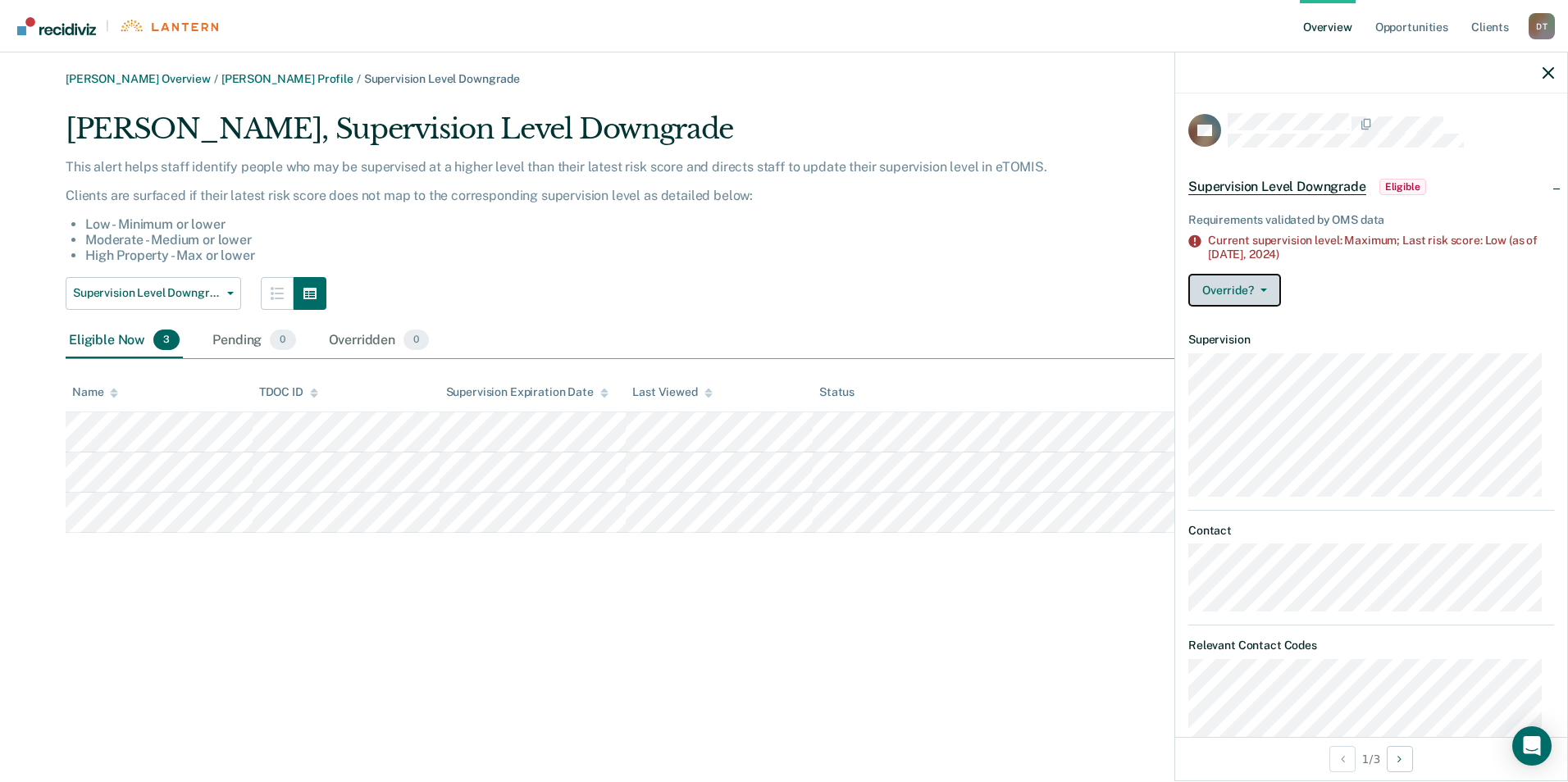
click at [1271, 285] on button "Override?" at bounding box center [1234, 290] width 92 height 33
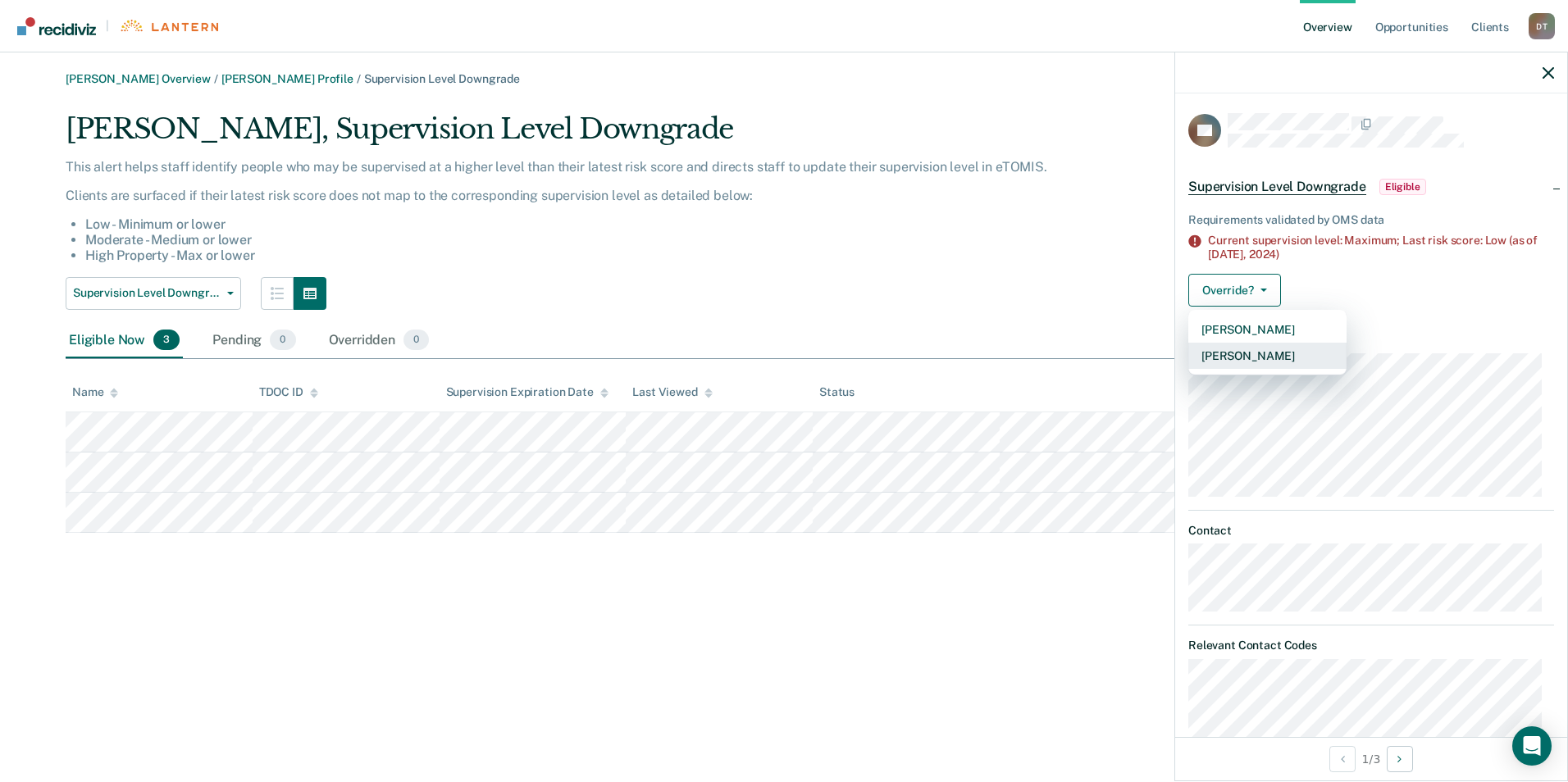
click at [1277, 352] on button "Mark Overridden" at bounding box center [1267, 356] width 158 height 26
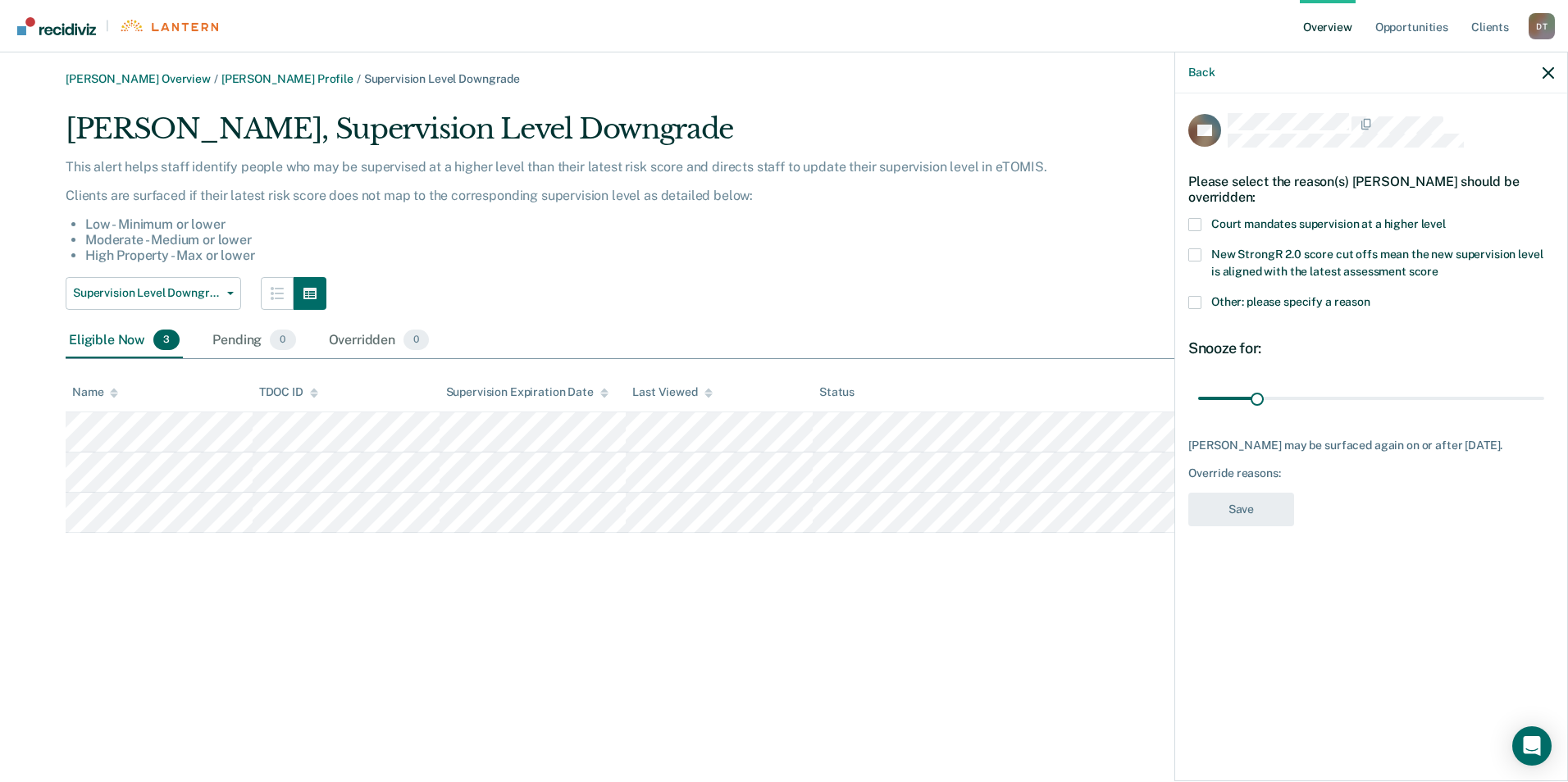
click at [1197, 298] on span at bounding box center [1195, 302] width 13 height 13
click at [1370, 296] on input "Other: please specify a reason" at bounding box center [1370, 296] width 0 height 0
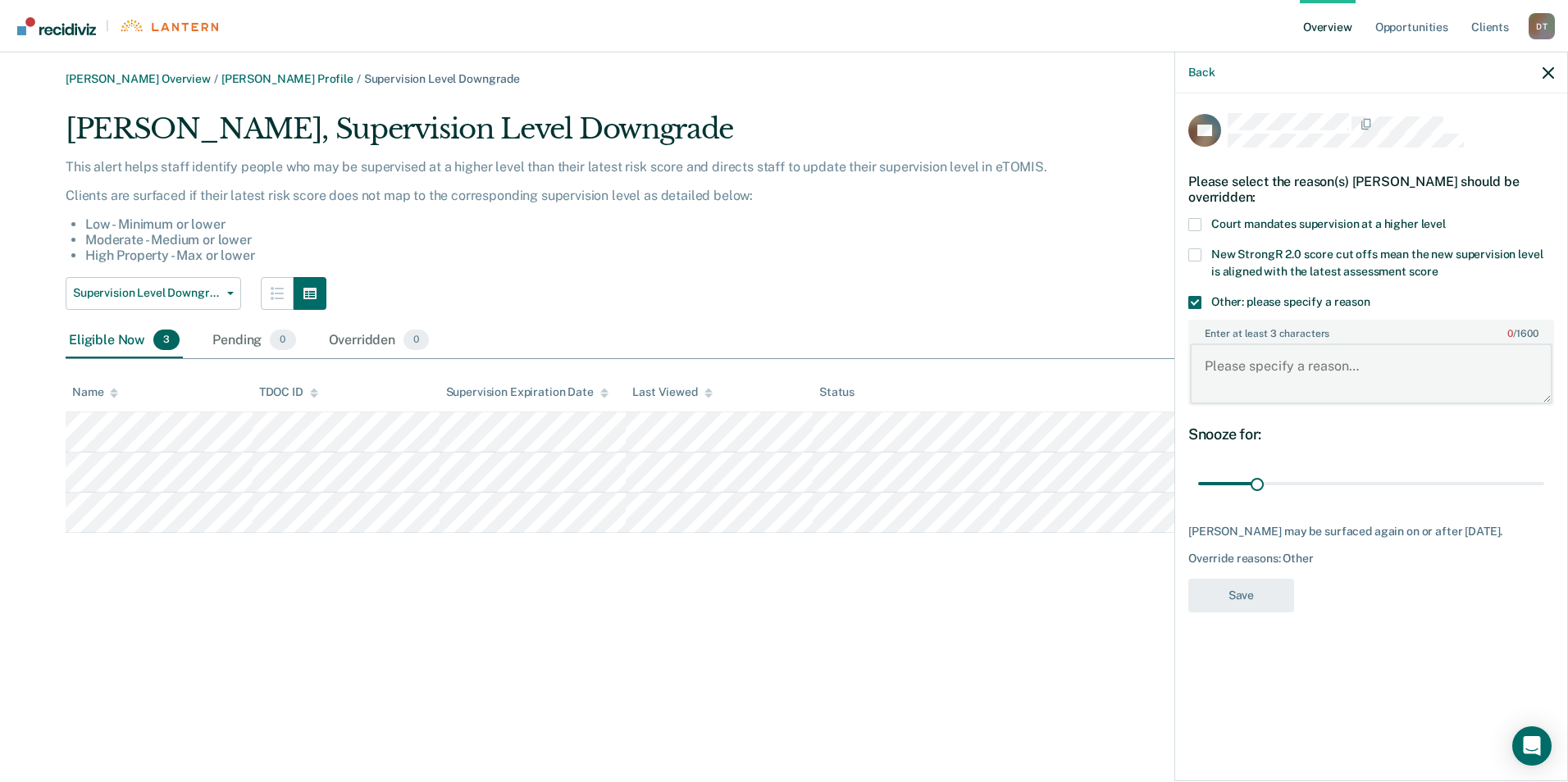
click at [1256, 365] on textarea "Enter at least 3 characters 0 / 1600" at bounding box center [1371, 374] width 363 height 61
type textarea "Pending VOP"
drag, startPoint x: 1258, startPoint y: 478, endPoint x: 1313, endPoint y: 481, distance: 55.1
type input "60"
click at [1313, 481] on input "range" at bounding box center [1371, 484] width 346 height 29
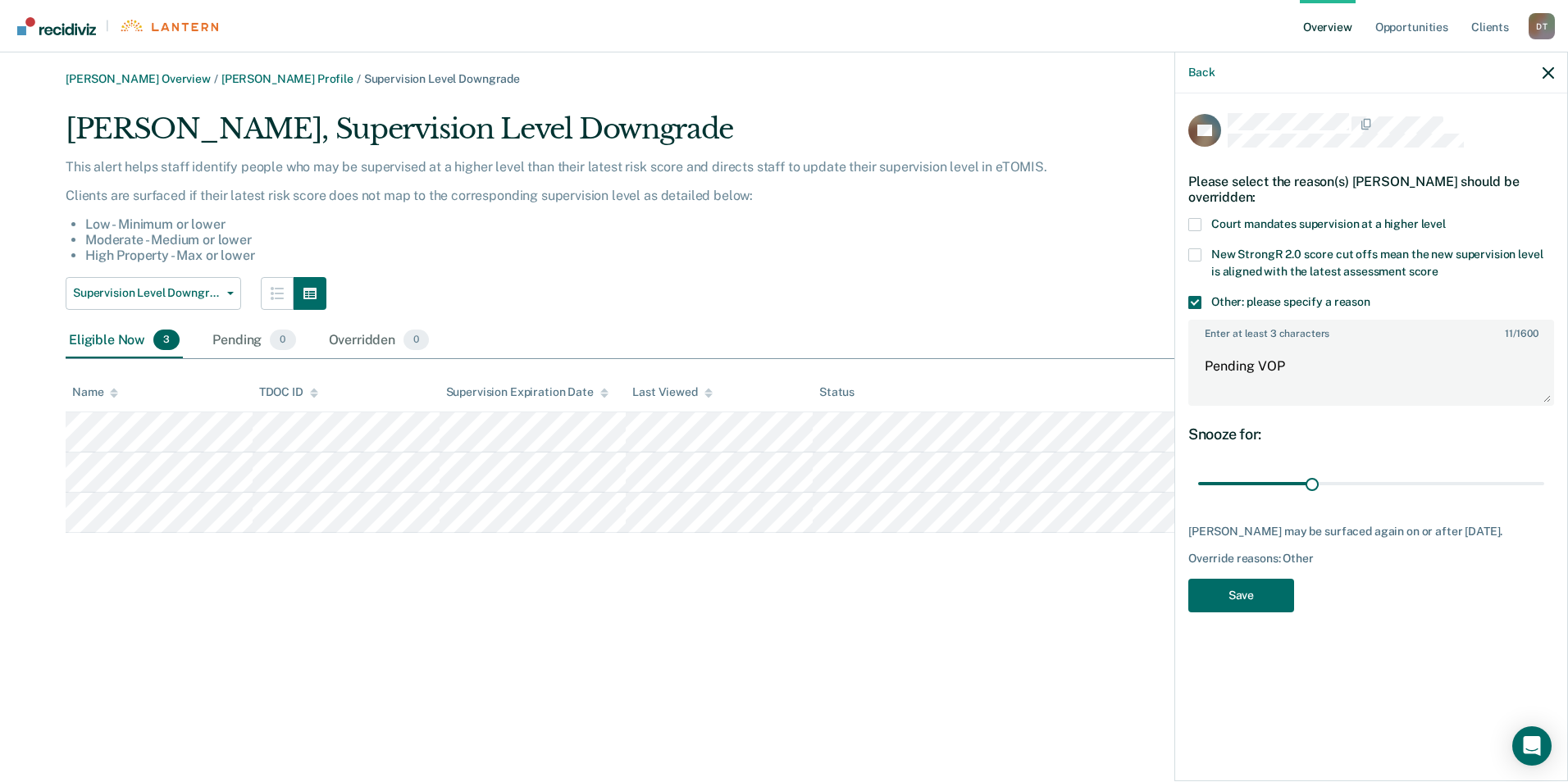
click at [1246, 622] on div "CF Please select the reason(s) Christopher Fields should be overridden: Court m…" at bounding box center [1371, 368] width 366 height 509
click at [1245, 609] on button "Save" at bounding box center [1241, 596] width 105 height 34
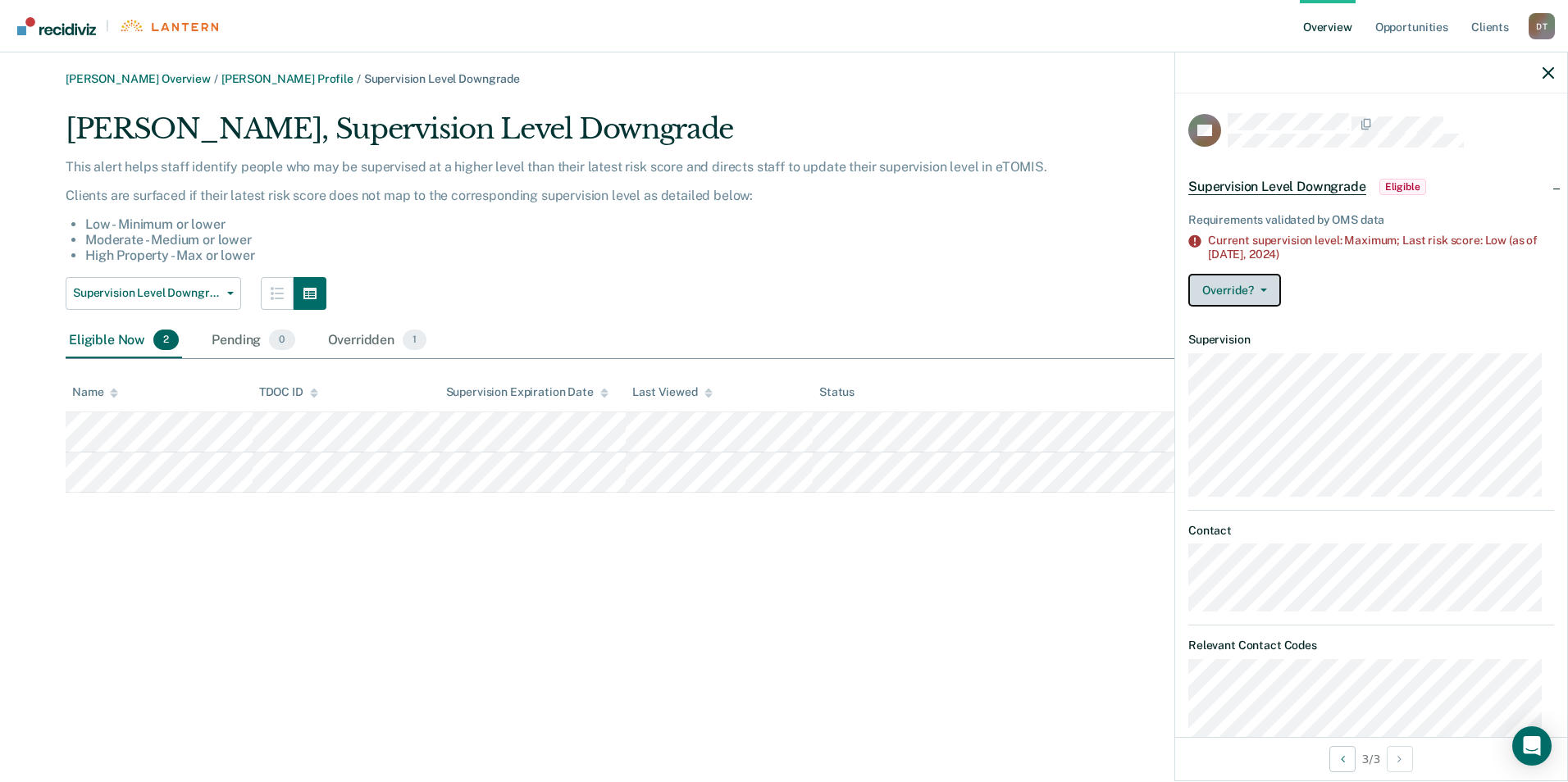
click at [1262, 281] on button "Override?" at bounding box center [1234, 290] width 92 height 33
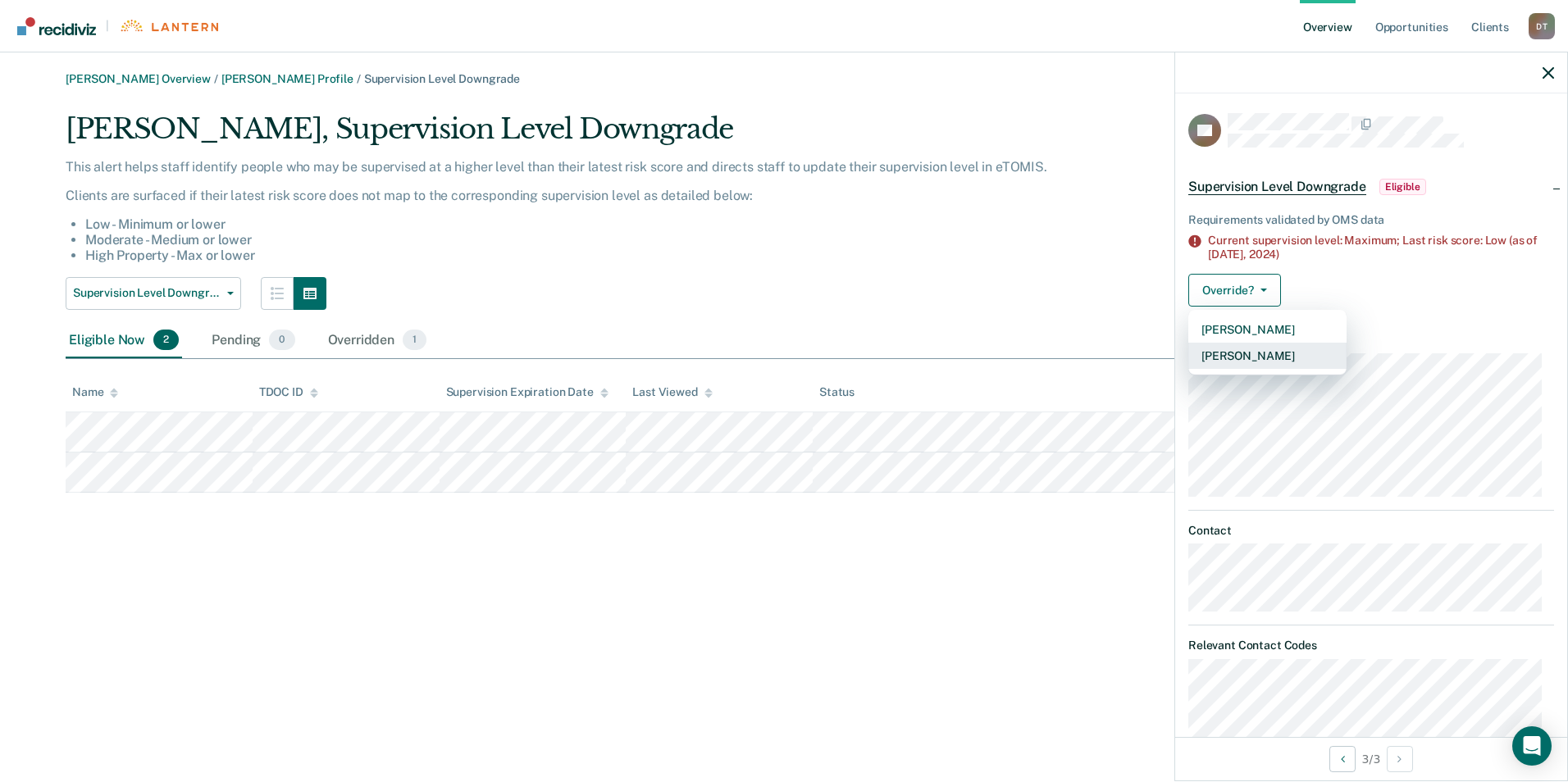
click at [1263, 354] on button "Mark Overridden" at bounding box center [1267, 356] width 158 height 26
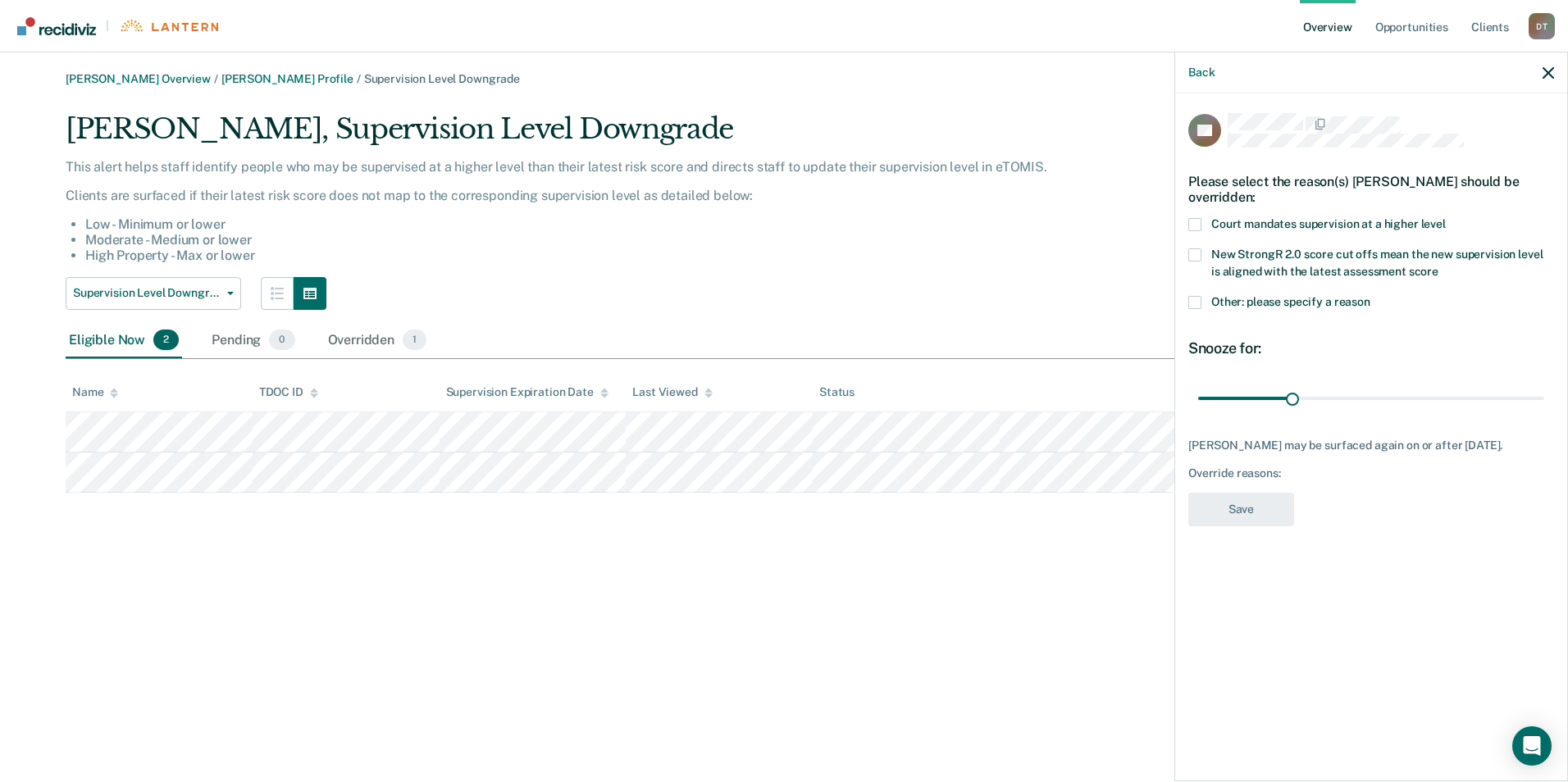
click at [1198, 296] on span at bounding box center [1195, 302] width 13 height 13
click at [1370, 296] on input "Other: please specify a reason" at bounding box center [1370, 296] width 0 height 0
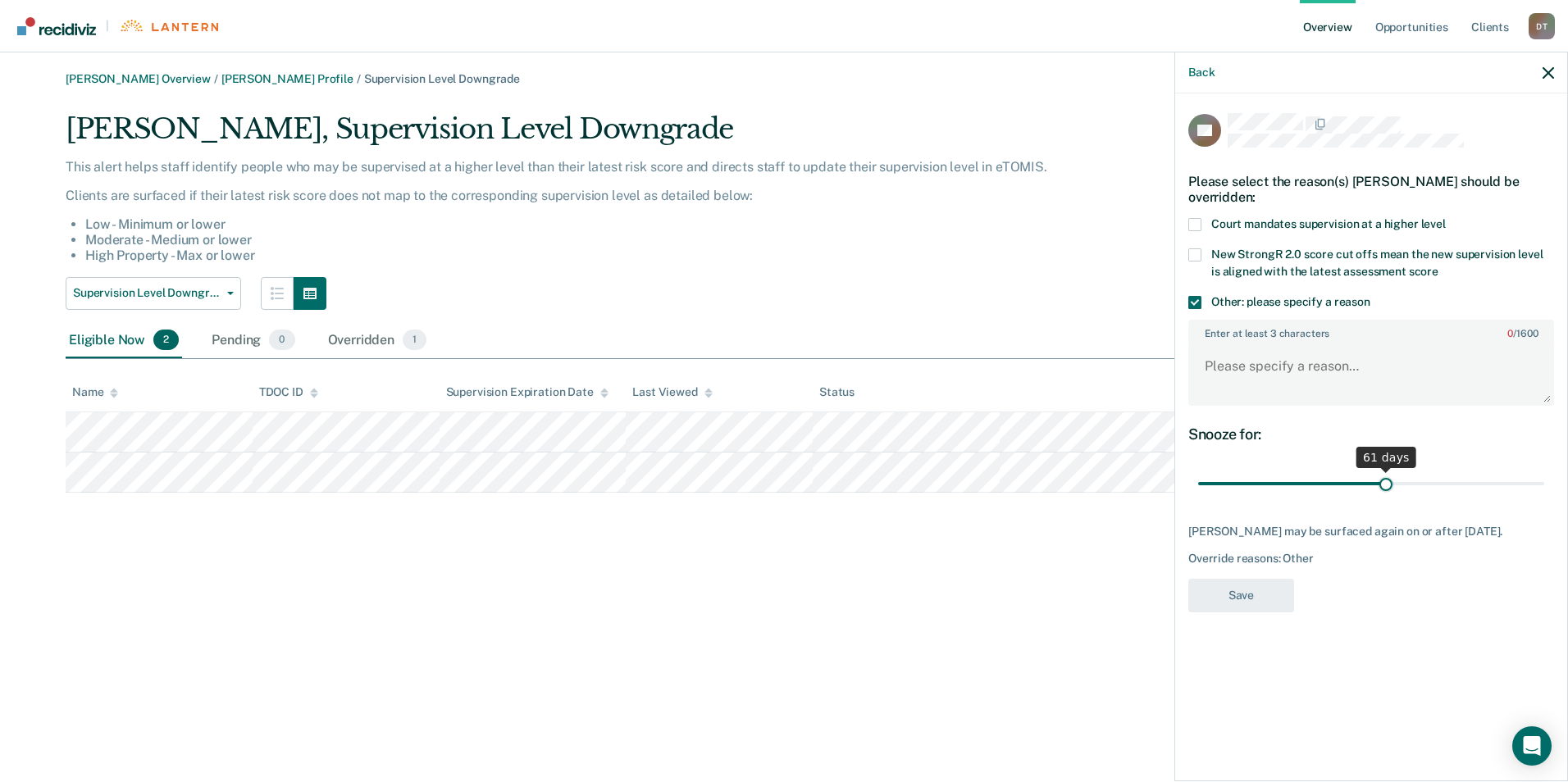
drag, startPoint x: 1294, startPoint y: 461, endPoint x: 1386, endPoint y: 464, distance: 92.0
type input "61"
click at [1386, 470] on input "range" at bounding box center [1371, 484] width 346 height 29
click at [1299, 344] on textarea "Enter at least 3 characters 0 / 1600" at bounding box center [1371, 374] width 363 height 61
type textarea "pending VOP"
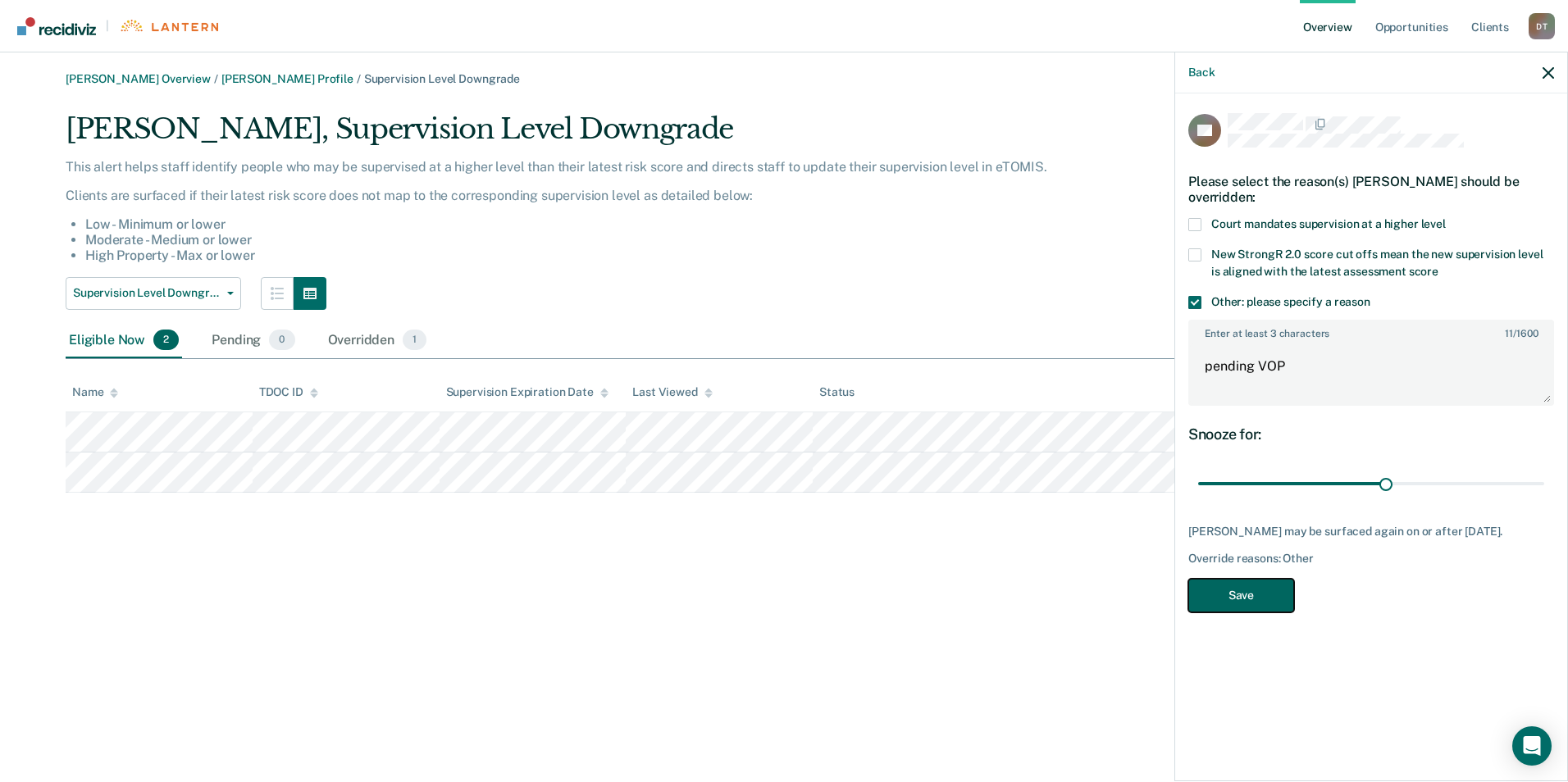
click at [1255, 579] on button "Save" at bounding box center [1241, 596] width 105 height 34
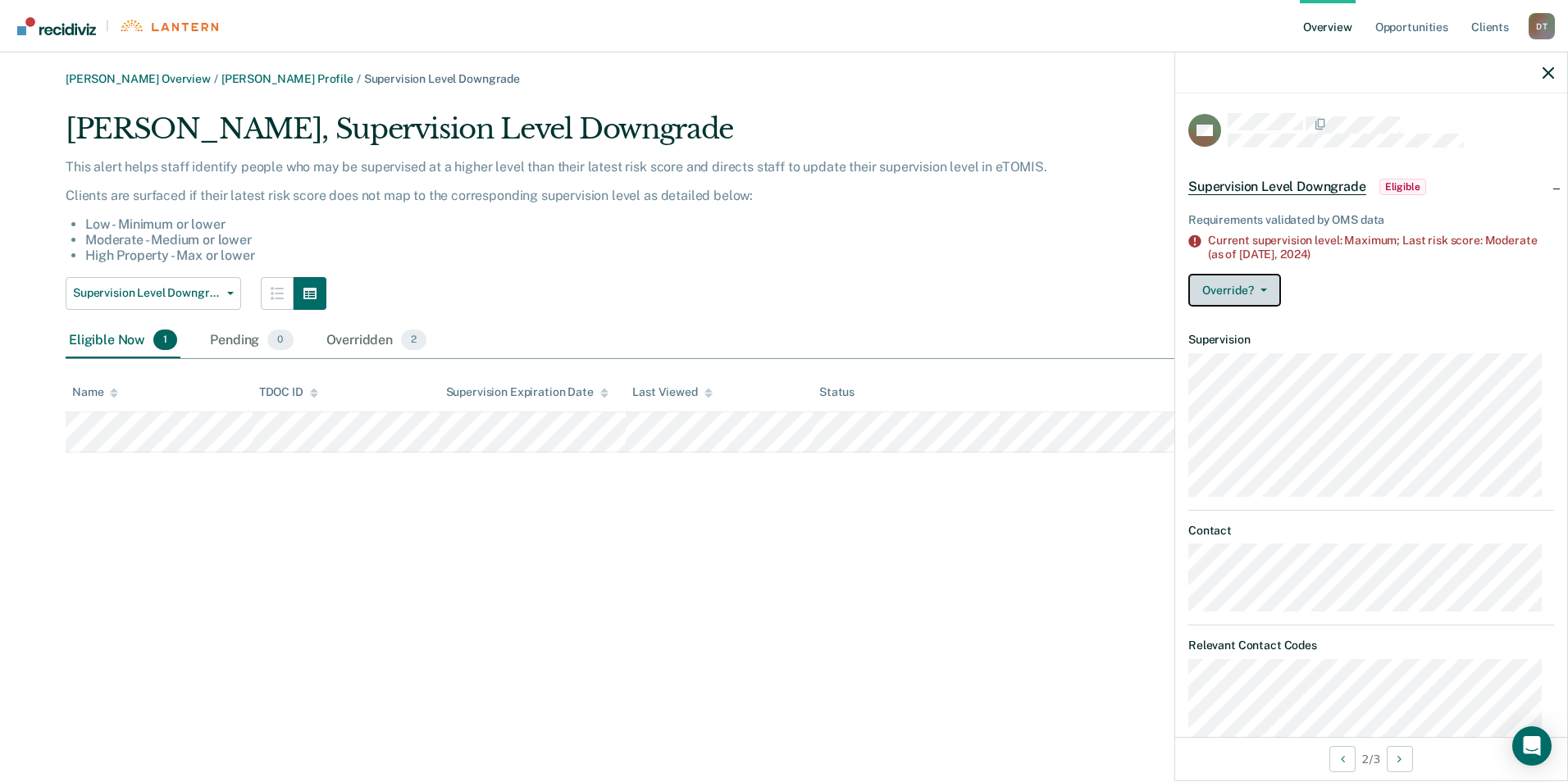
click at [1276, 288] on button "Override?" at bounding box center [1234, 290] width 92 height 33
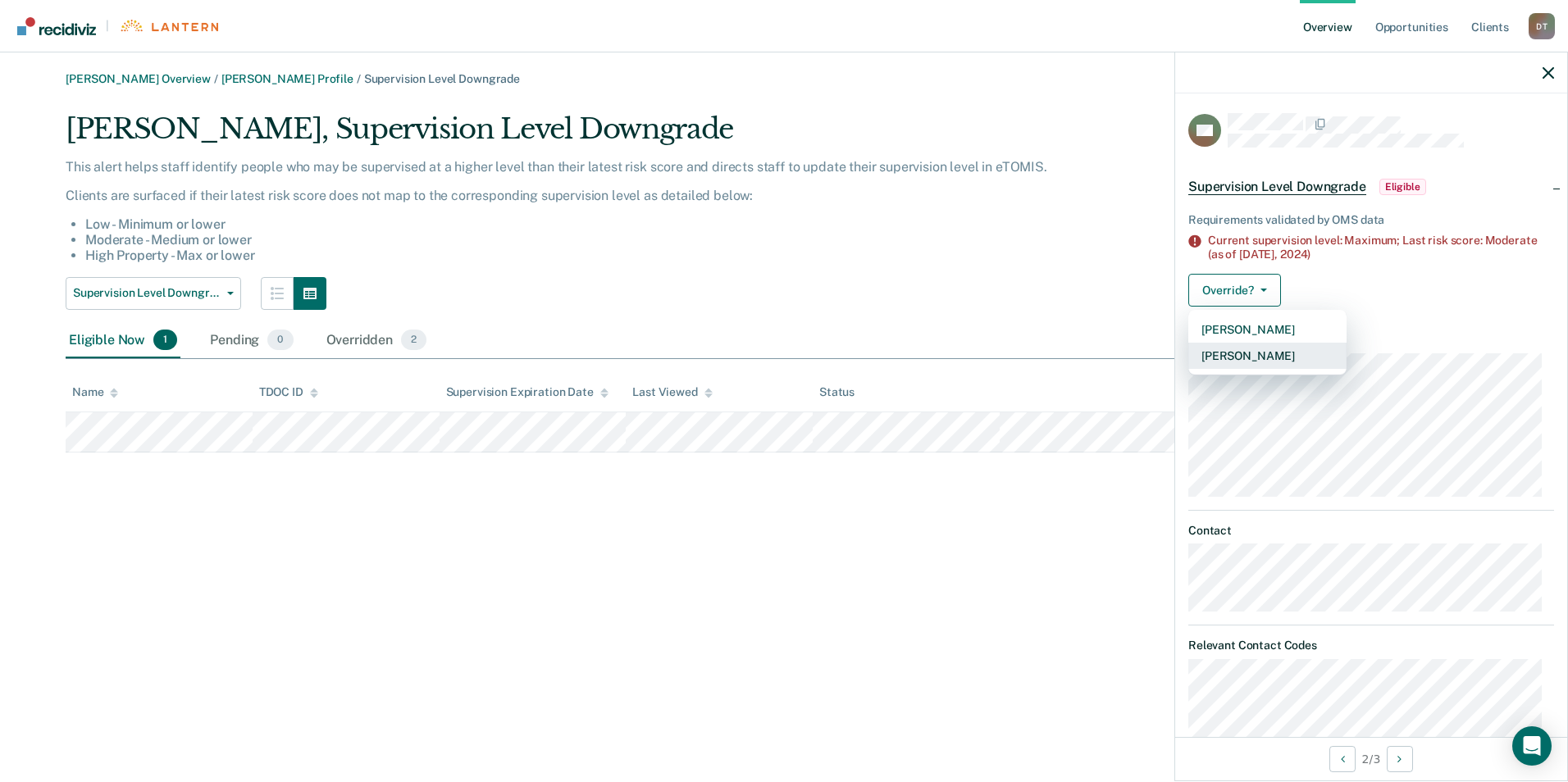
click at [1280, 354] on button "Mark Overridden" at bounding box center [1267, 356] width 158 height 26
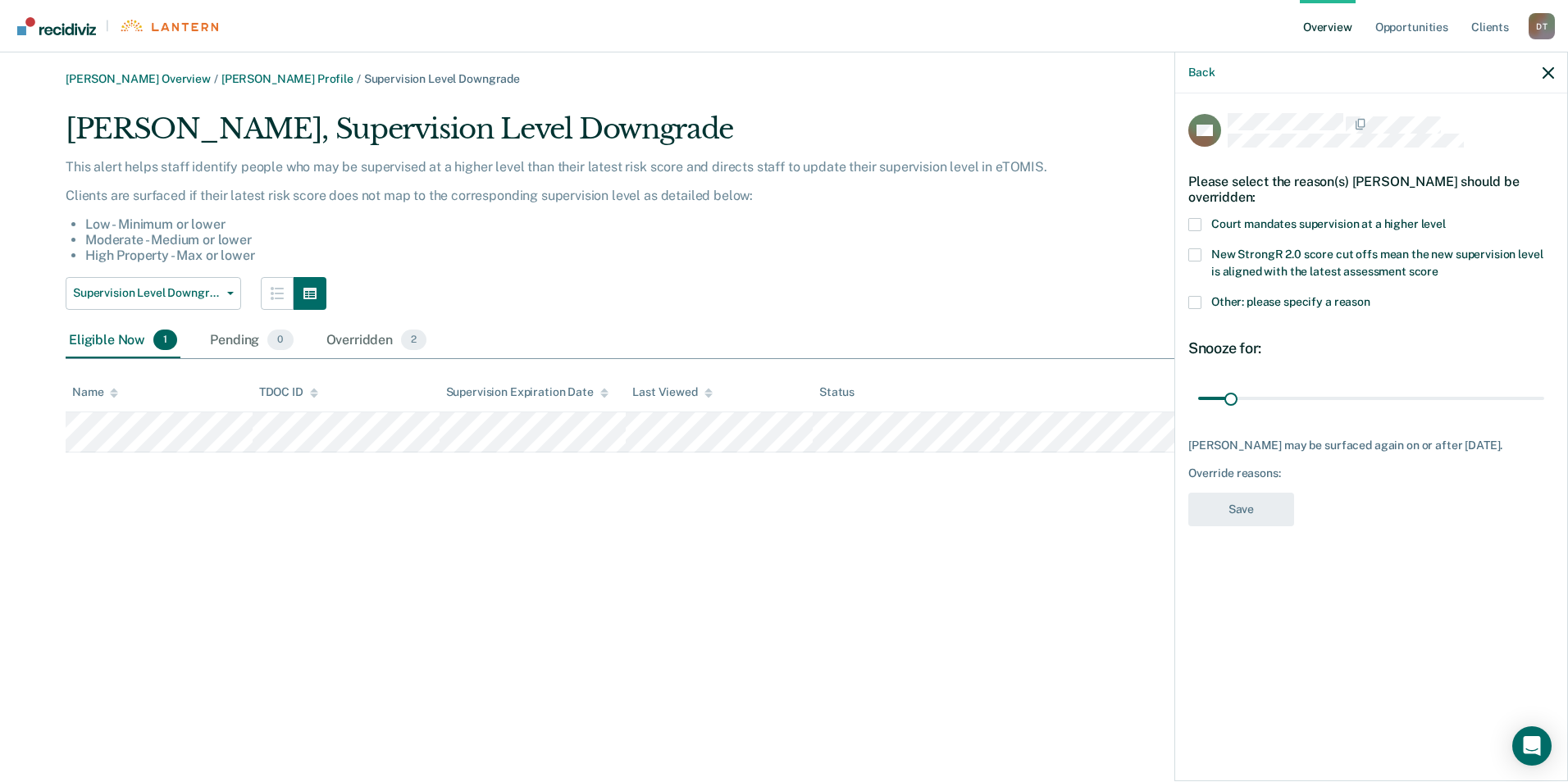
drag, startPoint x: 1193, startPoint y: 299, endPoint x: 1206, endPoint y: 311, distance: 17.7
click at [1194, 300] on span at bounding box center [1195, 302] width 13 height 13
click at [1370, 296] on input "Other: please specify a reason" at bounding box center [1370, 296] width 0 height 0
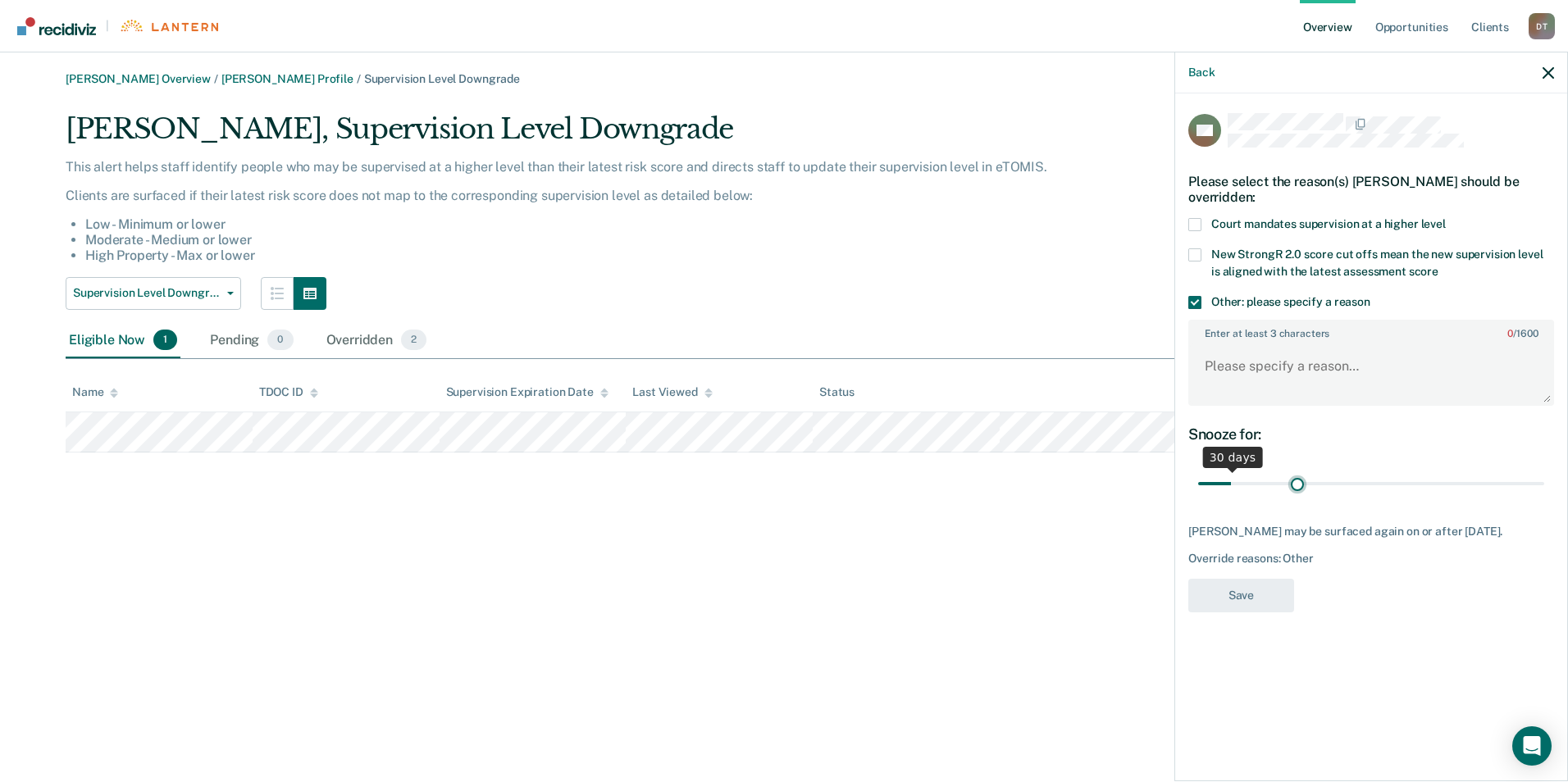
click at [1298, 478] on input "range" at bounding box center [1371, 484] width 346 height 29
click at [1287, 478] on input "range" at bounding box center [1371, 484] width 346 height 29
type input "83"
click at [1280, 479] on input "range" at bounding box center [1371, 484] width 346 height 29
click at [1268, 376] on textarea "Enter at least 3 characters 0 / 1600" at bounding box center [1371, 374] width 363 height 61
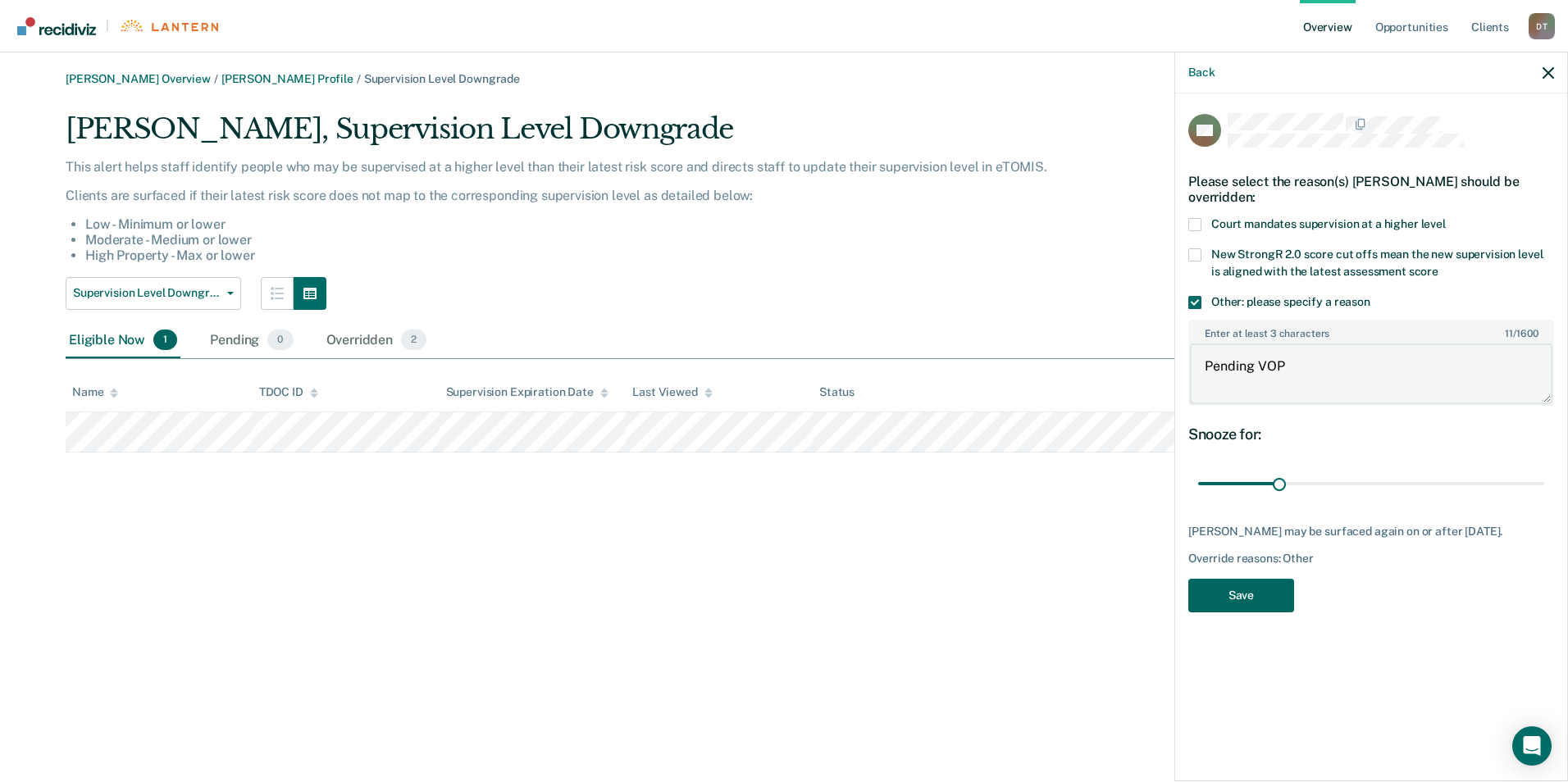
type textarea "Pending VOP"
click at [1239, 590] on button "Save" at bounding box center [1241, 596] width 105 height 34
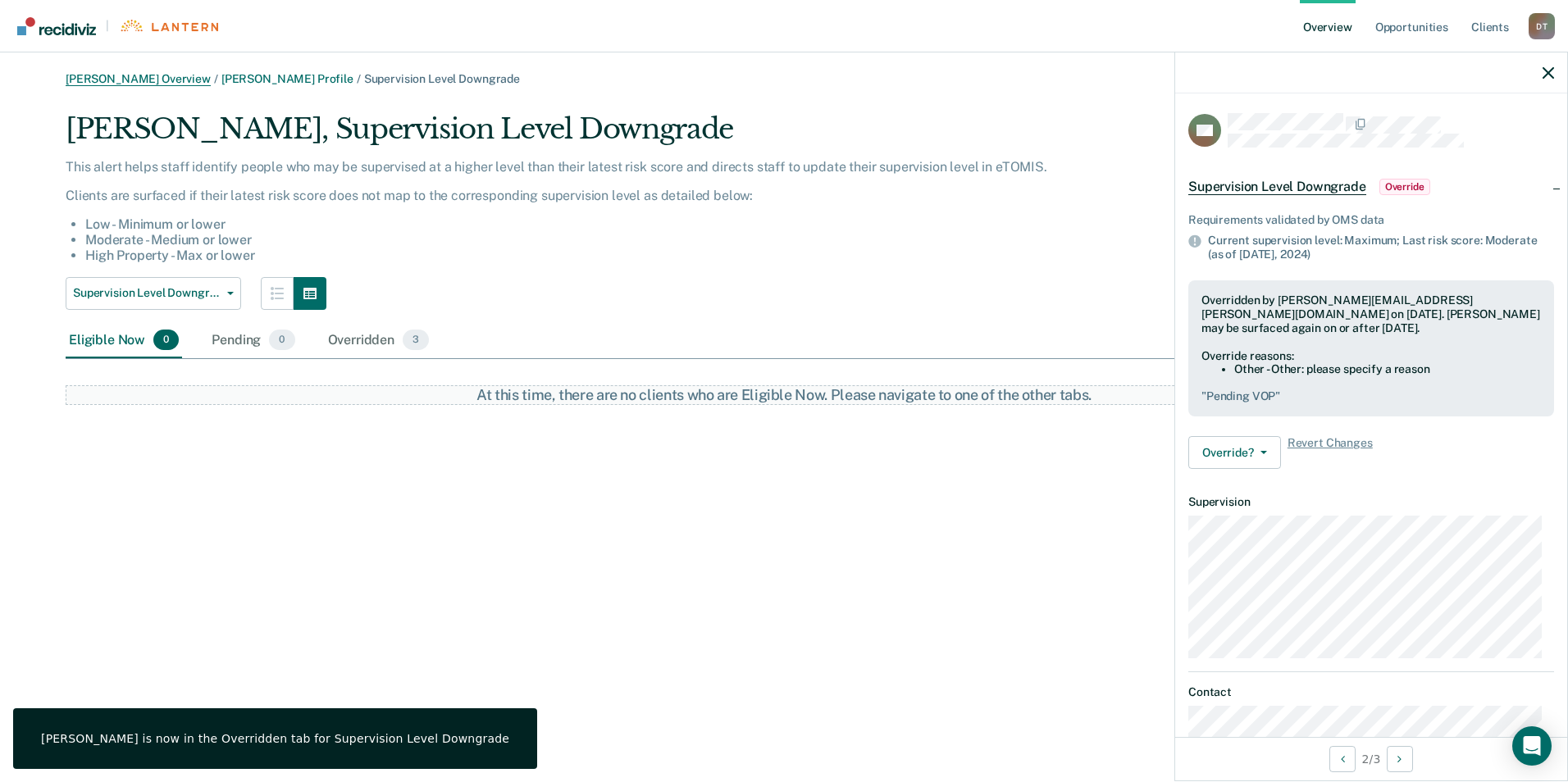
click at [126, 83] on link "[PERSON_NAME] Overview" at bounding box center [138, 79] width 145 height 14
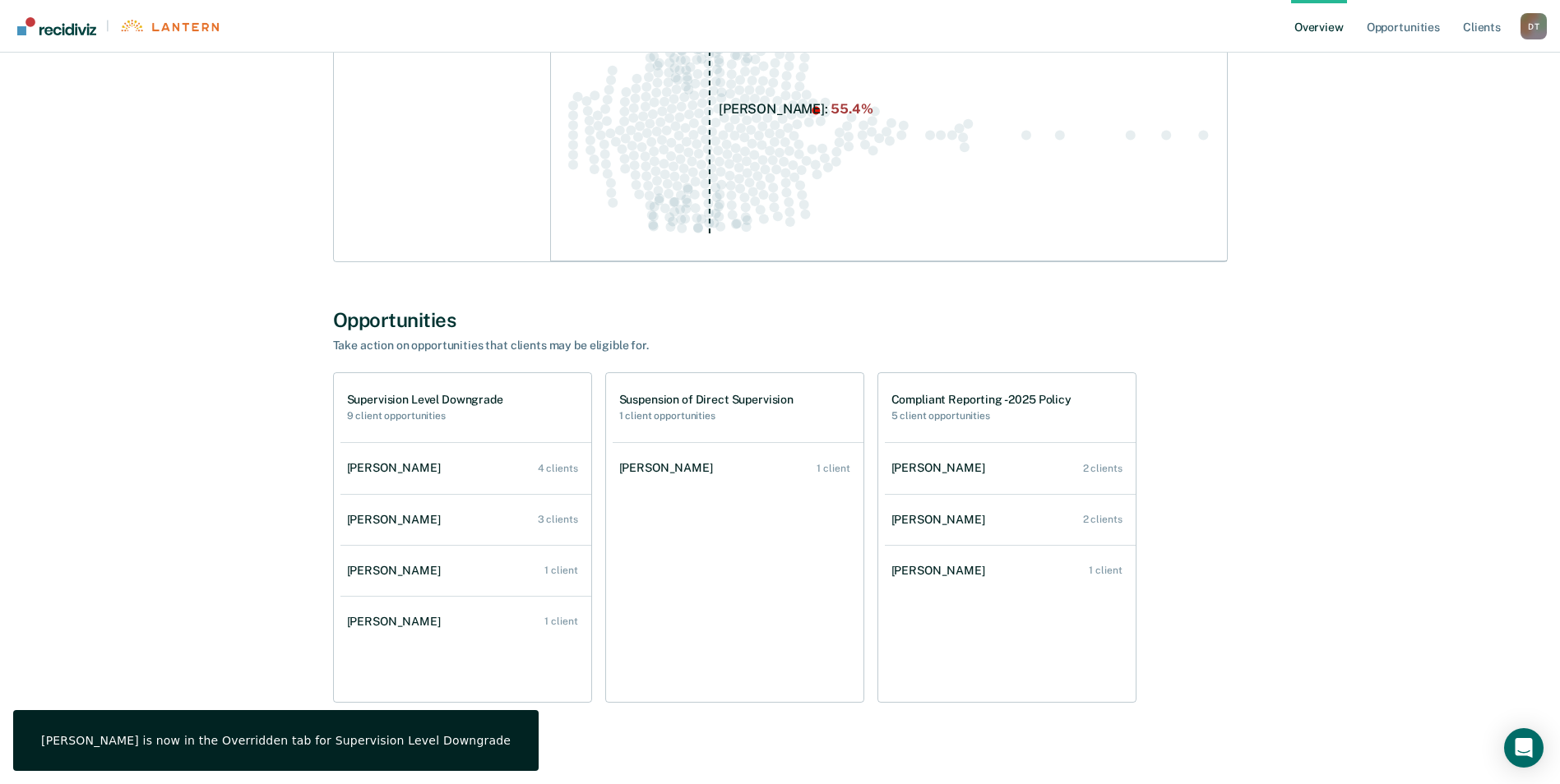
scroll to position [337, 0]
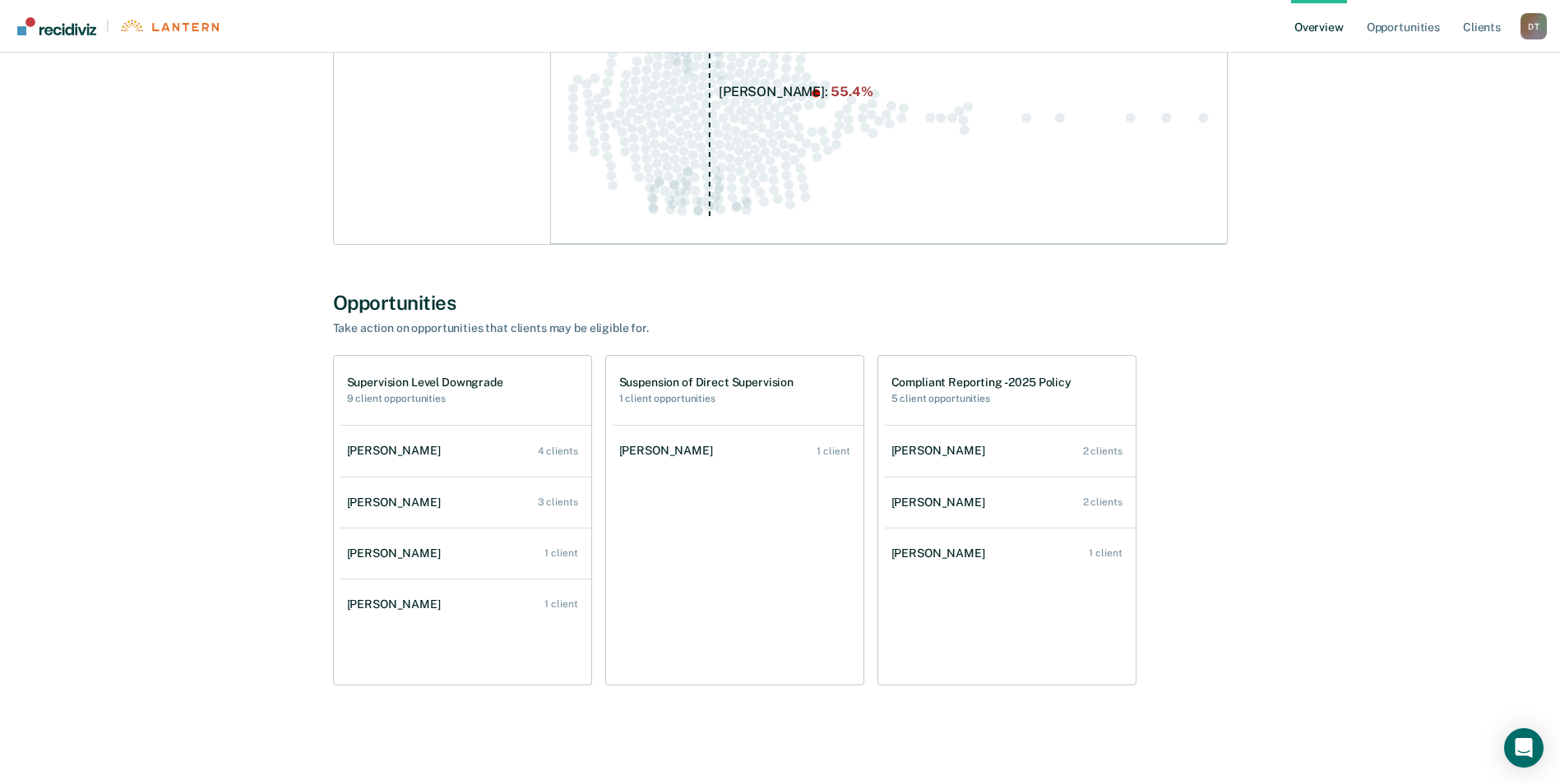
click at [1300, 509] on div "David Tankersley Overview District : 10 Team : 8 Officers View Outcomes Measure…" at bounding box center [780, 234] width 1520 height 996
click at [261, 509] on div "David Tankersley Overview District : 10 Team : 8 Officers View Outcomes Measure…" at bounding box center [780, 234] width 1520 height 996
